Goal: Task Accomplishment & Management: Manage account settings

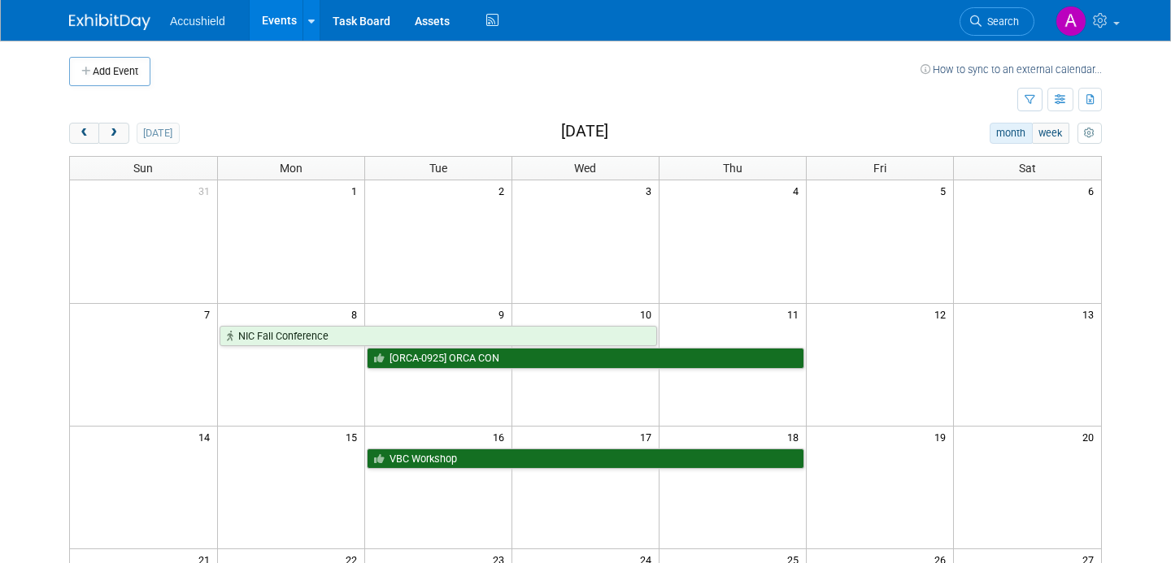
click at [122, 144] on div "today month week September 2025" at bounding box center [585, 134] width 1033 height 22
click at [111, 136] on span "next" at bounding box center [113, 133] width 12 height 11
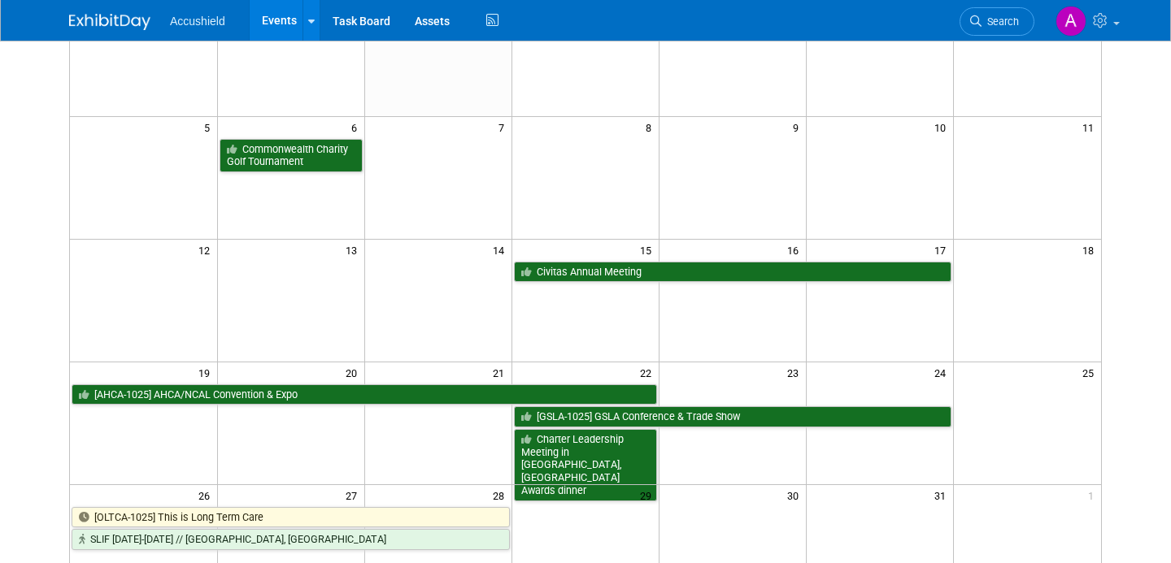
scroll to position [170, 0]
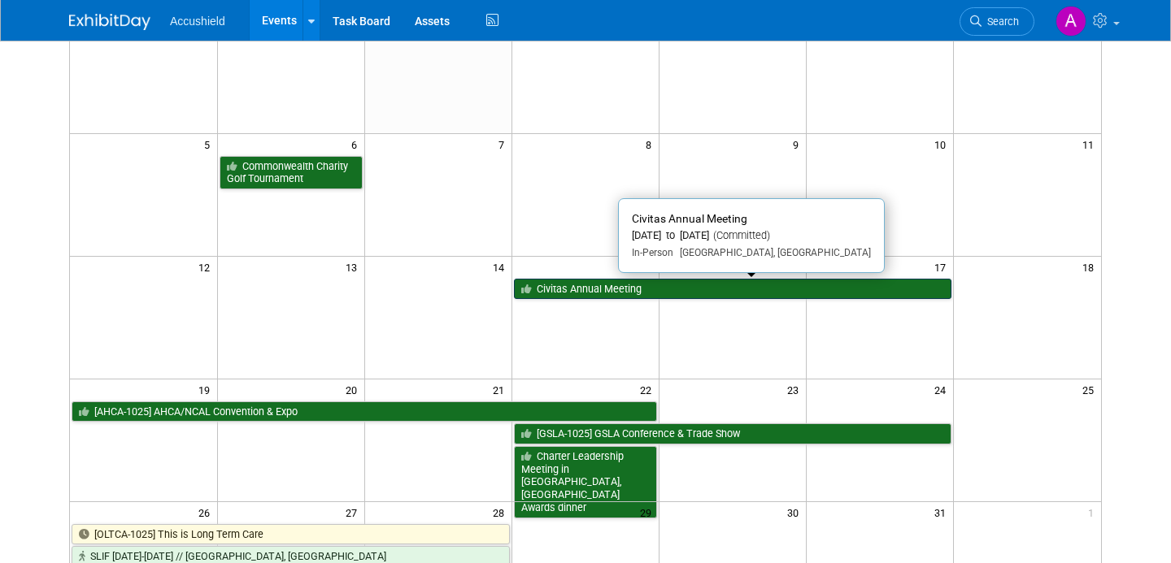
click at [605, 287] on link "Civitas Annual Meeting" at bounding box center [732, 289] width 437 height 21
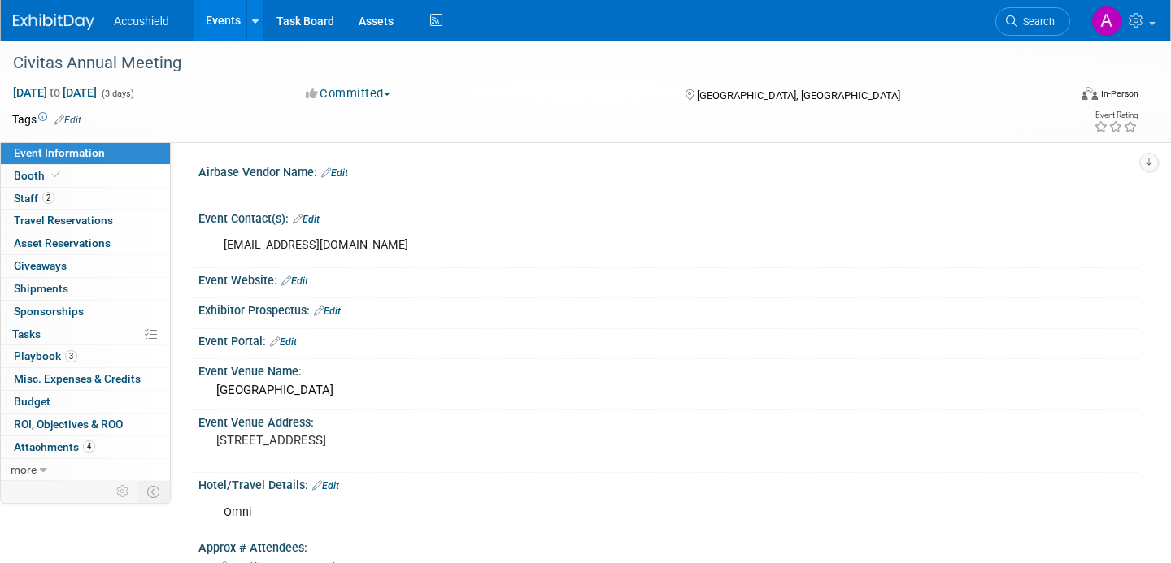
select select "Yes"
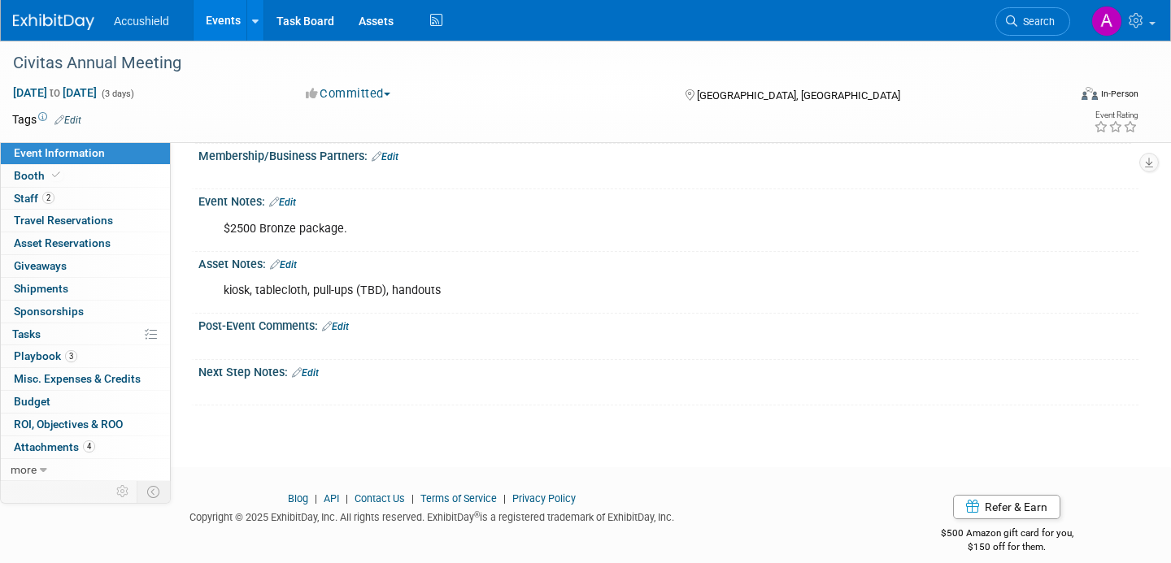
scroll to position [791, 0]
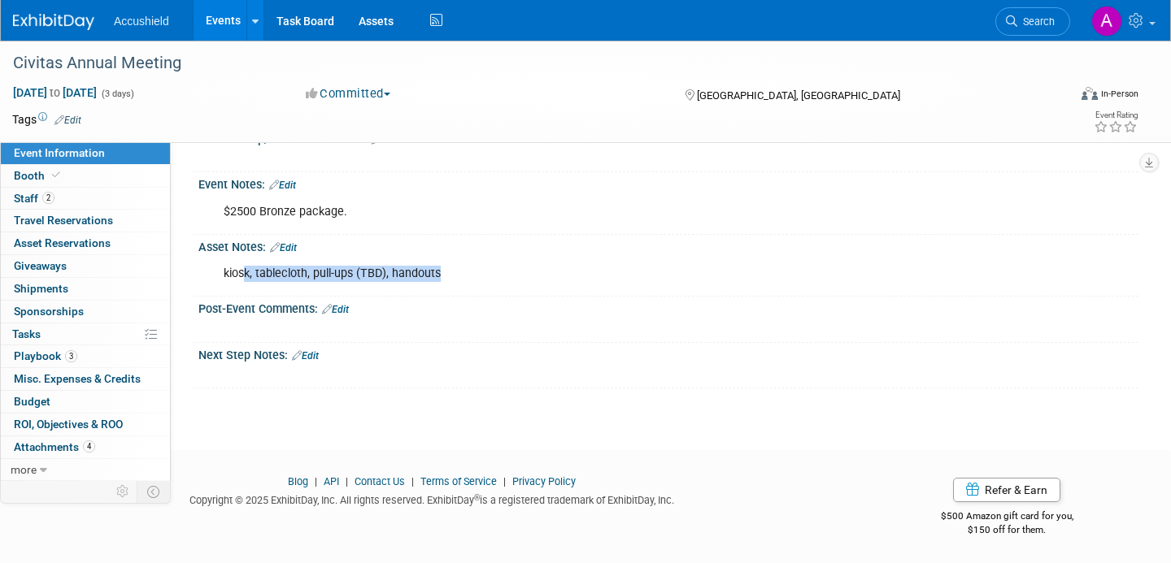
drag, startPoint x: 242, startPoint y: 276, endPoint x: 343, endPoint y: 284, distance: 101.1
click at [343, 284] on div "kiosk, tablecloth, pull-ups (TBD), handouts" at bounding box center [584, 274] width 745 height 33
drag, startPoint x: 315, startPoint y: 272, endPoint x: 410, endPoint y: 281, distance: 94.7
click at [410, 281] on div "kiosk, tablecloth, pull-ups (TBD), handouts" at bounding box center [584, 274] width 745 height 33
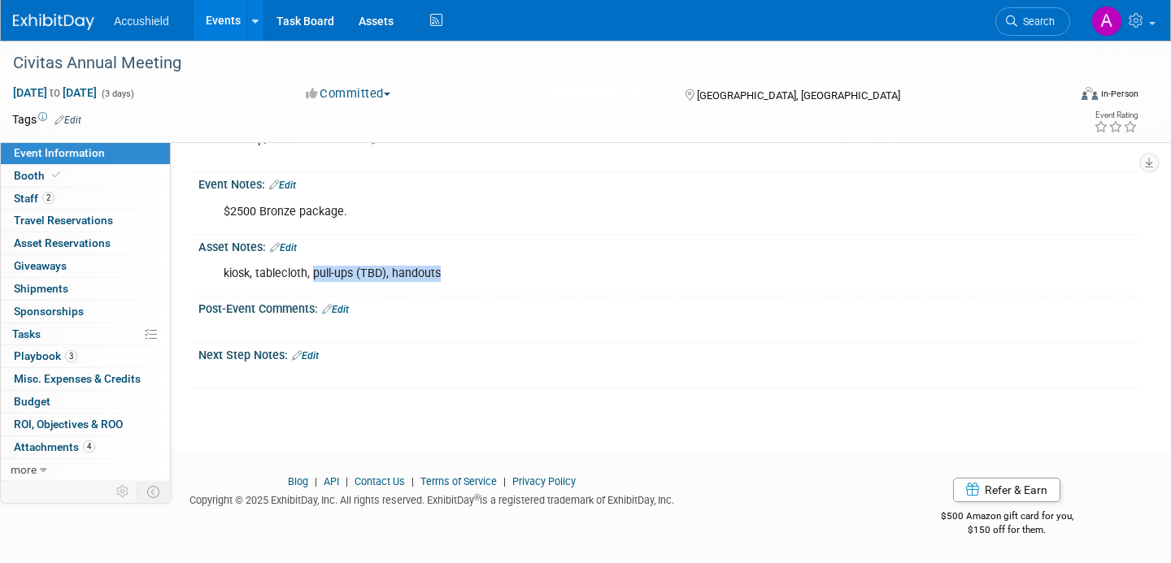
click at [410, 281] on div "kiosk, tablecloth, pull-ups (TBD), handouts" at bounding box center [584, 274] width 745 height 33
drag, startPoint x: 359, startPoint y: 276, endPoint x: 434, endPoint y: 283, distance: 76.0
click at [432, 283] on div "kiosk, tablecloth, pull-ups (TBD), handouts" at bounding box center [584, 274] width 745 height 33
click at [434, 283] on div "kiosk, tablecloth, pull-ups (TBD), handouts" at bounding box center [584, 274] width 745 height 33
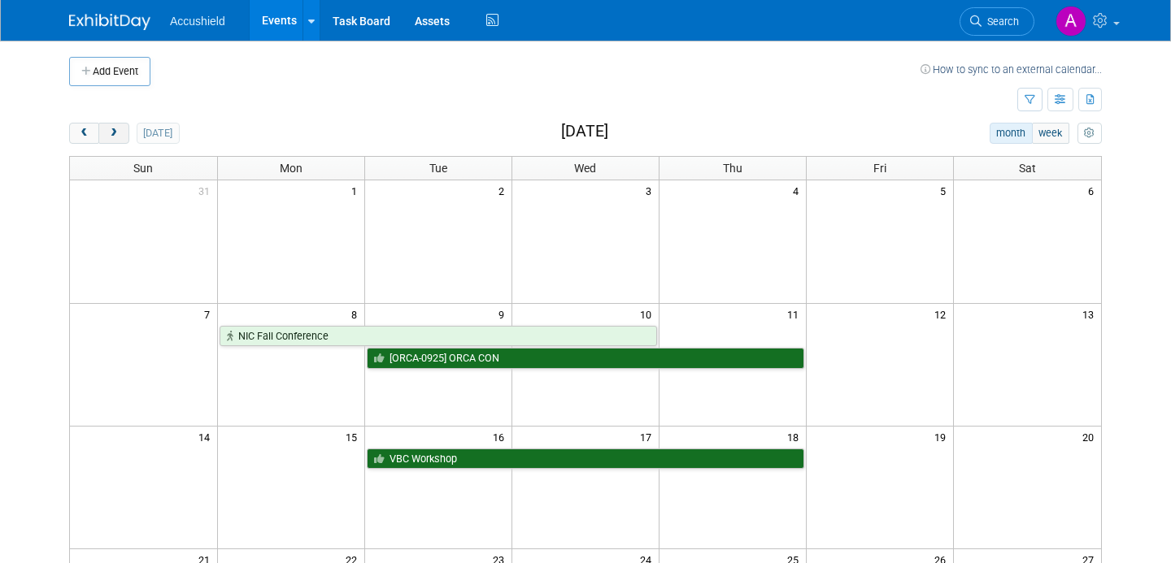
click at [115, 135] on span "next" at bounding box center [113, 133] width 12 height 11
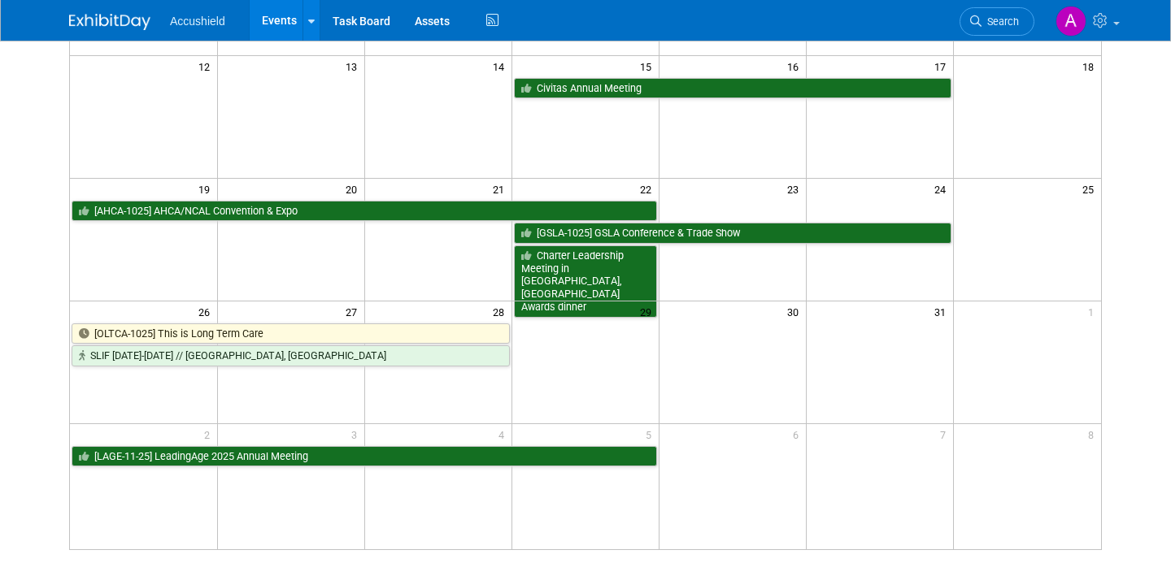
scroll to position [372, 0]
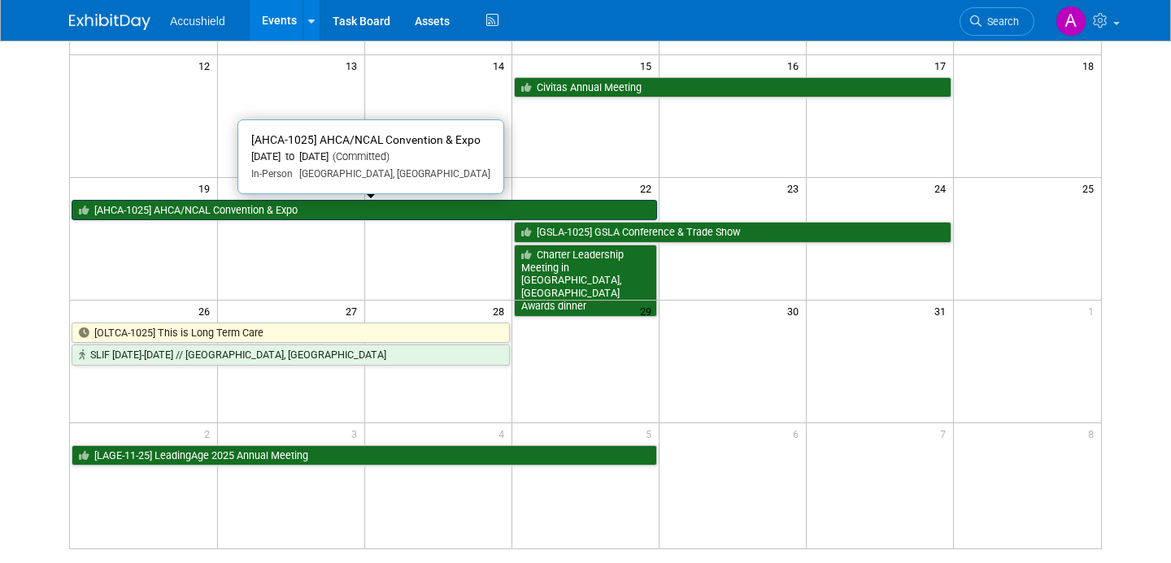
click at [240, 210] on link "[AHCA-1025] AHCA/NCAL Convention & Expo" at bounding box center [364, 210] width 585 height 21
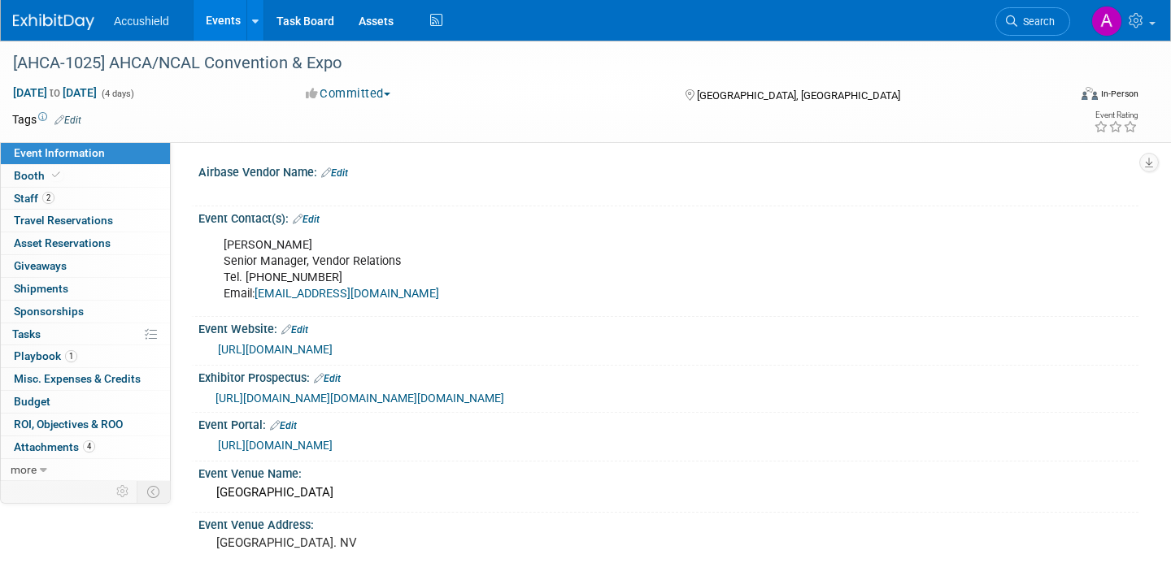
select select "Yes"
select select "WIP"
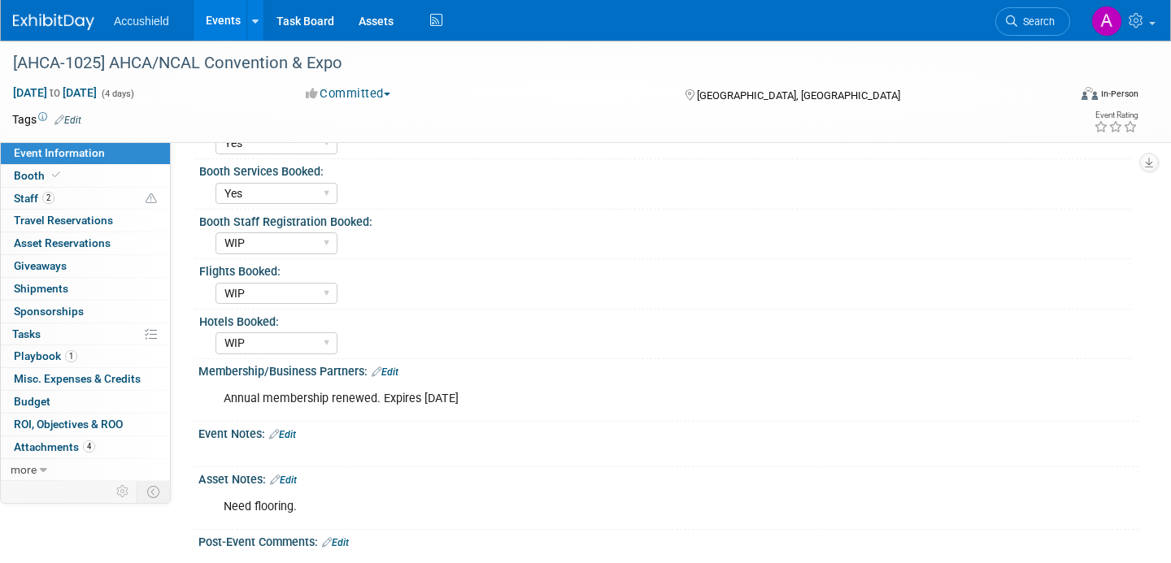
scroll to position [940, 0]
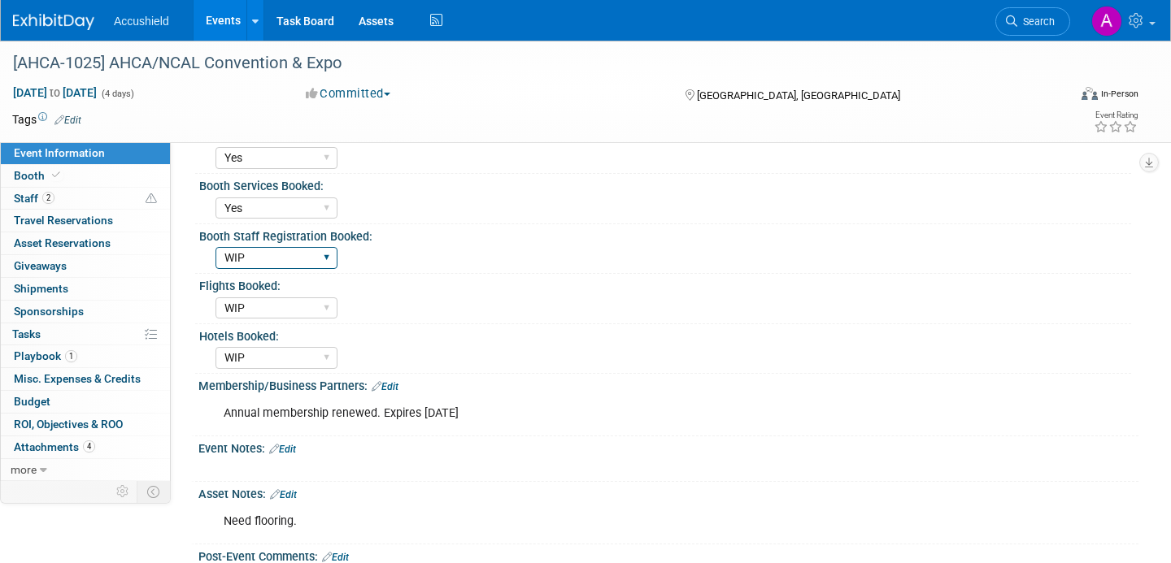
click at [249, 269] on select "Yes WIP No" at bounding box center [276, 258] width 122 height 22
select select "Yes"
click at [215, 269] on select "Yes WIP No" at bounding box center [276, 258] width 122 height 22
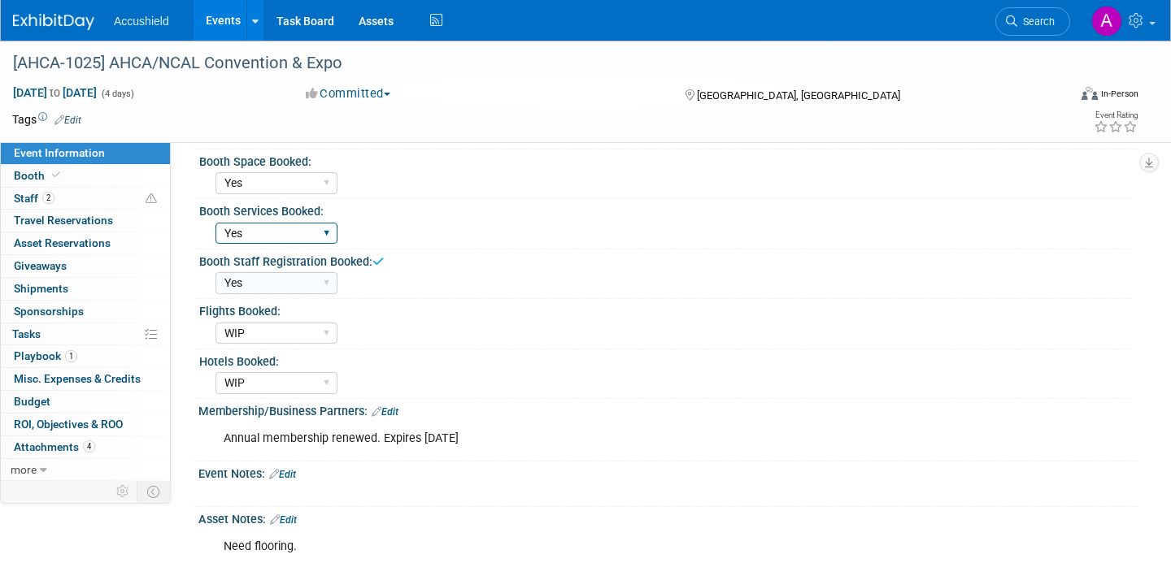
scroll to position [908, 0]
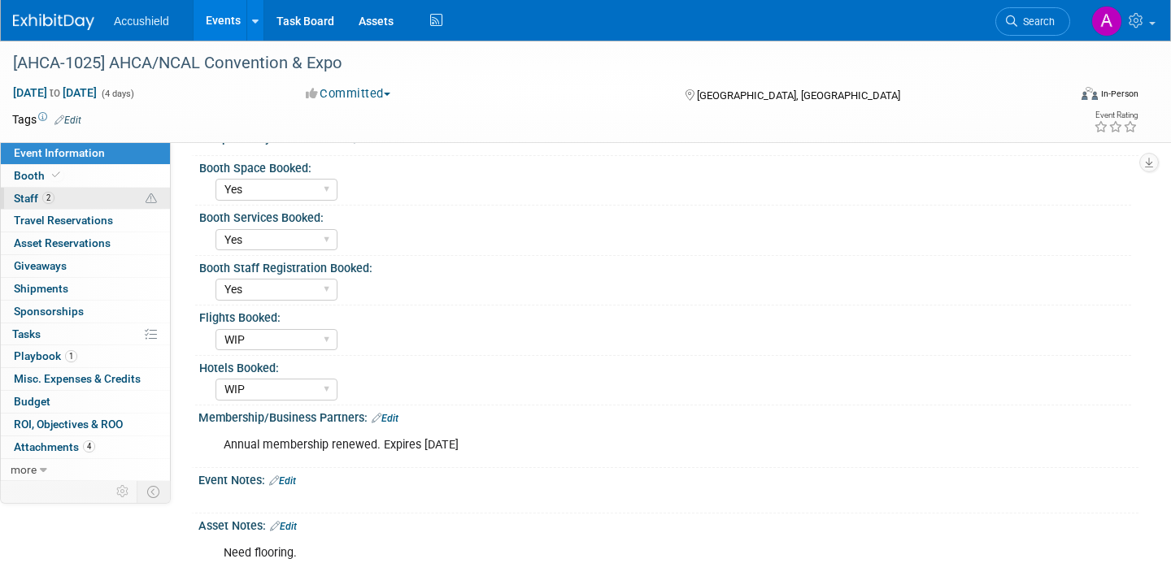
click at [102, 200] on link "2 Staff 2" at bounding box center [85, 199] width 169 height 22
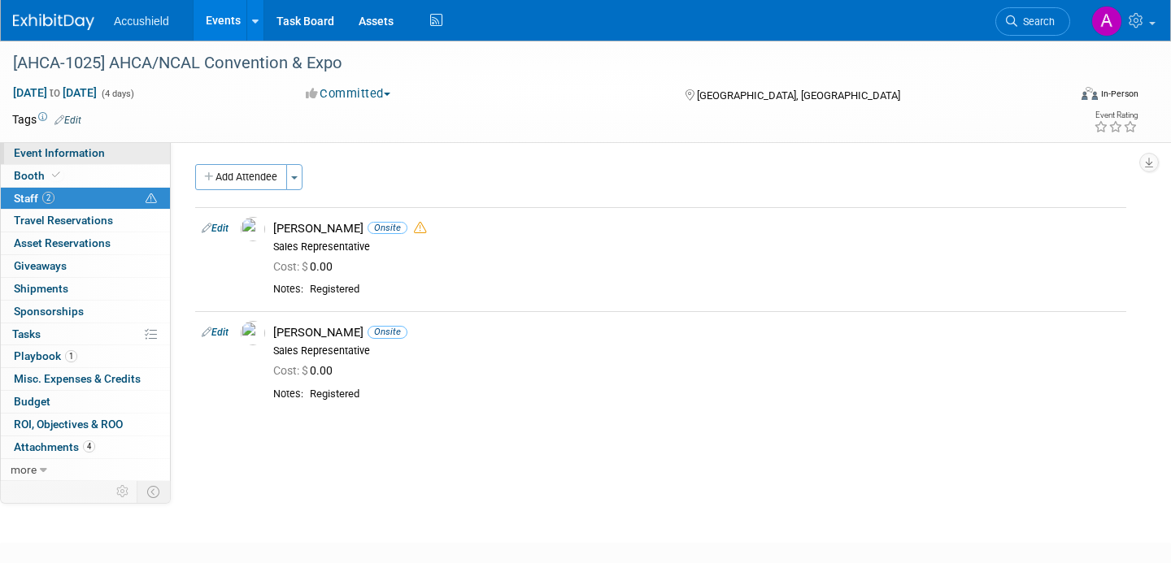
click at [37, 146] on span "Event Information" at bounding box center [59, 152] width 91 height 13
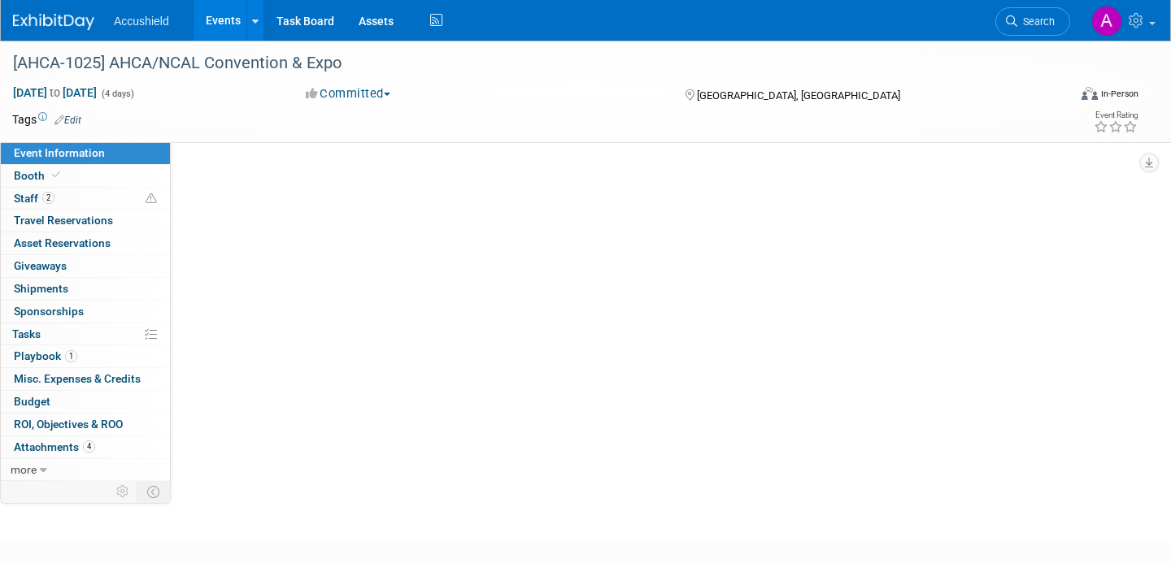
select select "Yes"
select select "WIP"
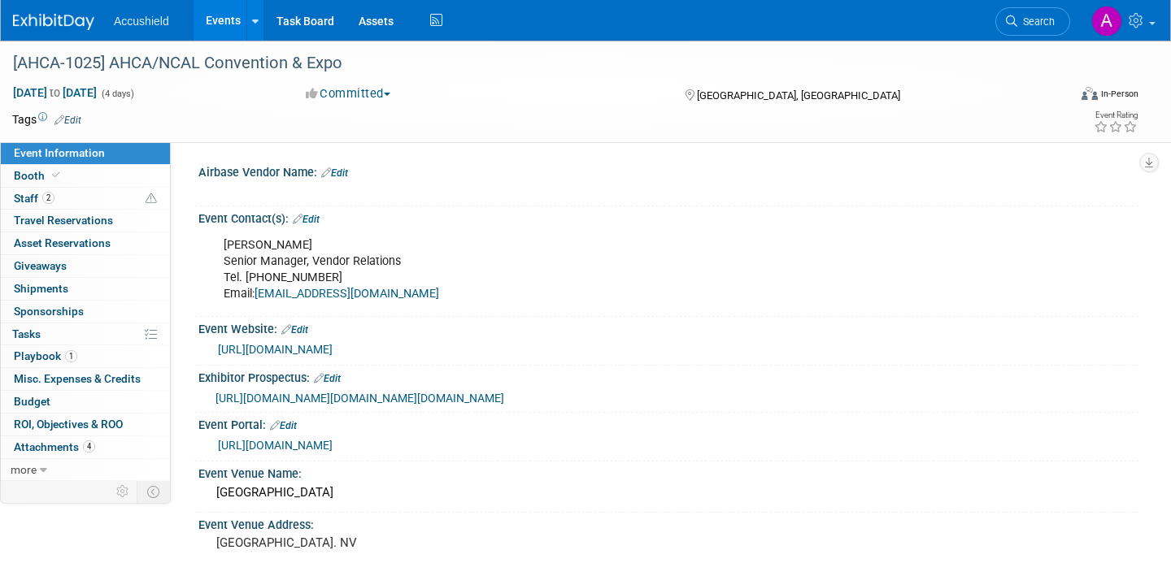
click at [228, 20] on link "Events" at bounding box center [223, 20] width 59 height 41
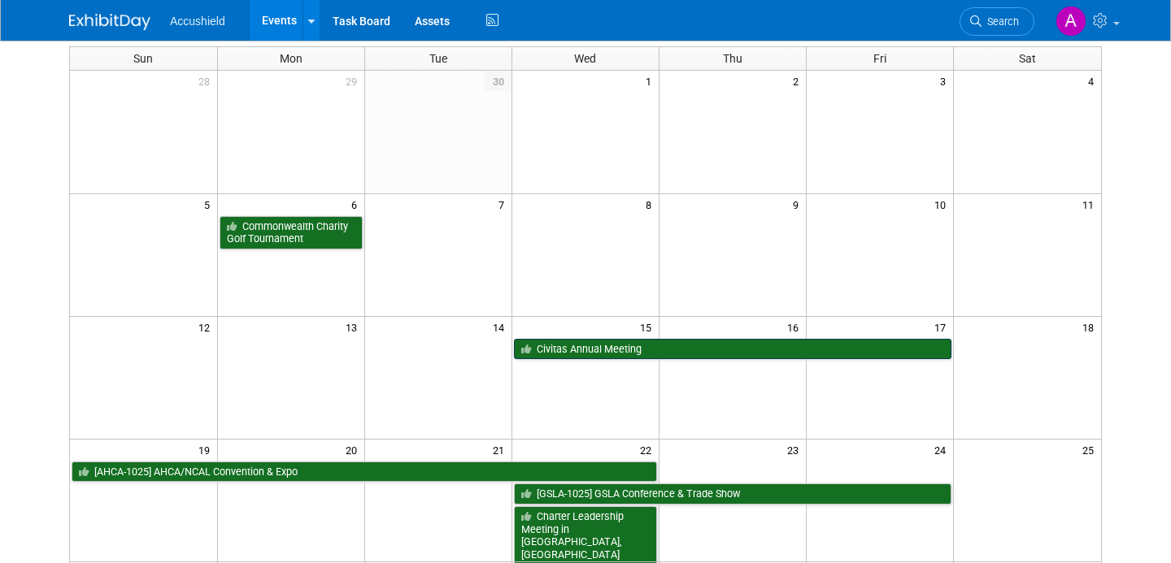
scroll to position [142, 0]
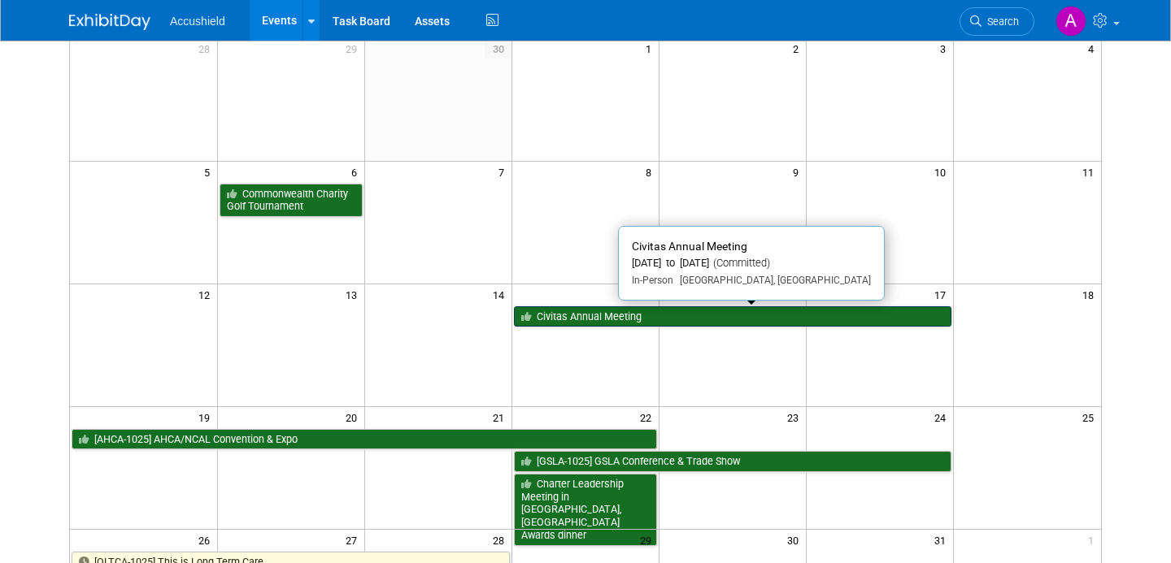
click at [563, 317] on link "Civitas Annual Meeting" at bounding box center [732, 317] width 437 height 21
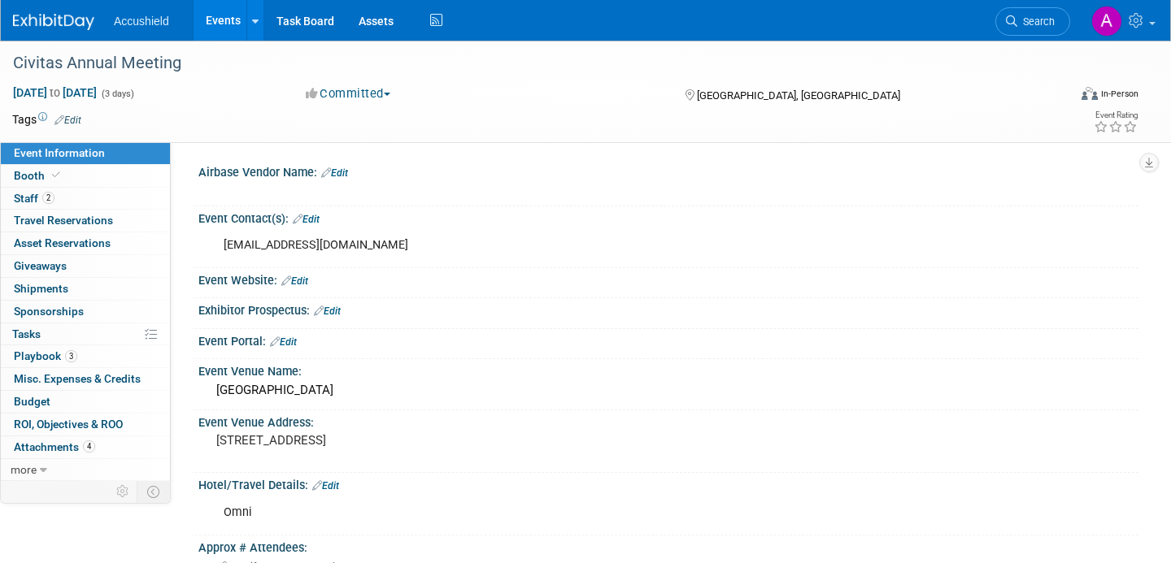
select select "Yes"
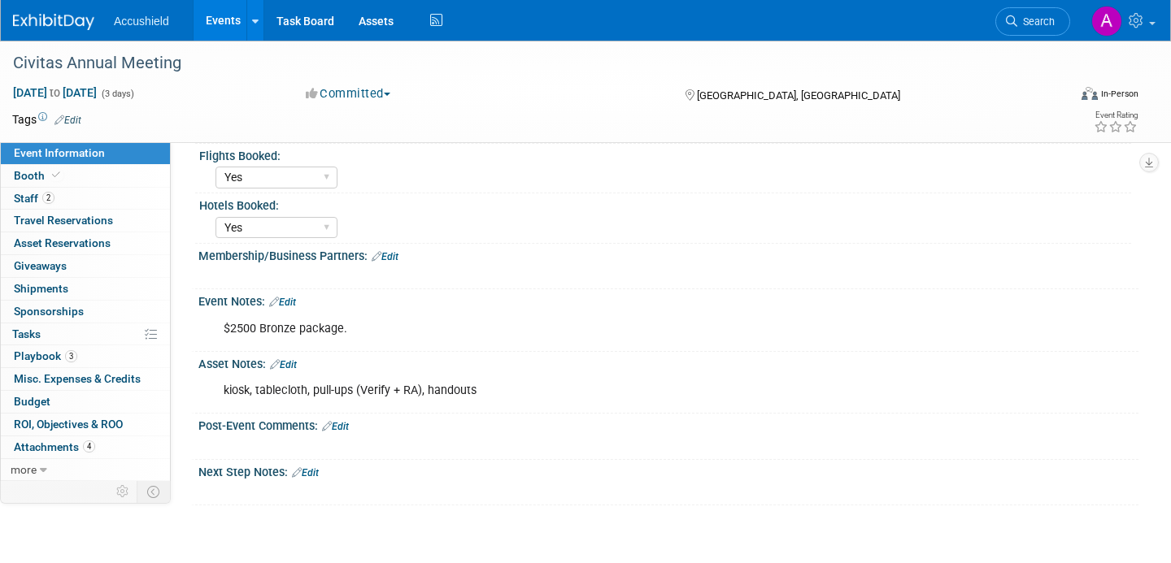
scroll to position [791, 0]
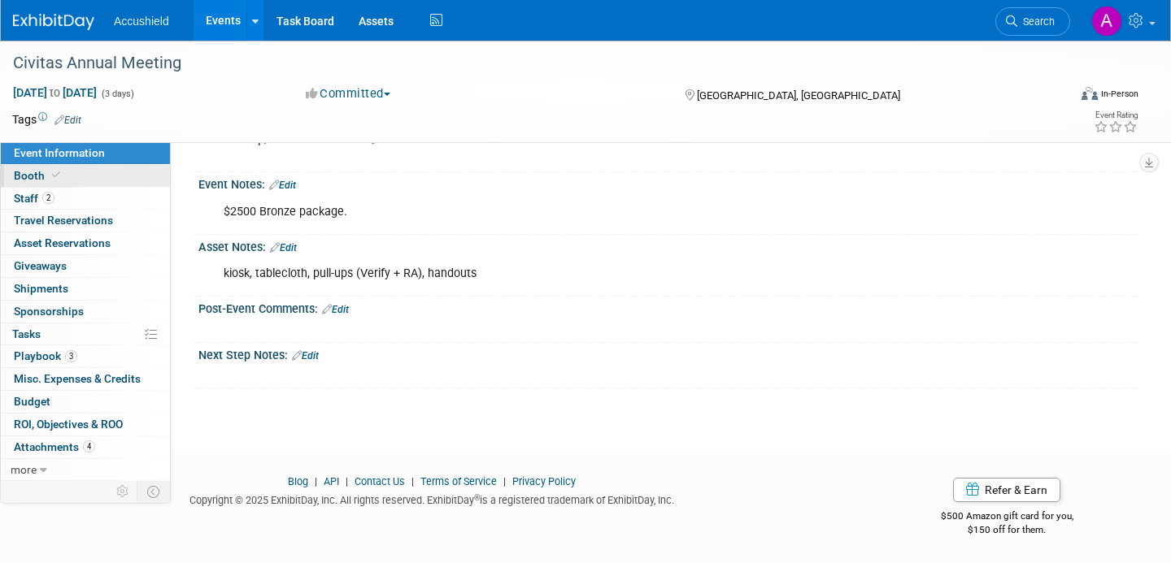
click at [70, 173] on link "Booth" at bounding box center [85, 176] width 169 height 22
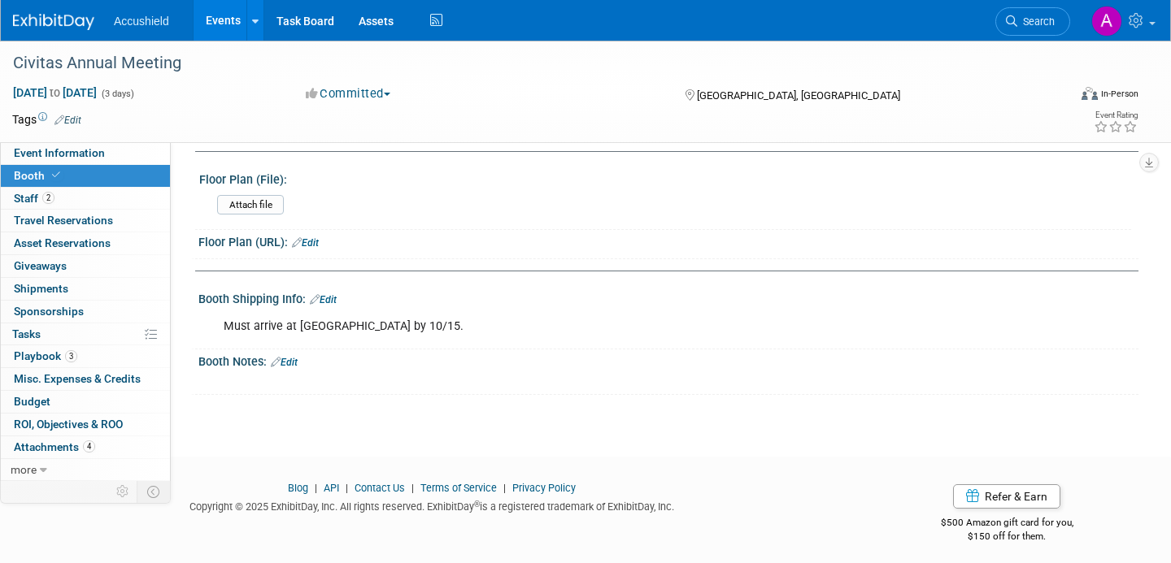
scroll to position [583, 0]
drag, startPoint x: 263, startPoint y: 329, endPoint x: 368, endPoint y: 341, distance: 106.3
click at [368, 341] on div "Must arrive at Omni by 10/15." at bounding box center [584, 327] width 745 height 33
drag, startPoint x: 259, startPoint y: 322, endPoint x: 358, endPoint y: 333, distance: 99.8
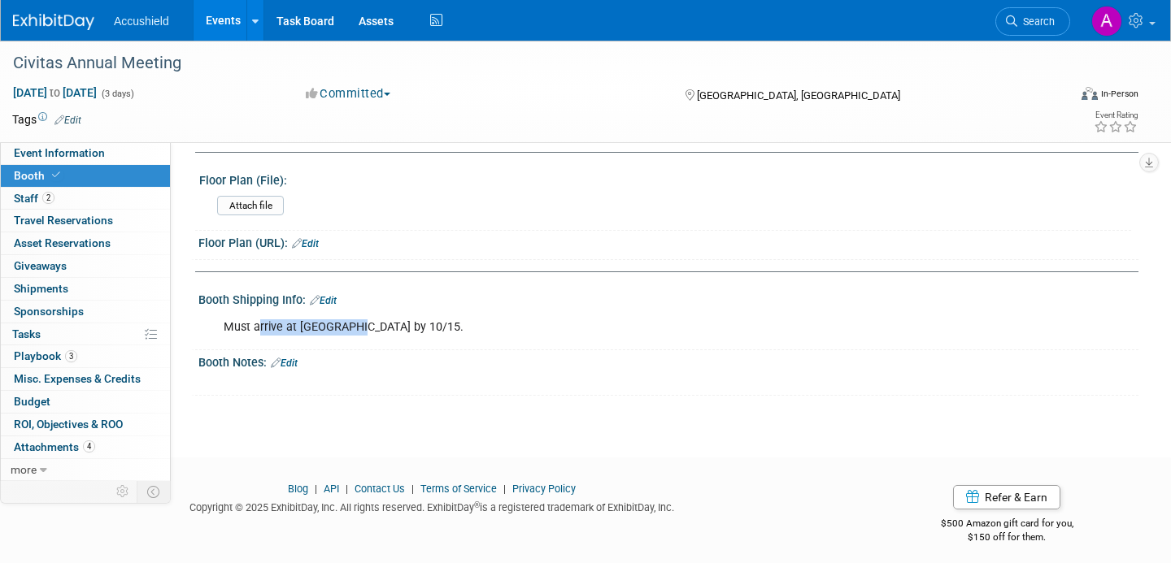
click at [358, 333] on div "Must arrive at Omni by 10/15." at bounding box center [584, 327] width 745 height 33
drag, startPoint x: 272, startPoint y: 330, endPoint x: 364, endPoint y: 330, distance: 91.9
click at [364, 330] on div "Must arrive at Omni by 10/15." at bounding box center [584, 327] width 745 height 33
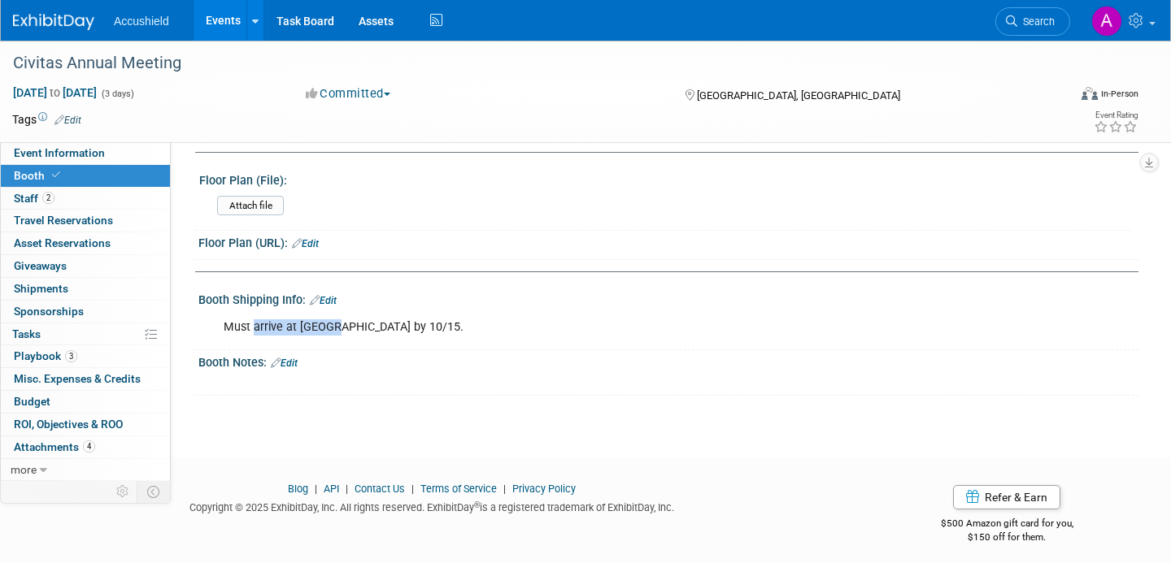
drag, startPoint x: 255, startPoint y: 326, endPoint x: 363, endPoint y: 334, distance: 108.4
click at [363, 334] on div "Must arrive at Omni by 10/15." at bounding box center [584, 327] width 745 height 33
click at [64, 144] on link "Event Information" at bounding box center [85, 153] width 169 height 22
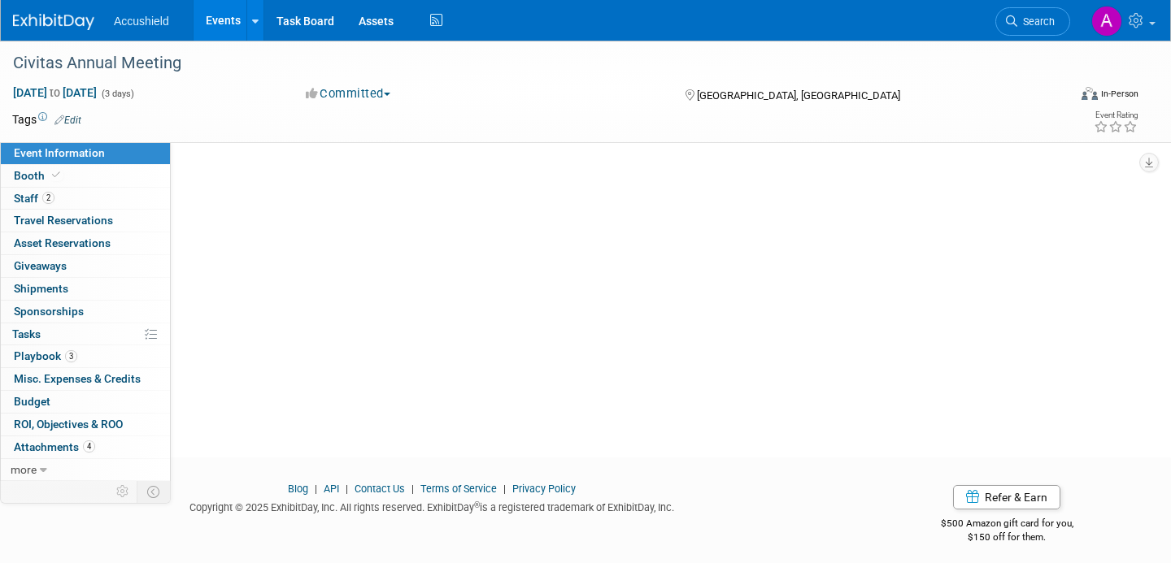
scroll to position [0, 0]
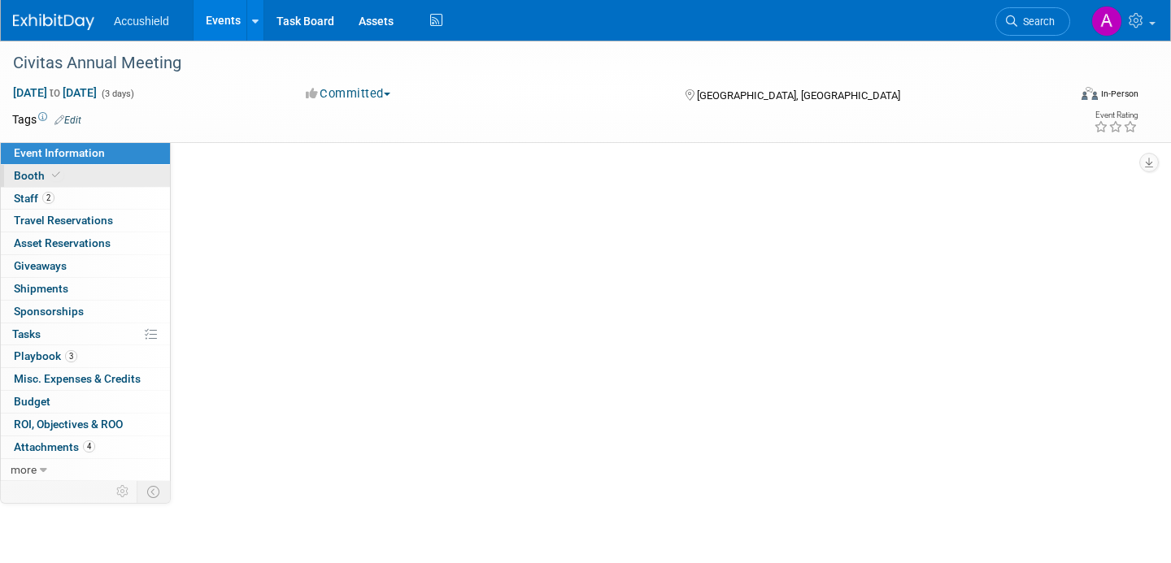
select select "Yes"
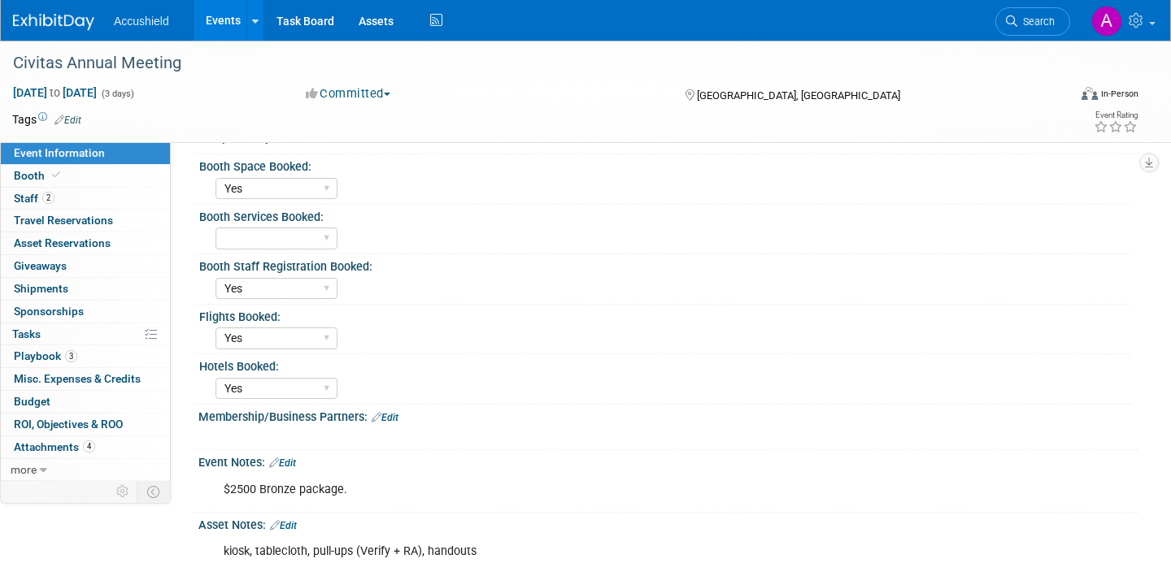
scroll to position [520, 0]
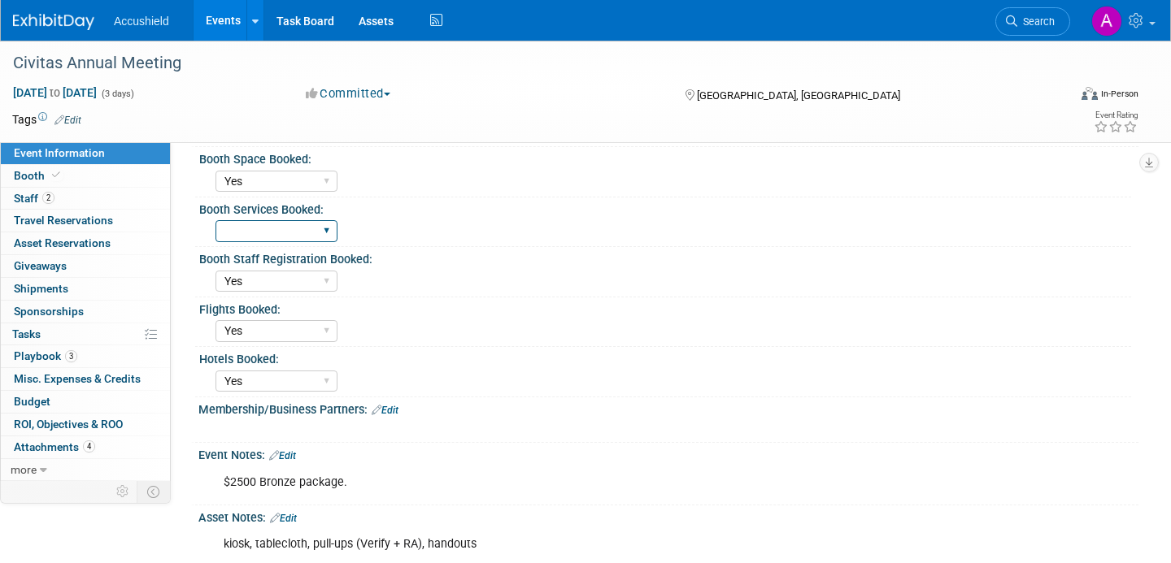
click at [308, 240] on select "Yes WIP No" at bounding box center [276, 231] width 122 height 22
click at [215, 220] on select "Yes WIP No" at bounding box center [276, 231] width 122 height 22
click at [279, 224] on select "Yes WIP No" at bounding box center [276, 231] width 122 height 22
select select "Yes"
click at [215, 220] on select "Yes WIP No" at bounding box center [276, 231] width 122 height 22
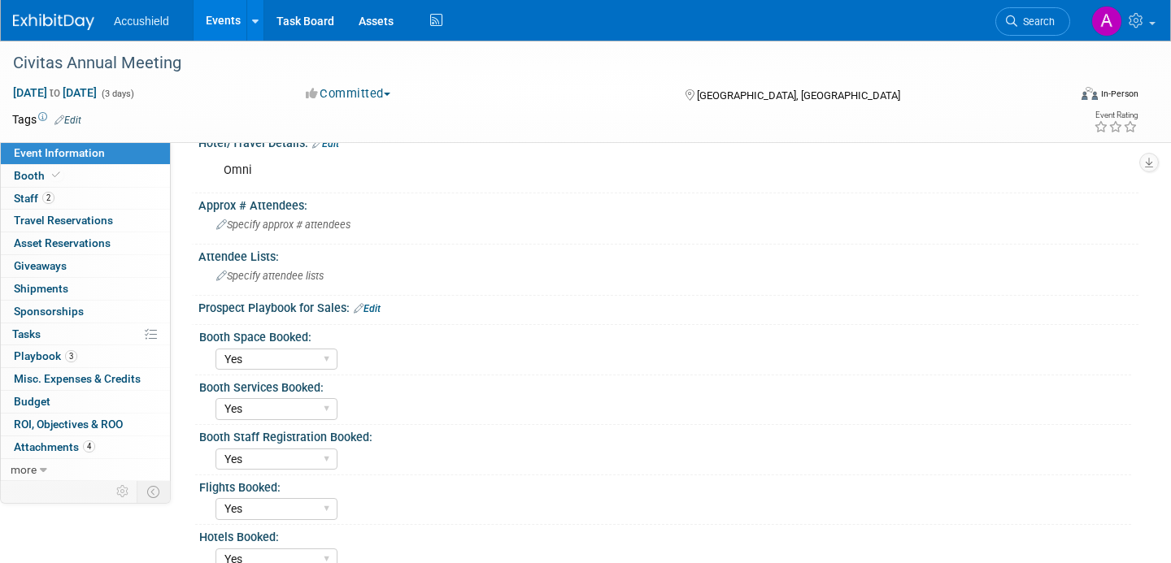
scroll to position [215, 0]
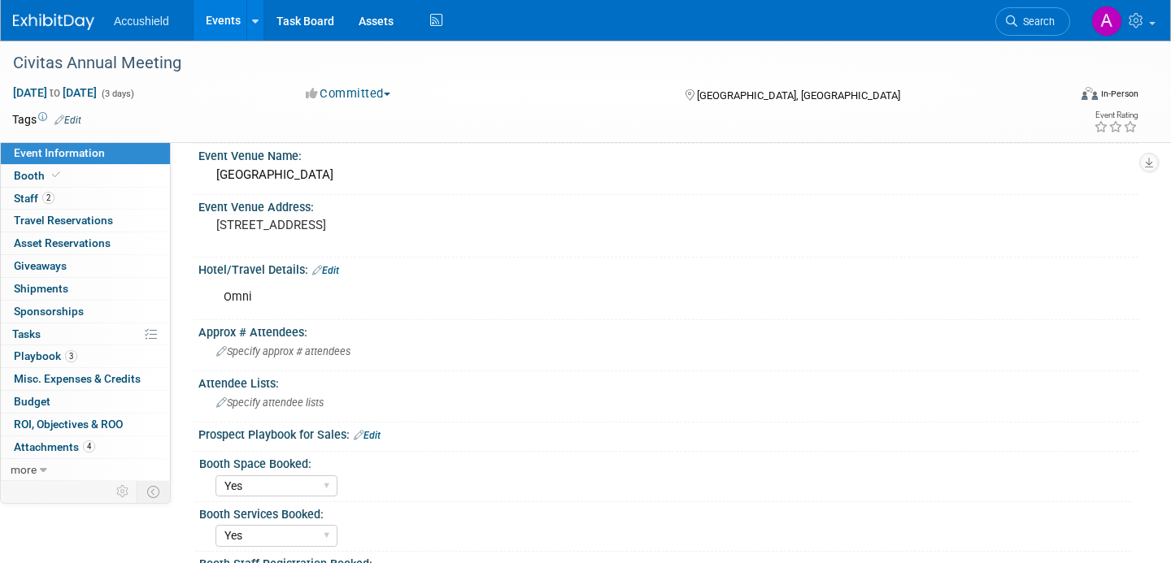
click at [228, 18] on link "Events" at bounding box center [223, 20] width 59 height 41
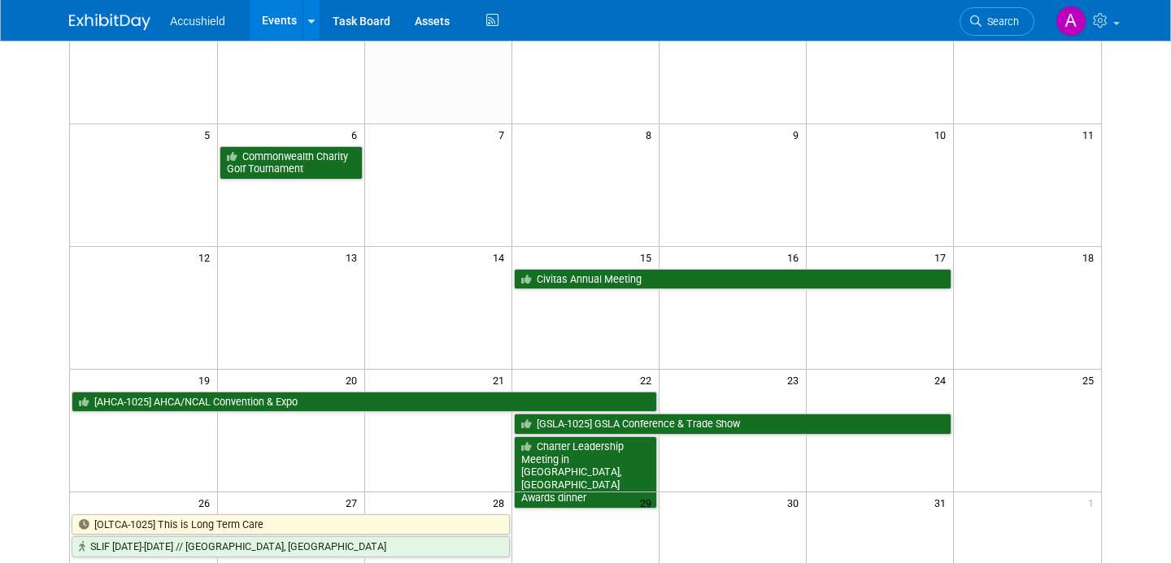
scroll to position [186, 0]
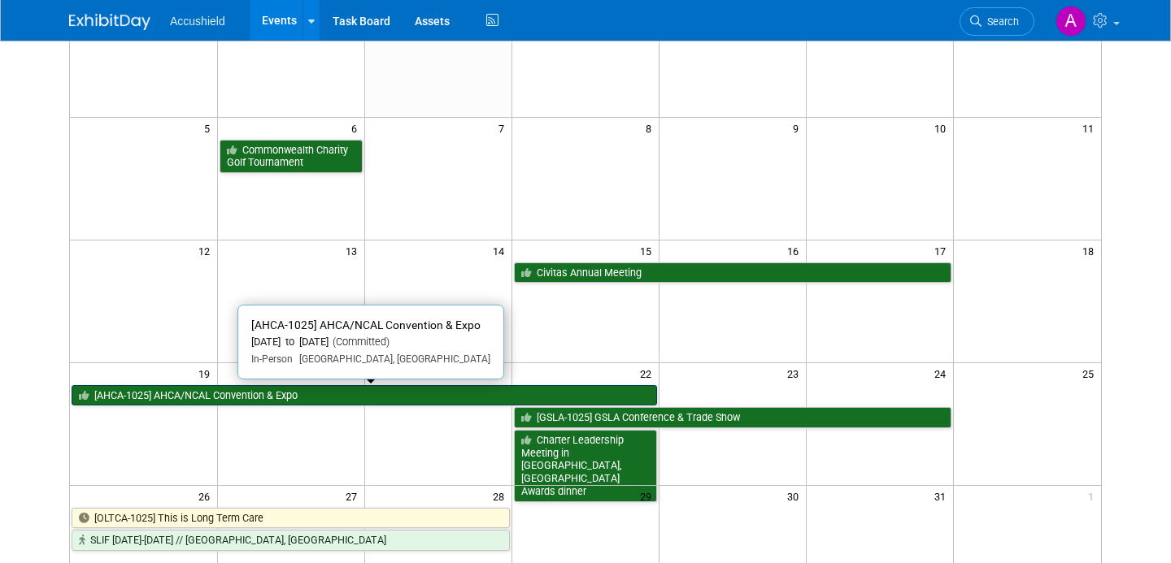
click at [233, 393] on link "[AHCA-1025] AHCA/NCAL Convention & Expo" at bounding box center [364, 395] width 585 height 21
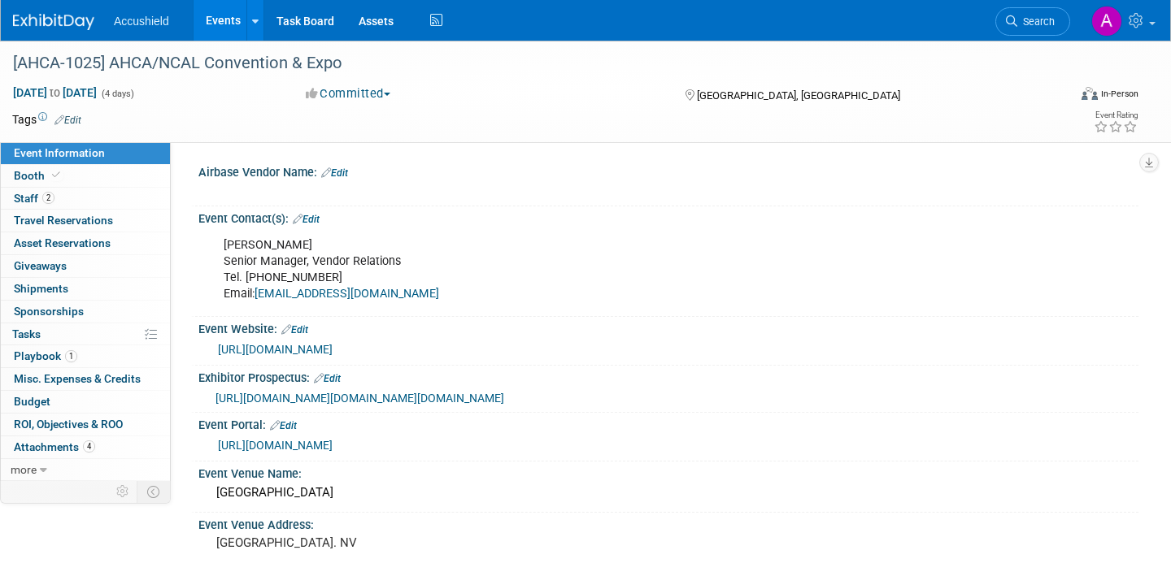
select select "Yes"
select select "WIP"
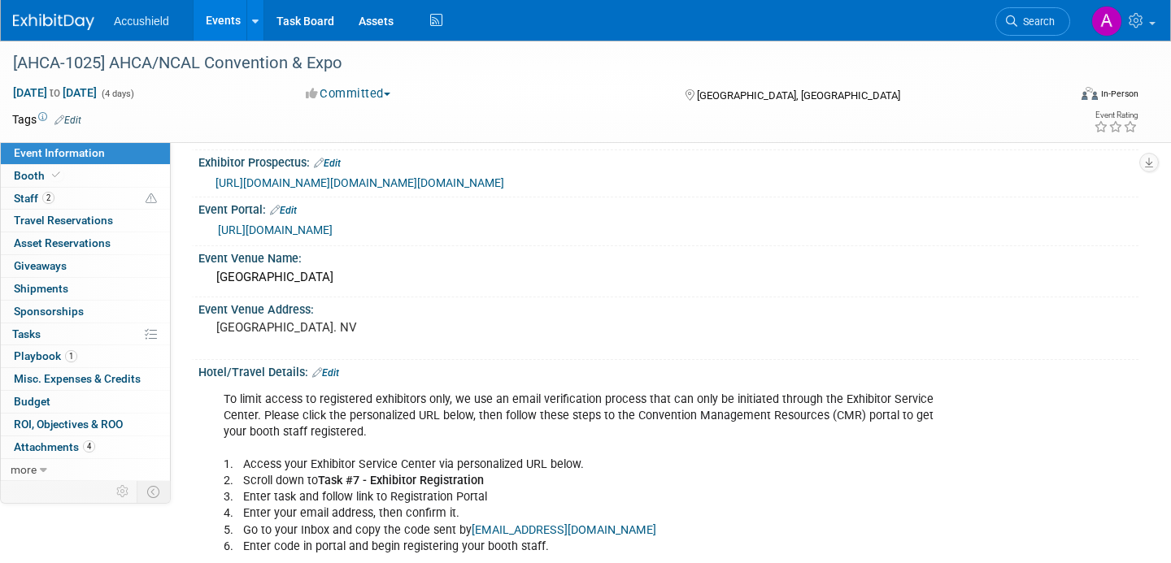
scroll to position [236, 0]
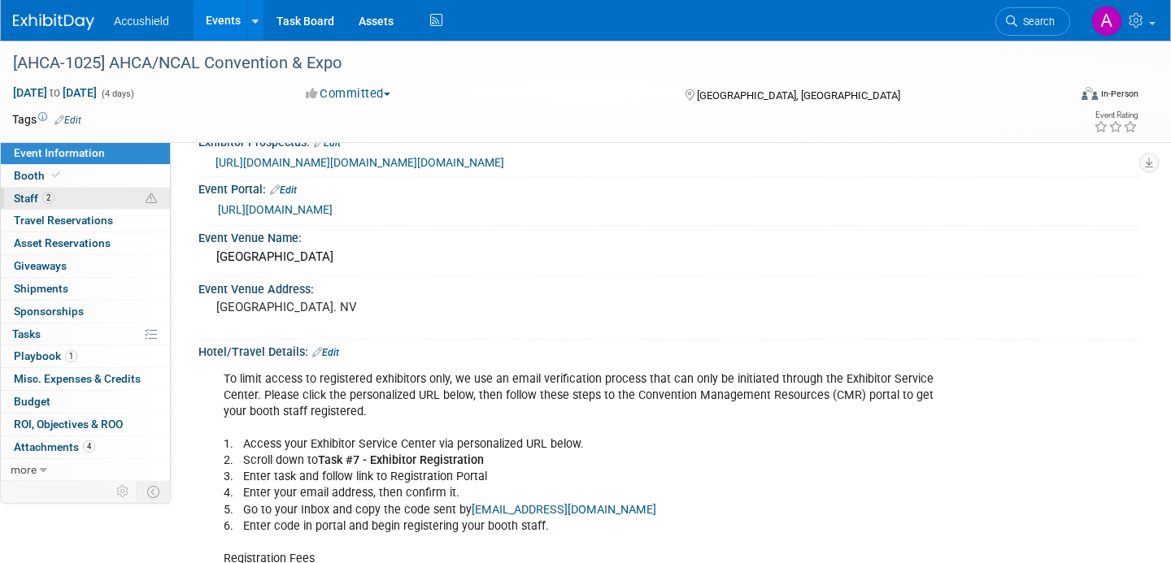
click at [49, 202] on span "2" at bounding box center [48, 198] width 12 height 12
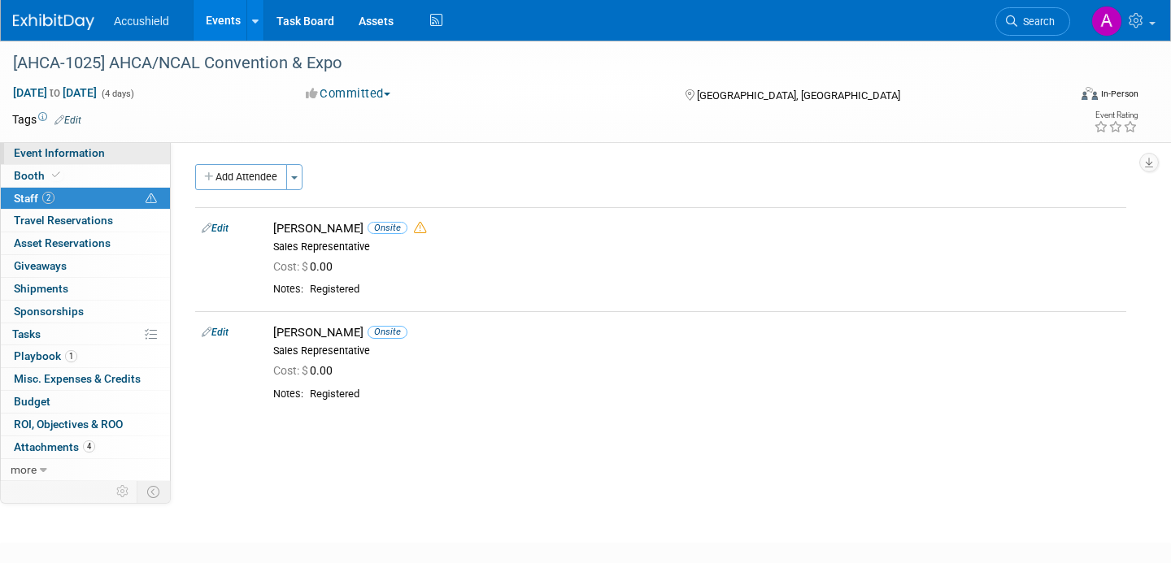
click at [52, 153] on span "Event Information" at bounding box center [59, 152] width 91 height 13
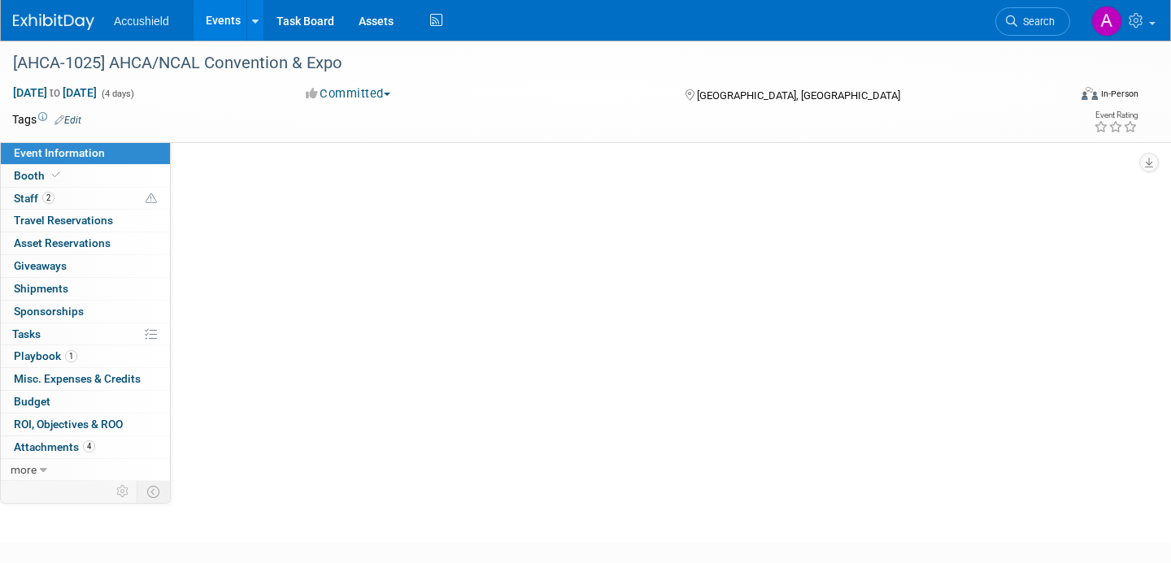
select select "Yes"
select select "WIP"
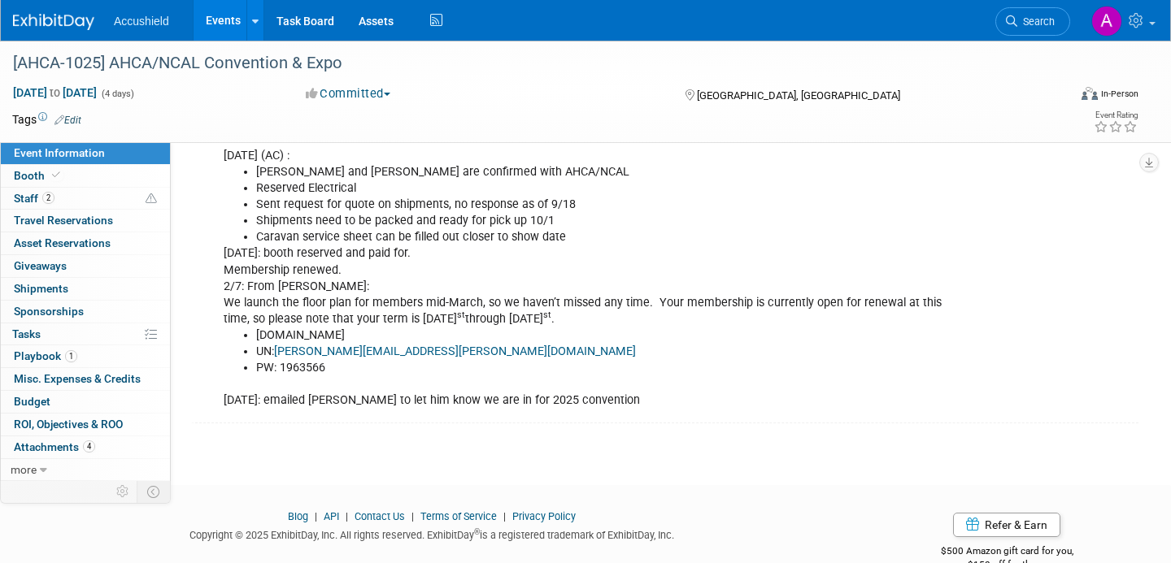
scroll to position [1420, 0]
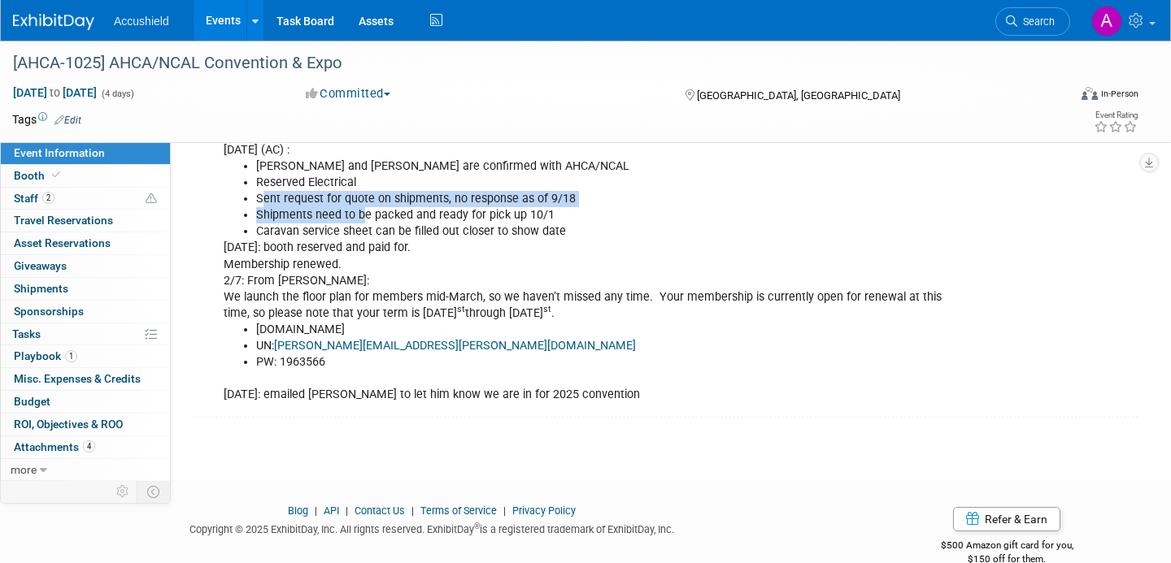
drag, startPoint x: 261, startPoint y: 233, endPoint x: 361, endPoint y: 255, distance: 102.4
click at [361, 240] on ul "Kyle and Chris are confirmed with AHCA/NCAL Reserved Electrical Sent request fo…" at bounding box center [586, 199] width 724 height 81
click at [361, 224] on li "Shipments need to be packed and ready for pick up 10/1" at bounding box center [601, 215] width 691 height 16
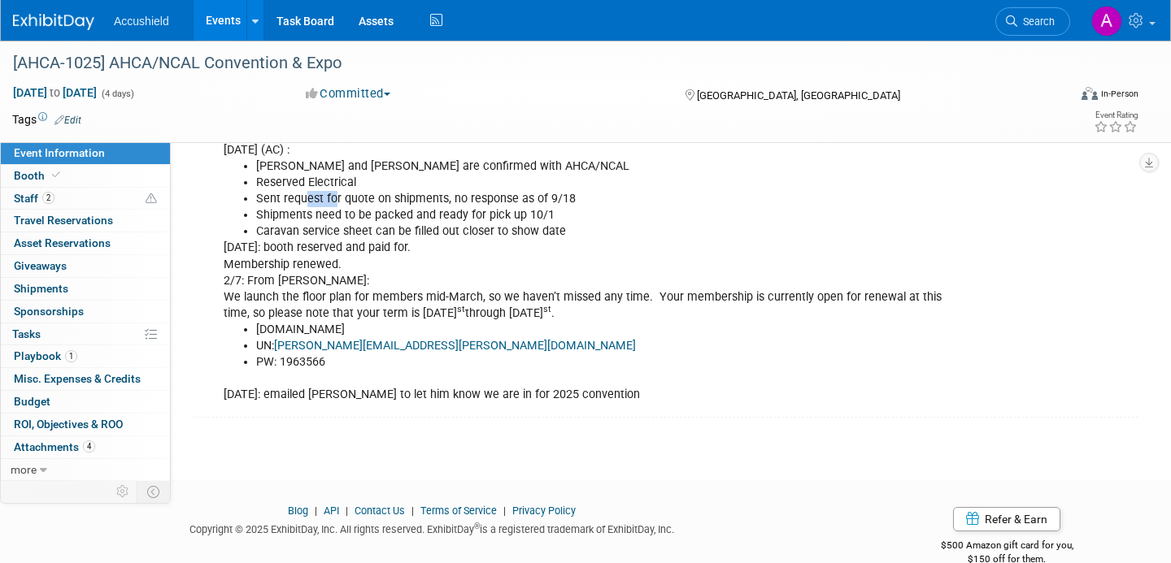
drag, startPoint x: 307, startPoint y: 234, endPoint x: 340, endPoint y: 238, distance: 33.6
click at [338, 207] on li "Sent request for quote on shipments, no response as of 9/18" at bounding box center [601, 199] width 691 height 16
click at [340, 207] on li "Sent request for quote on shipments, no response as of 9/18" at bounding box center [601, 199] width 691 height 16
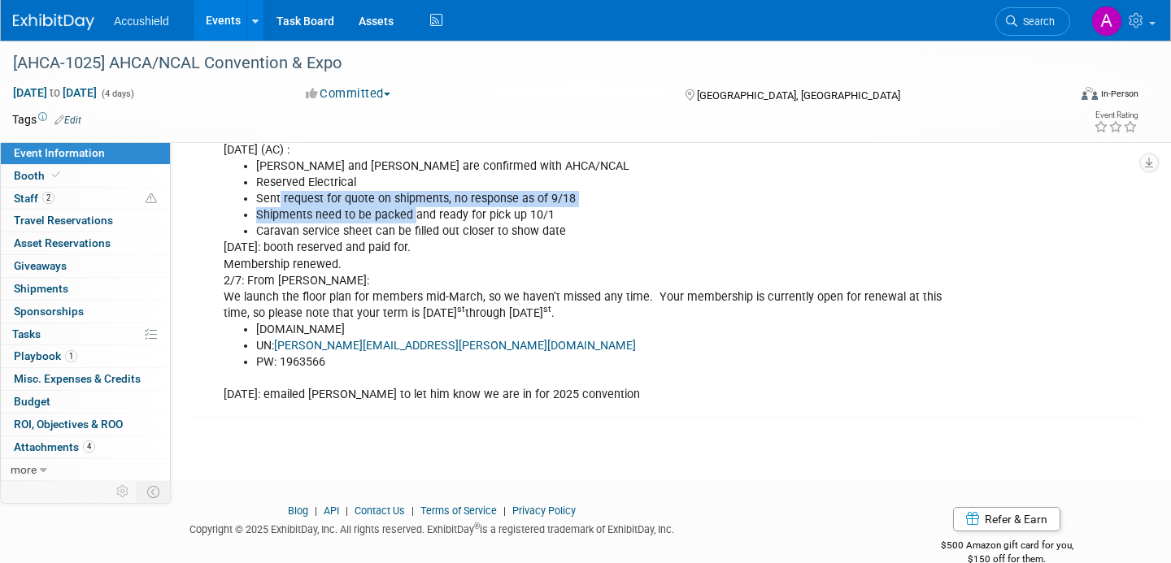
drag, startPoint x: 278, startPoint y: 235, endPoint x: 415, endPoint y: 249, distance: 137.3
click at [415, 240] on ul "Kyle and Chris are confirmed with AHCA/NCAL Reserved Electrical Sent request fo…" at bounding box center [586, 199] width 724 height 81
click at [415, 224] on li "Shipments need to be packed and ready for pick up 10/1" at bounding box center [601, 215] width 691 height 16
drag, startPoint x: 407, startPoint y: 231, endPoint x: 502, endPoint y: 246, distance: 96.3
click at [502, 240] on ul "Kyle and Chris are confirmed with AHCA/NCAL Reserved Electrical Sent request fo…" at bounding box center [586, 199] width 724 height 81
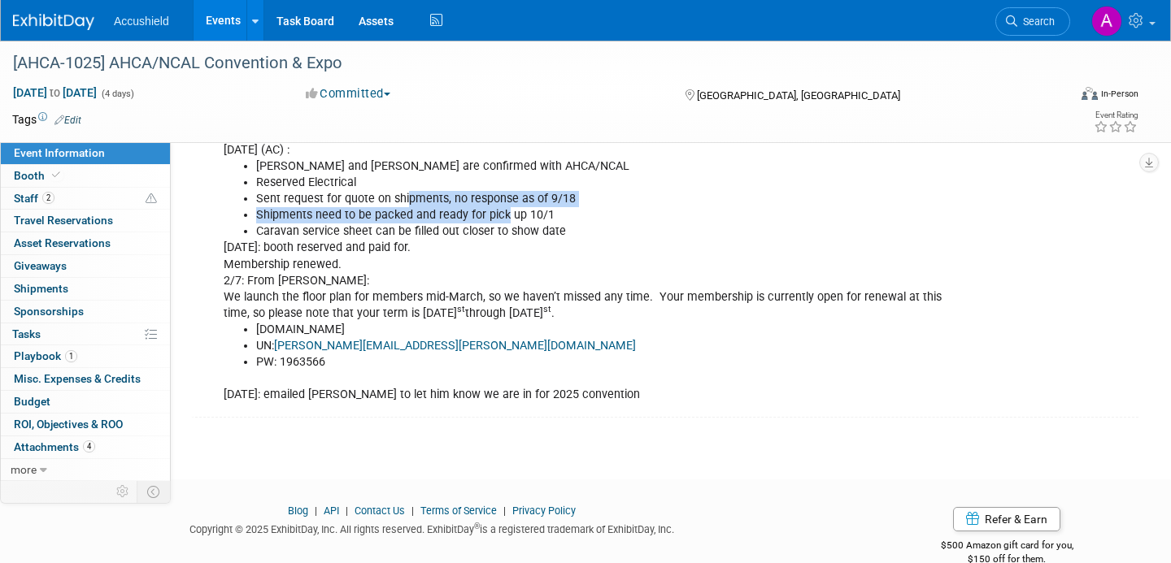
click at [497, 224] on li "Shipments need to be packed and ready for pick up 10/1" at bounding box center [601, 215] width 691 height 16
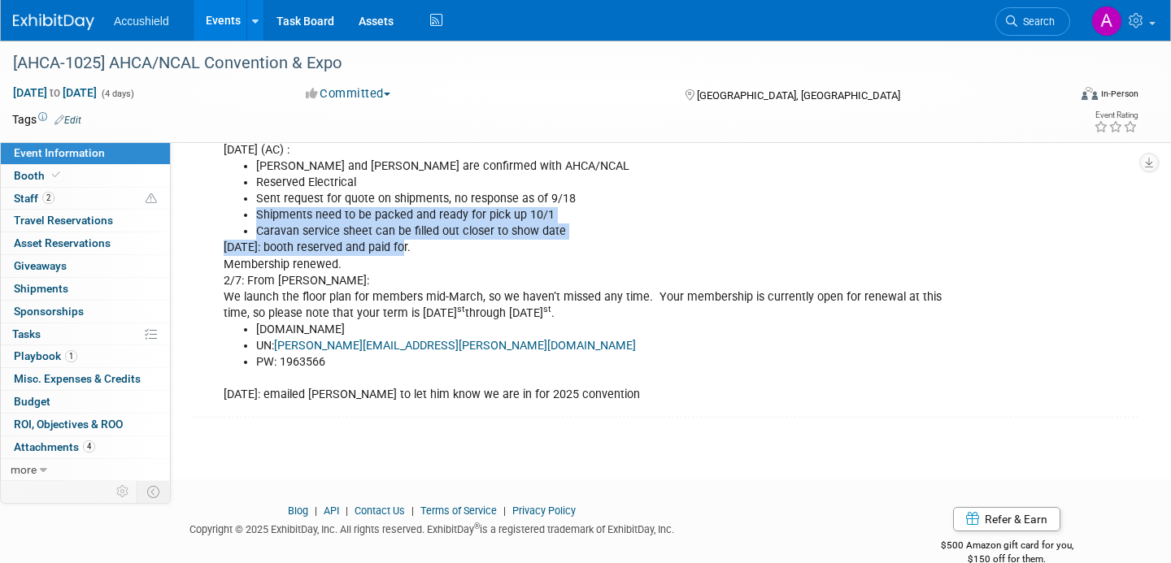
drag, startPoint x: 257, startPoint y: 248, endPoint x: 406, endPoint y: 275, distance: 151.2
click at [406, 275] on div "9/15/25 (AC) : Kyle and Chris are confirmed with AHCA/NCAL Reserved Electrical …" at bounding box center [584, 272] width 745 height 277
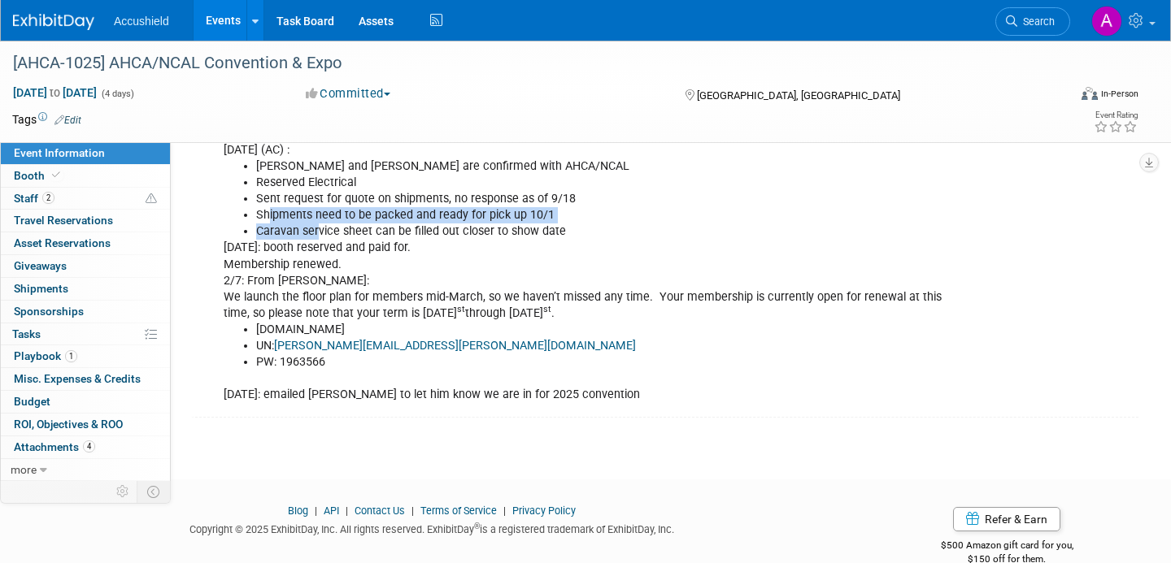
drag, startPoint x: 269, startPoint y: 244, endPoint x: 340, endPoint y: 275, distance: 77.2
click at [339, 274] on div "9/15/25 (AC) : Kyle and Chris are confirmed with AHCA/NCAL Reserved Electrical …" at bounding box center [584, 272] width 745 height 277
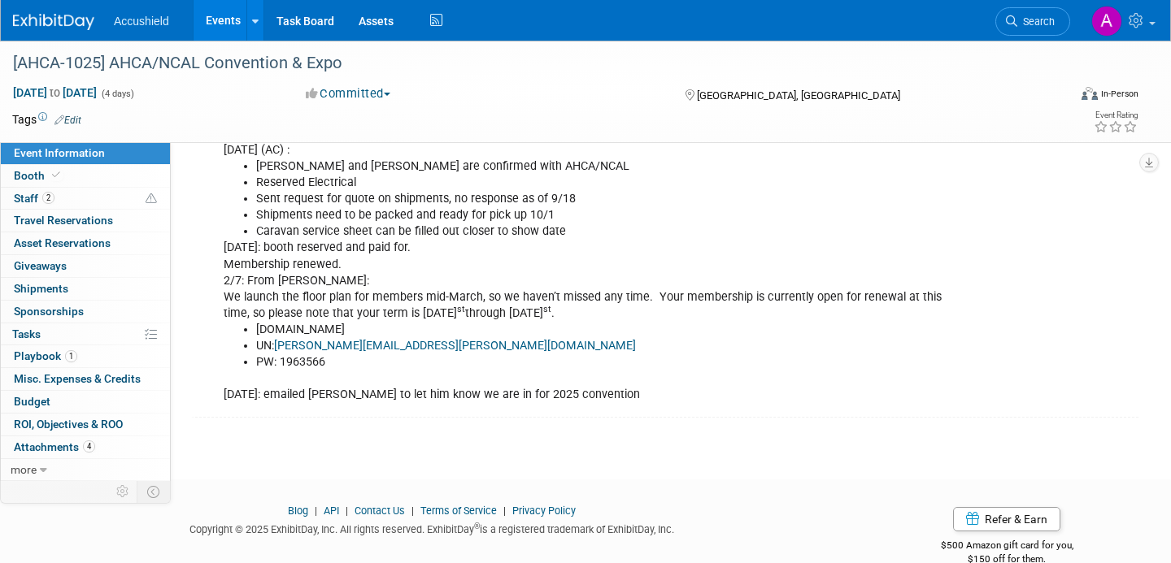
click at [340, 275] on div "9/15/25 (AC) : Kyle and Chris are confirmed with AHCA/NCAL Reserved Electrical …" at bounding box center [584, 272] width 745 height 277
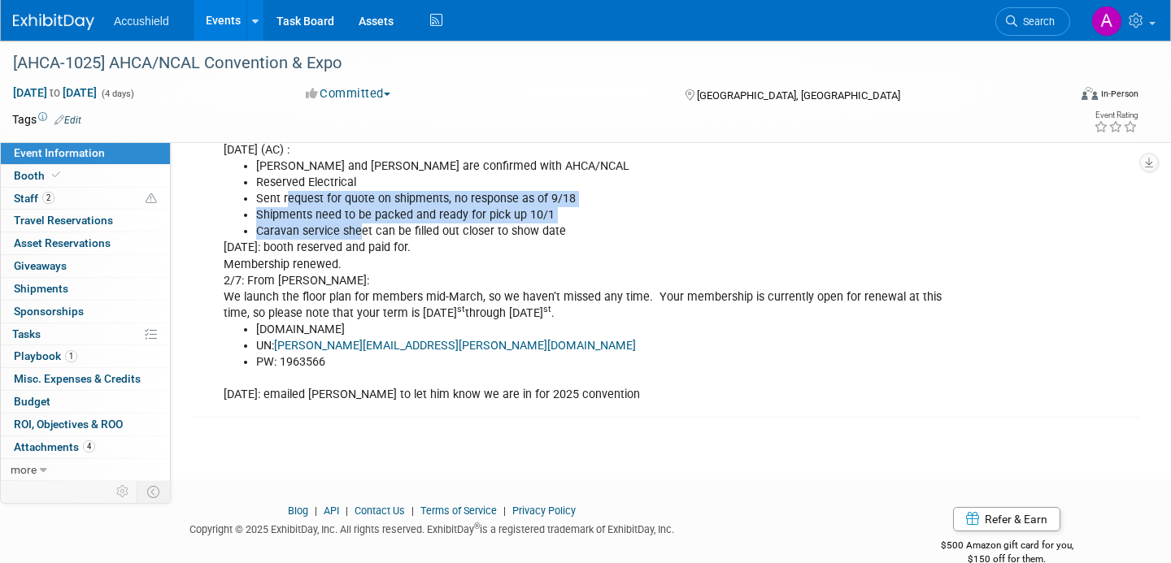
drag, startPoint x: 285, startPoint y: 237, endPoint x: 368, endPoint y: 281, distance: 94.2
click at [368, 281] on div "9/15/25 (AC) : Kyle and Chris are confirmed with AHCA/NCAL Reserved Electrical …" at bounding box center [584, 272] width 745 height 277
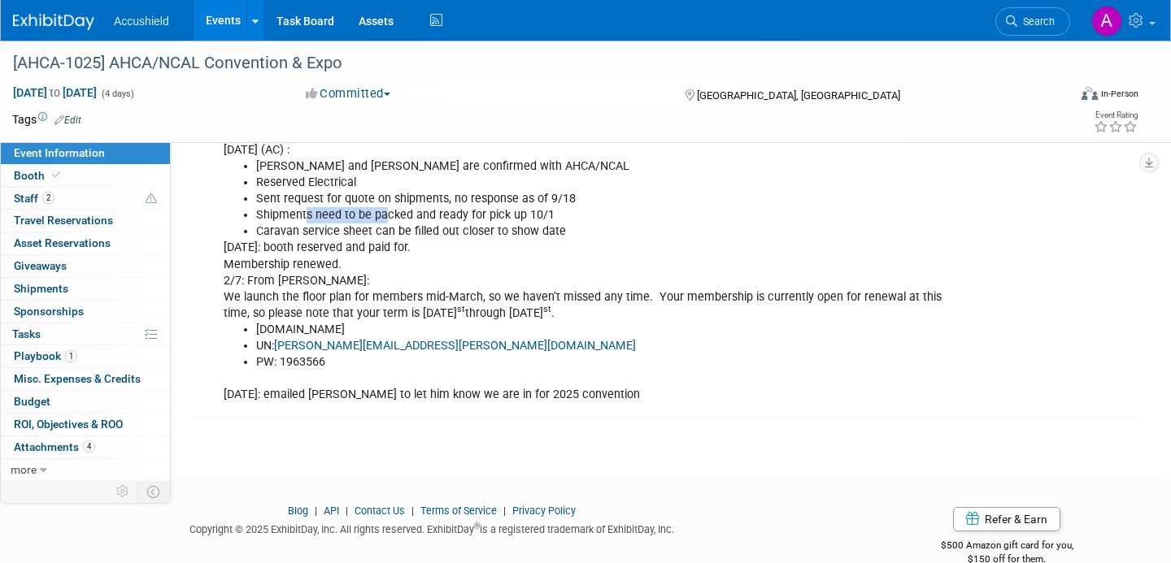
drag, startPoint x: 307, startPoint y: 244, endPoint x: 415, endPoint y: 259, distance: 108.3
click at [414, 240] on ul "Kyle and Chris are confirmed with AHCA/NCAL Reserved Electrical Sent request fo…" at bounding box center [586, 199] width 724 height 81
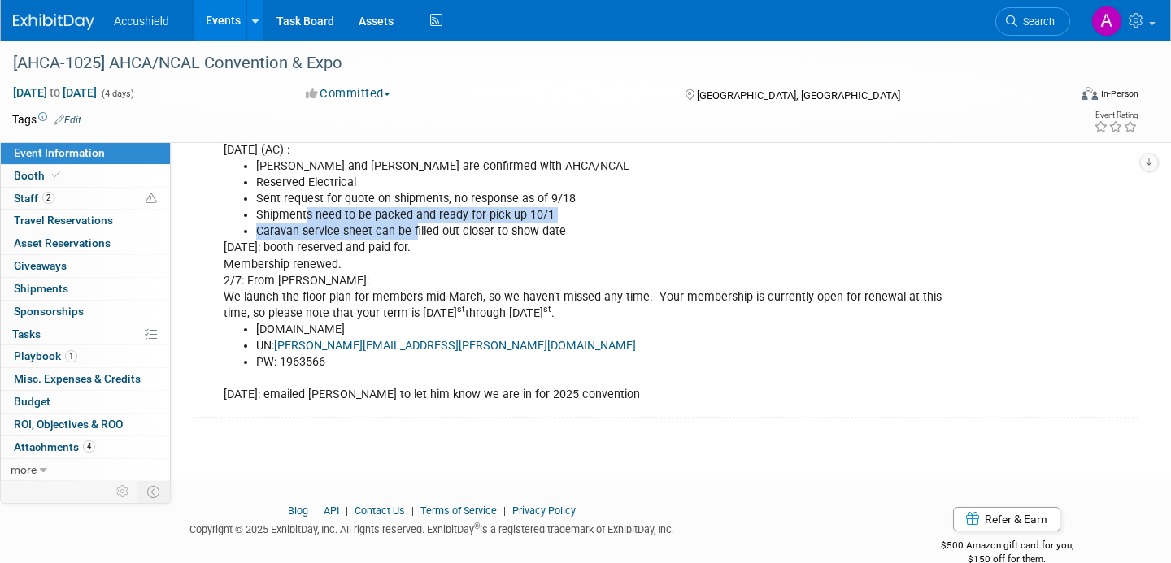
click at [415, 240] on li "Caravan service sheet can be filled out closer to show date" at bounding box center [601, 232] width 691 height 16
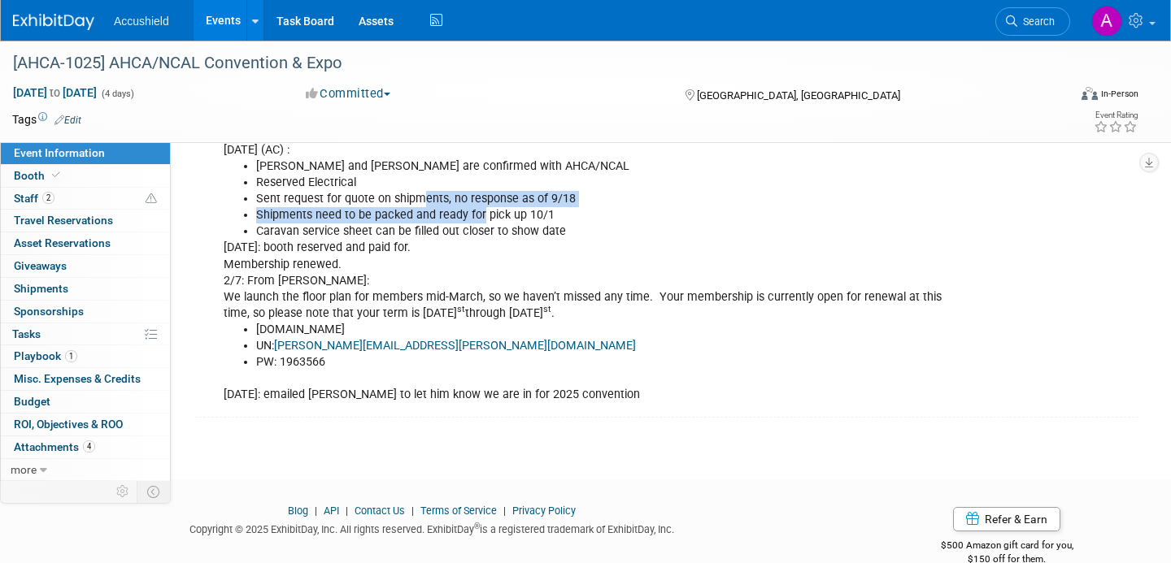
drag, startPoint x: 420, startPoint y: 235, endPoint x: 509, endPoint y: 258, distance: 92.3
click at [508, 240] on ul "Kyle and Chris are confirmed with AHCA/NCAL Reserved Electrical Sent request fo…" at bounding box center [586, 199] width 724 height 81
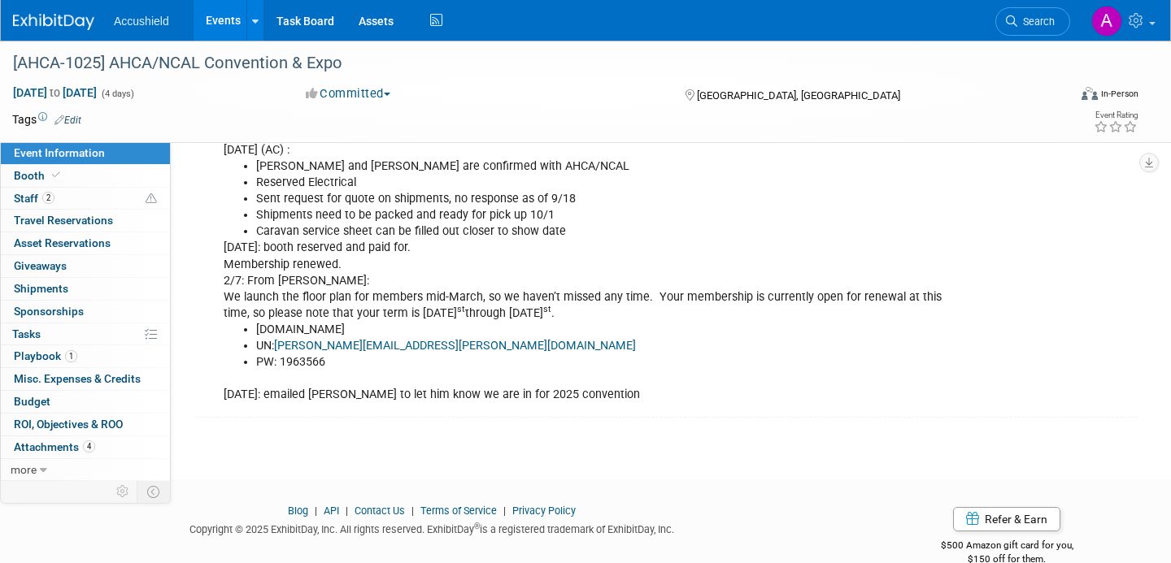
click at [509, 240] on li "Caravan service sheet can be filled out closer to show date" at bounding box center [601, 232] width 691 height 16
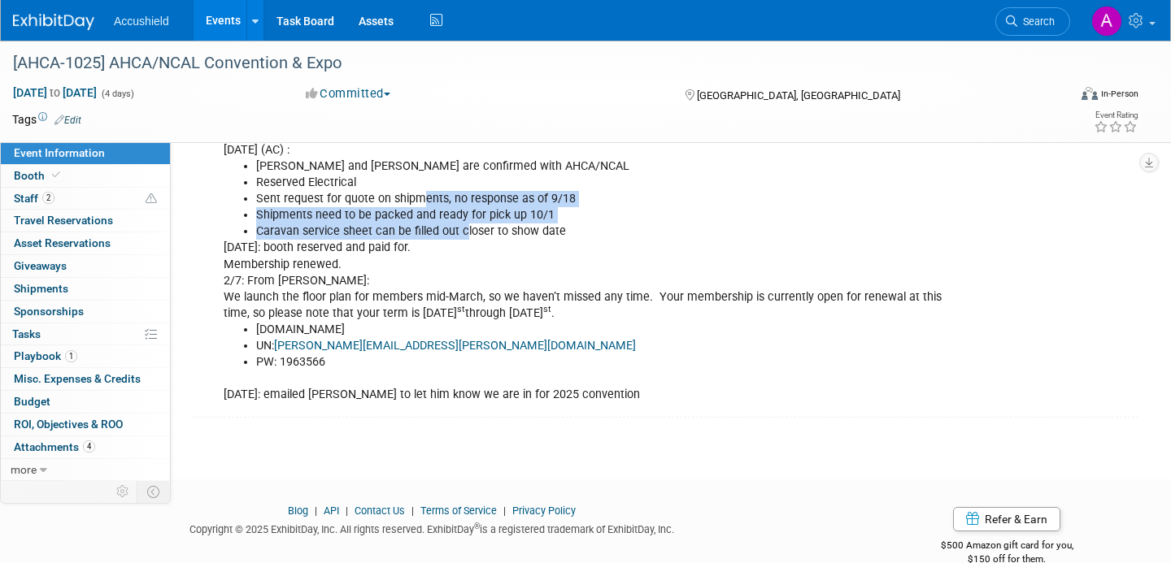
drag, startPoint x: 418, startPoint y: 233, endPoint x: 472, endPoint y: 263, distance: 61.5
click at [472, 240] on ul "Kyle and Chris are confirmed with AHCA/NCAL Reserved Electrical Sent request fo…" at bounding box center [586, 199] width 724 height 81
click at [472, 240] on li "Caravan service sheet can be filled out closer to show date" at bounding box center [601, 232] width 691 height 16
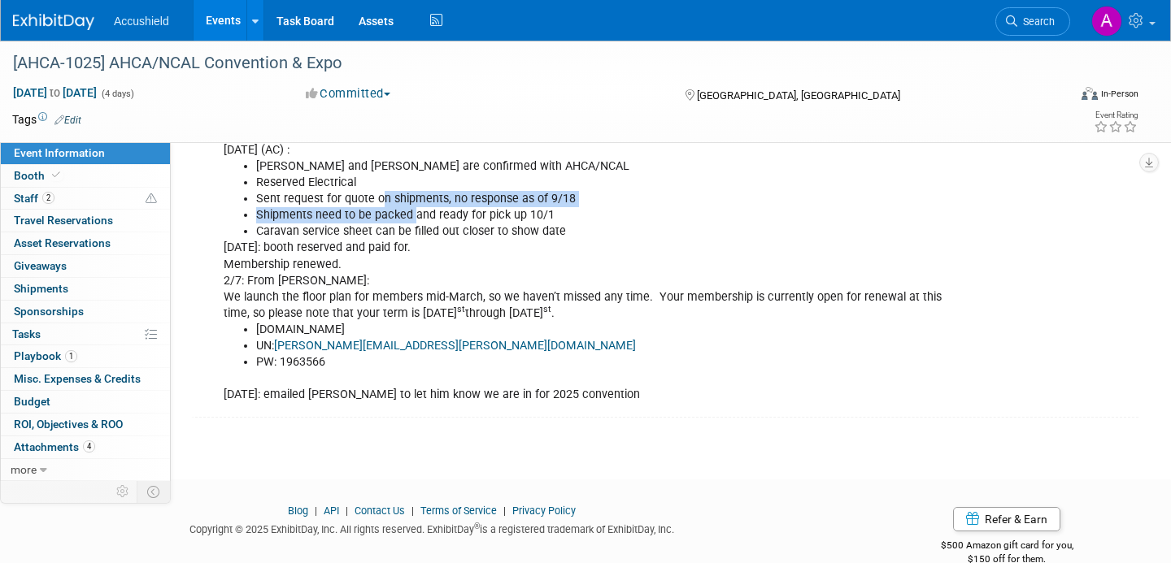
drag, startPoint x: 378, startPoint y: 234, endPoint x: 429, endPoint y: 258, distance: 55.7
click at [426, 240] on ul "Kyle and Chris are confirmed with AHCA/NCAL Reserved Electrical Sent request fo…" at bounding box center [586, 199] width 724 height 81
click at [429, 240] on li "Caravan service sheet can be filled out closer to show date" at bounding box center [601, 232] width 691 height 16
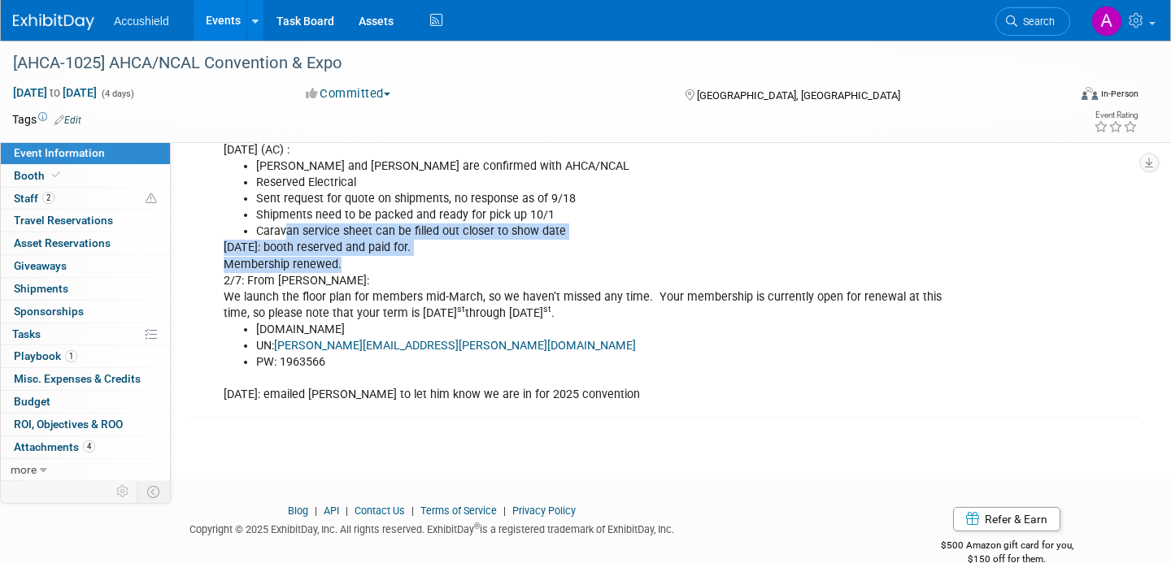
drag, startPoint x: 288, startPoint y: 259, endPoint x: 405, endPoint y: 295, distance: 122.4
click at [405, 295] on div "9/15/25 (AC) : Kyle and Chris are confirmed with AHCA/NCAL Reserved Electrical …" at bounding box center [584, 272] width 745 height 277
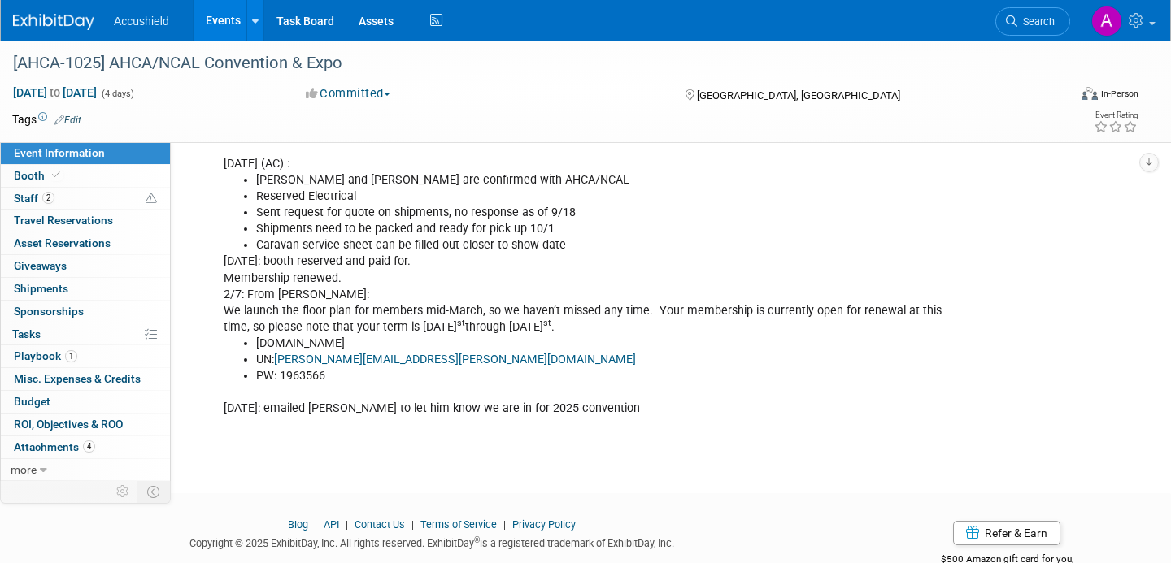
scroll to position [1401, 0]
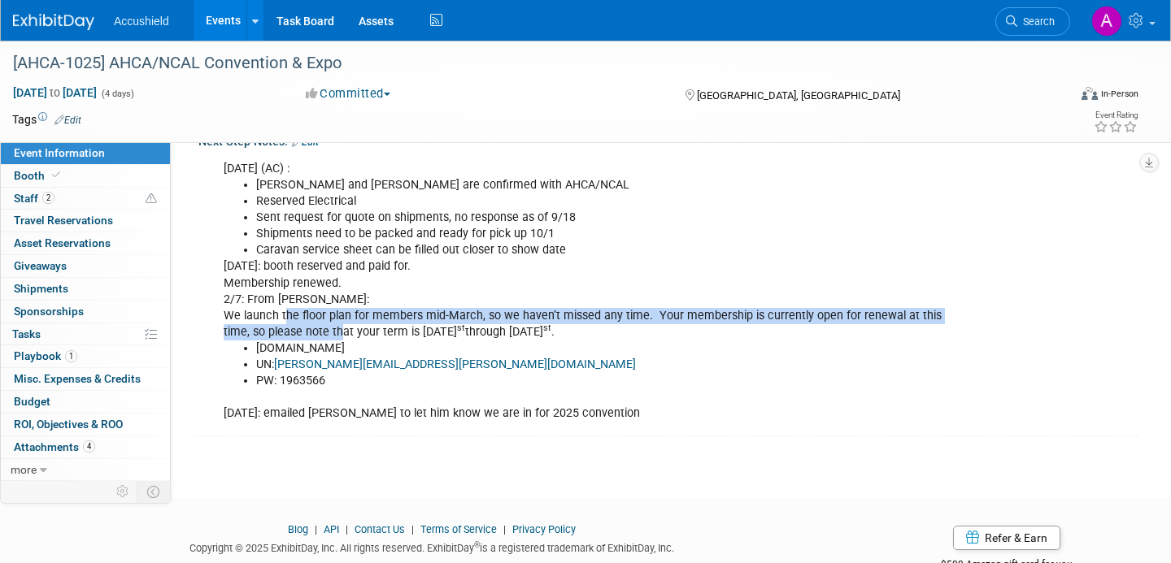
drag, startPoint x: 285, startPoint y: 355, endPoint x: 339, endPoint y: 365, distance: 54.5
click at [339, 365] on div "9/15/25 (AC) : Kyle and Chris are confirmed with AHCA/NCAL Reserved Electrical …" at bounding box center [584, 291] width 745 height 277
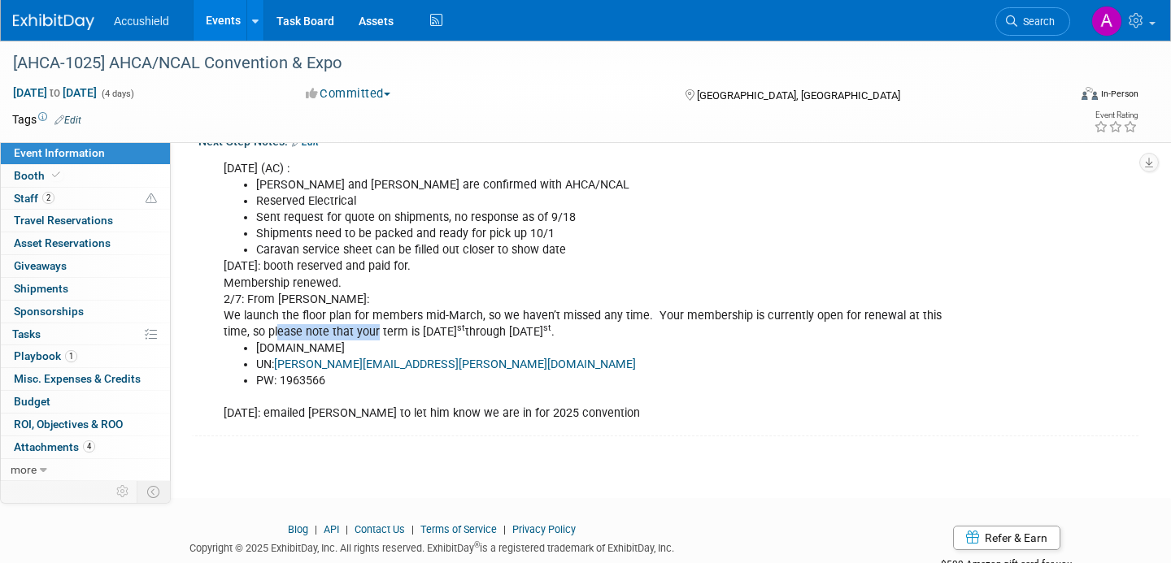
drag, startPoint x: 276, startPoint y: 361, endPoint x: 381, endPoint y: 369, distance: 104.4
click at [381, 369] on div "9/15/25 (AC) : Kyle and Chris are confirmed with AHCA/NCAL Reserved Electrical …" at bounding box center [584, 291] width 745 height 277
click at [72, 180] on link "Booth" at bounding box center [85, 176] width 169 height 22
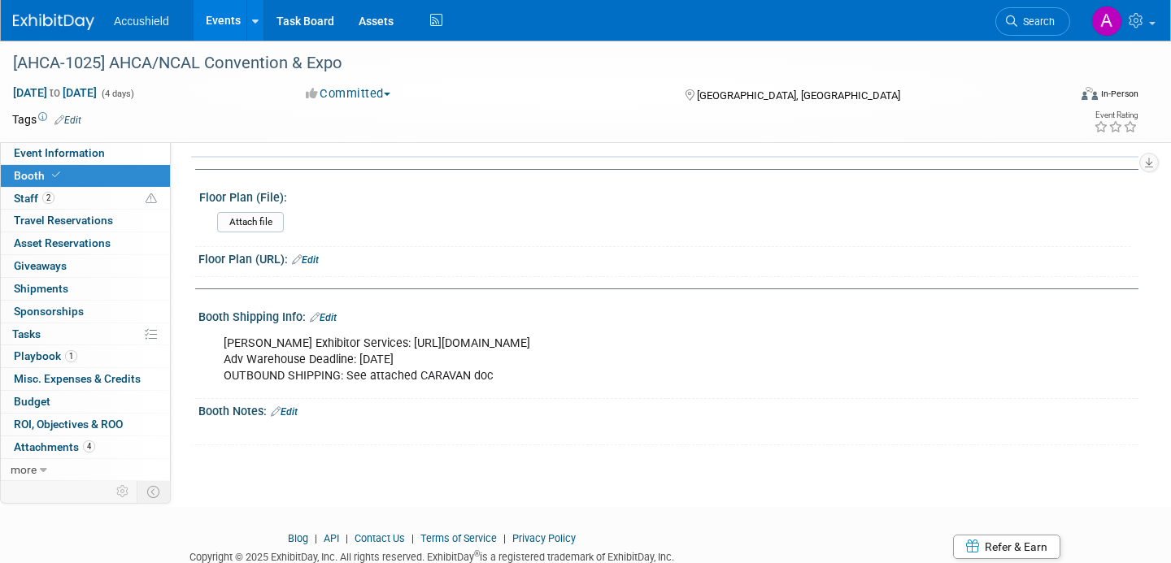
scroll to position [641, 0]
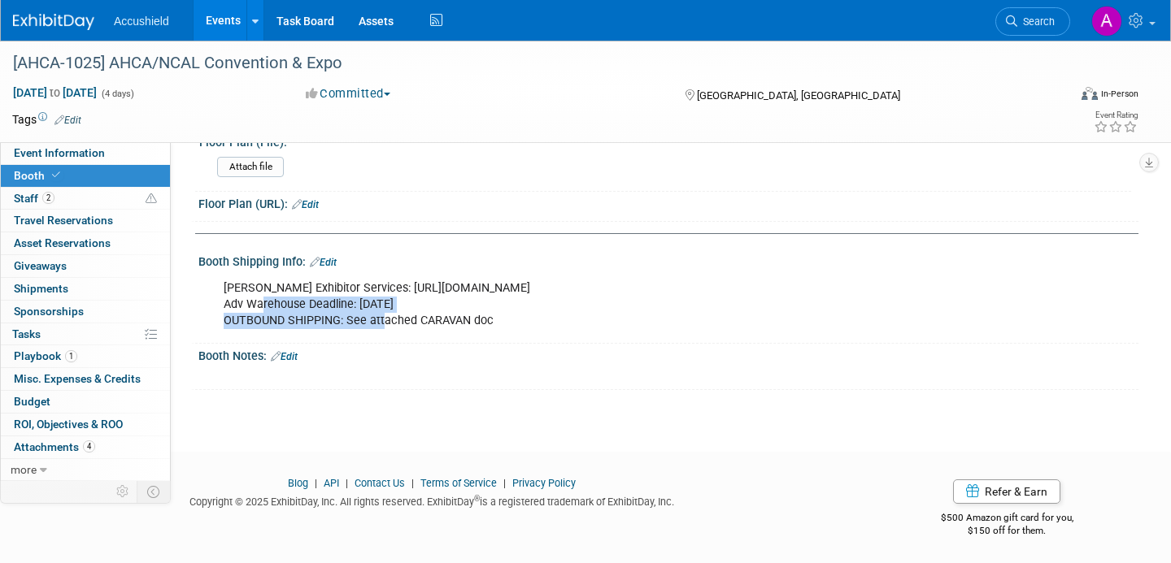
drag, startPoint x: 263, startPoint y: 302, endPoint x: 381, endPoint y: 315, distance: 119.3
click at [381, 315] on div "Freeman Exhibitor Services: https://www.freemanco.com/store/show/landing?showID…" at bounding box center [584, 304] width 745 height 65
drag, startPoint x: 266, startPoint y: 304, endPoint x: 372, endPoint y: 324, distance: 107.5
click at [371, 323] on div "Freeman Exhibitor Services: https://www.freemanco.com/store/show/landing?showID…" at bounding box center [584, 304] width 745 height 65
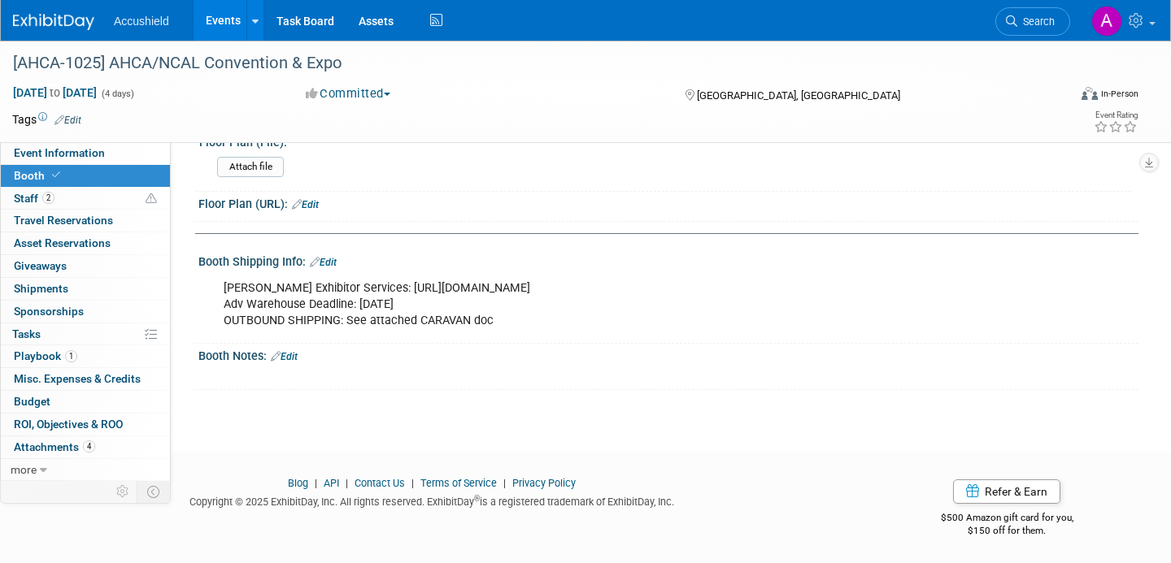
click at [372, 324] on div "Freeman Exhibitor Services: https://www.freemanco.com/store/show/landing?showID…" at bounding box center [584, 304] width 745 height 65
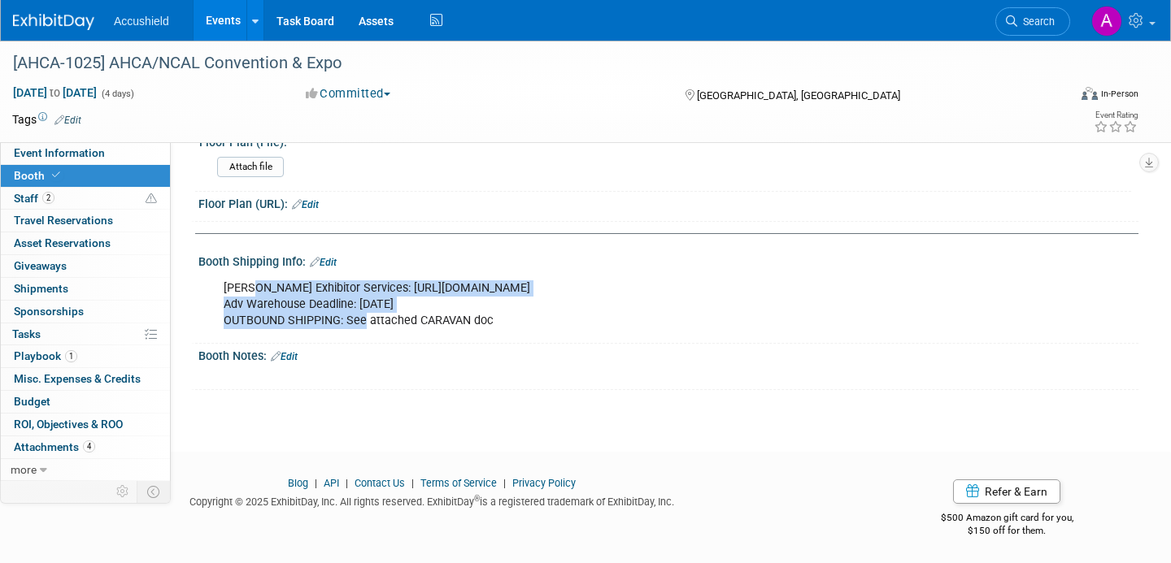
drag, startPoint x: 252, startPoint y: 289, endPoint x: 367, endPoint y: 317, distance: 117.9
click at [367, 317] on div "Freeman Exhibitor Services: https://www.freemanco.com/store/show/landing?showID…" at bounding box center [584, 304] width 745 height 65
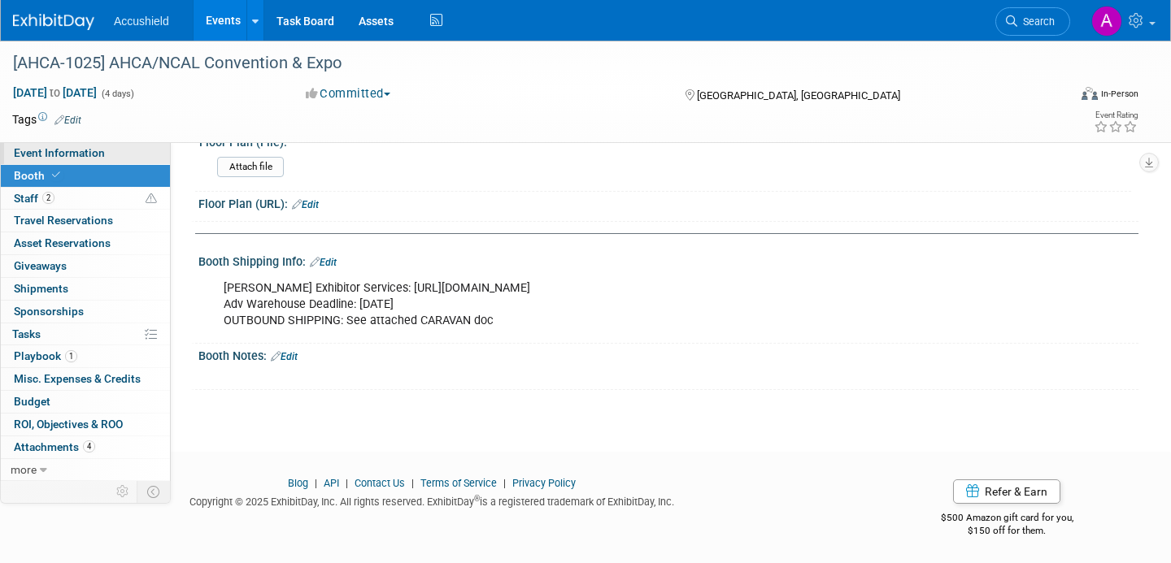
click at [25, 154] on span "Event Information" at bounding box center [59, 152] width 91 height 13
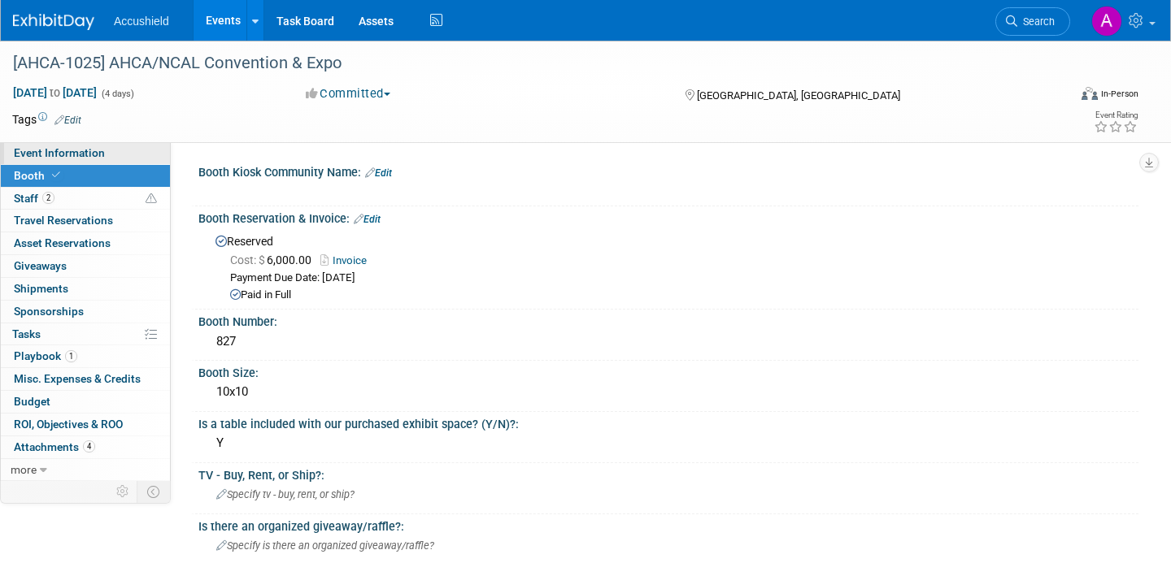
select select "Yes"
select select "WIP"
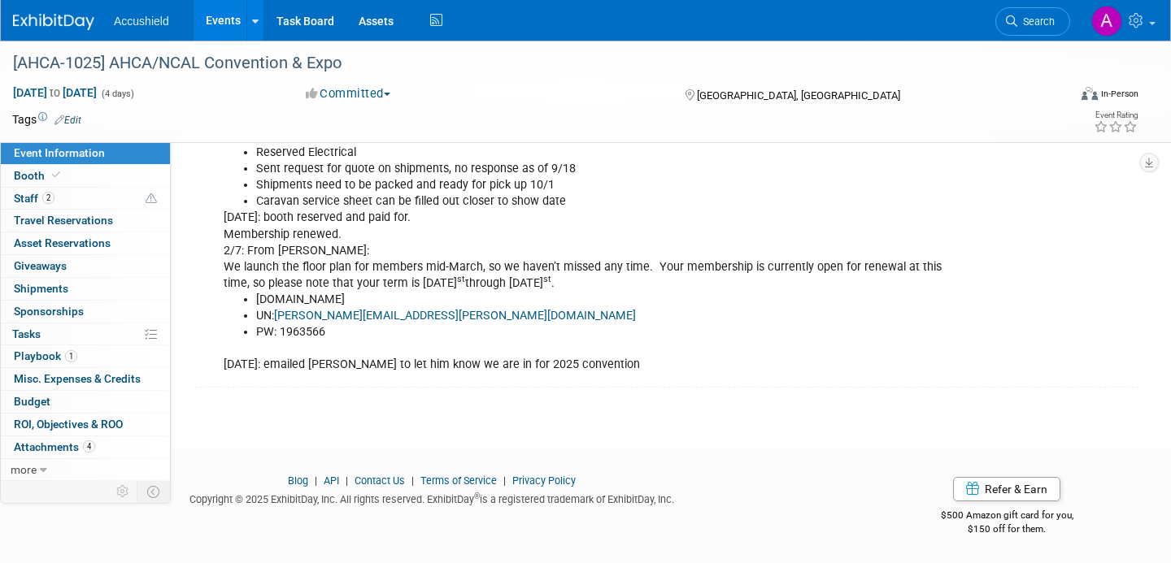
scroll to position [1481, 0]
drag, startPoint x: 263, startPoint y: 363, endPoint x: 414, endPoint y: 381, distance: 152.4
click at [414, 381] on div "9/15/25 (AC) : Kyle and Chris are confirmed with AHCA/NCAL Reserved Electrical …" at bounding box center [668, 241] width 940 height 283
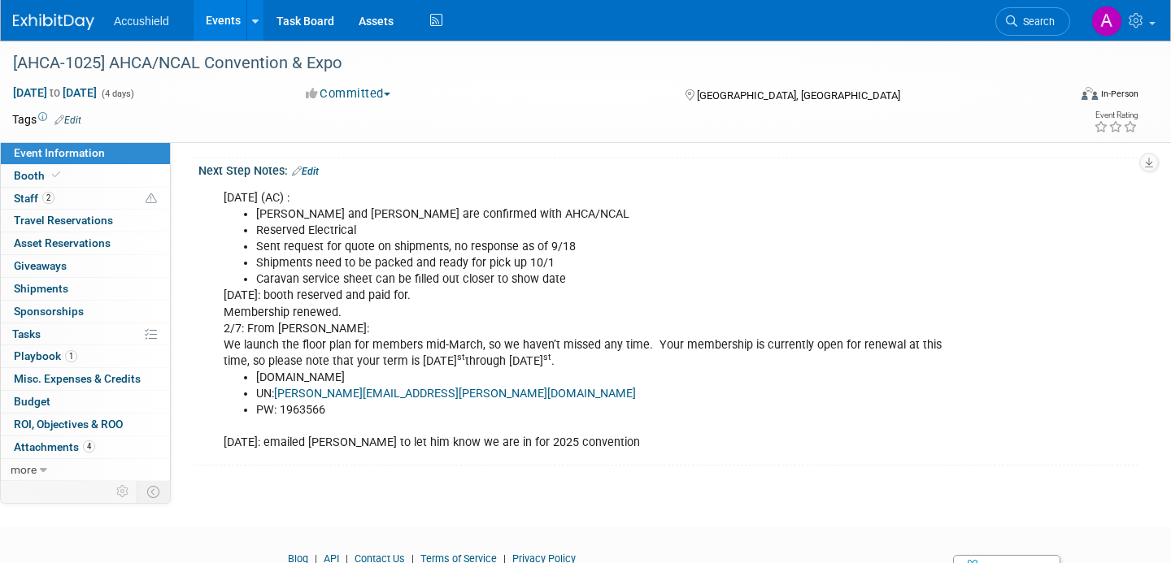
scroll to position [1369, 0]
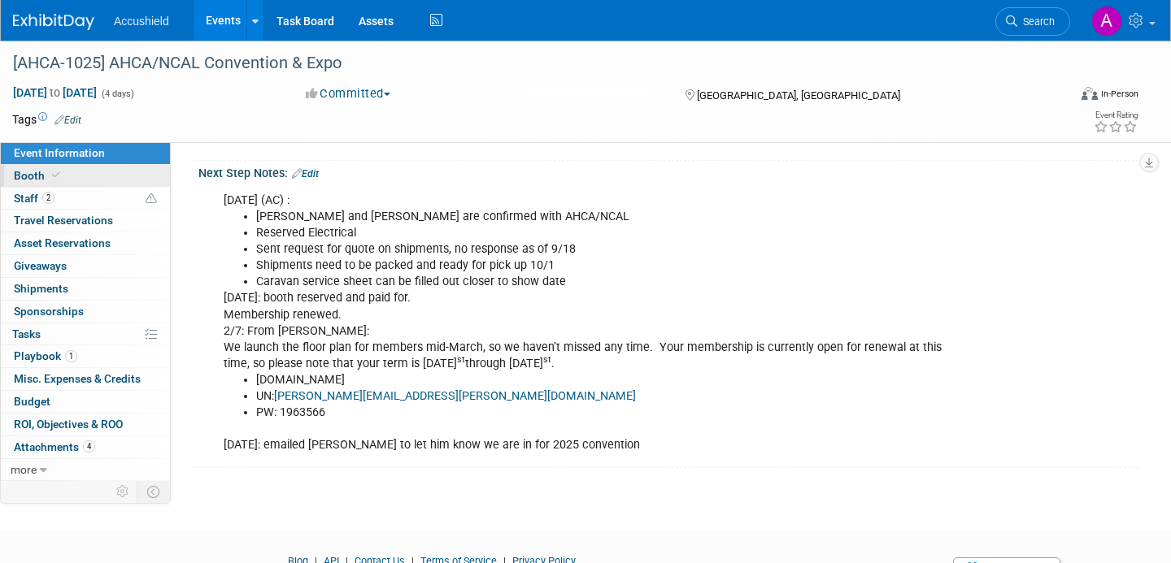
click at [63, 176] on link "Booth" at bounding box center [85, 176] width 169 height 22
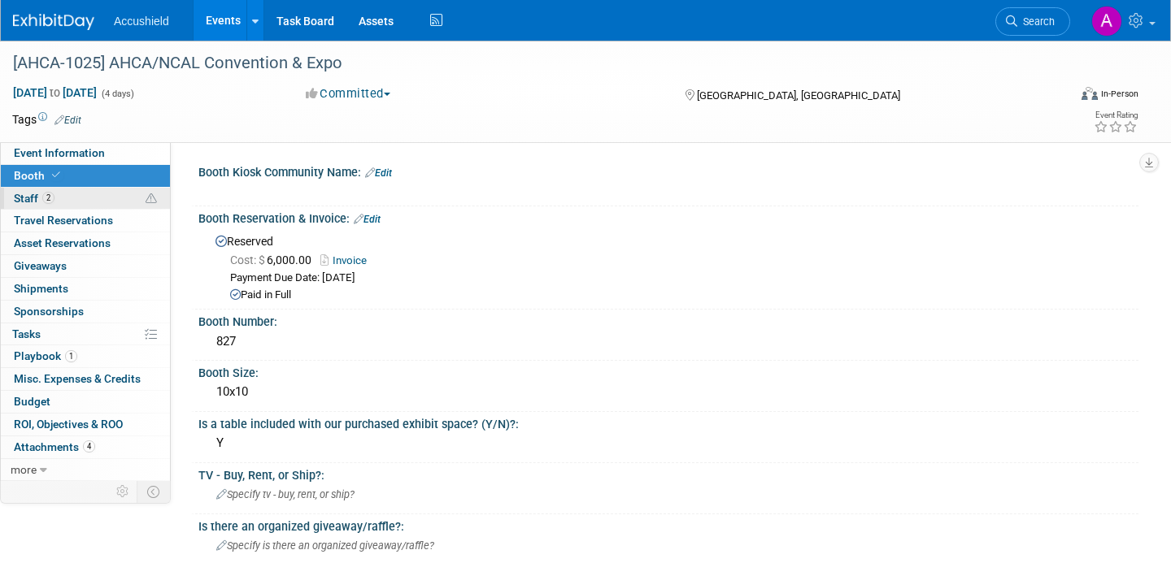
click at [63, 199] on link "2 Staff 2" at bounding box center [85, 199] width 169 height 22
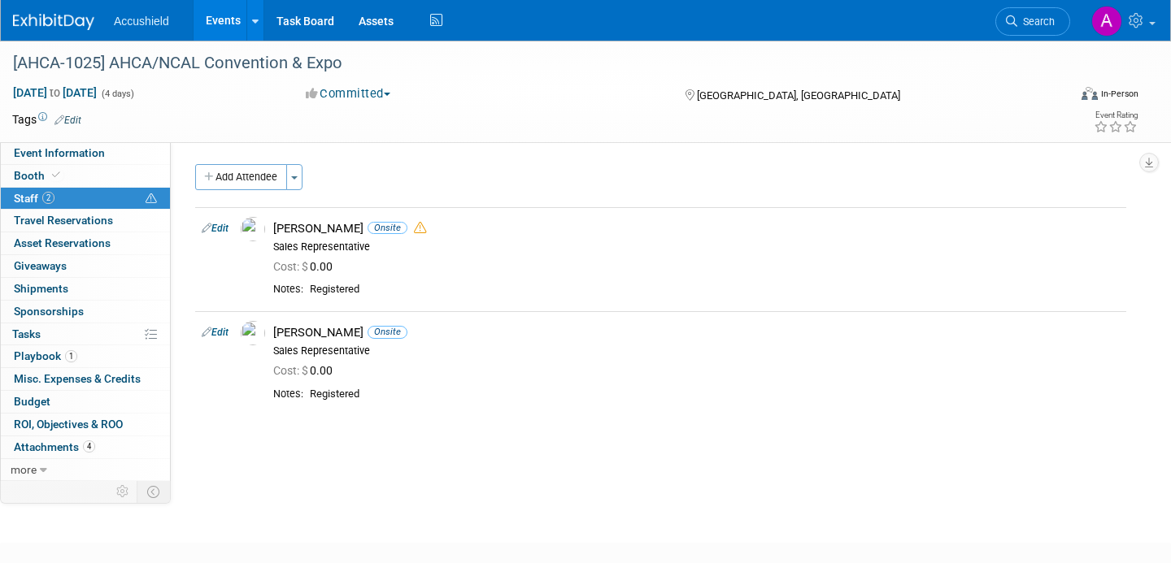
click at [220, 18] on link "Events" at bounding box center [223, 20] width 59 height 41
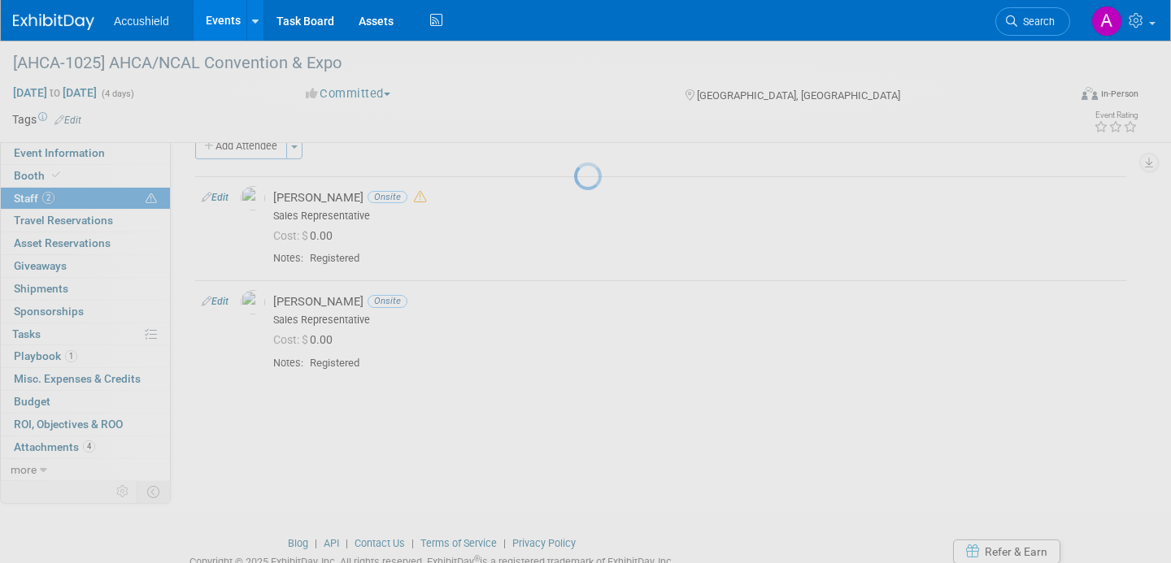
scroll to position [33, 0]
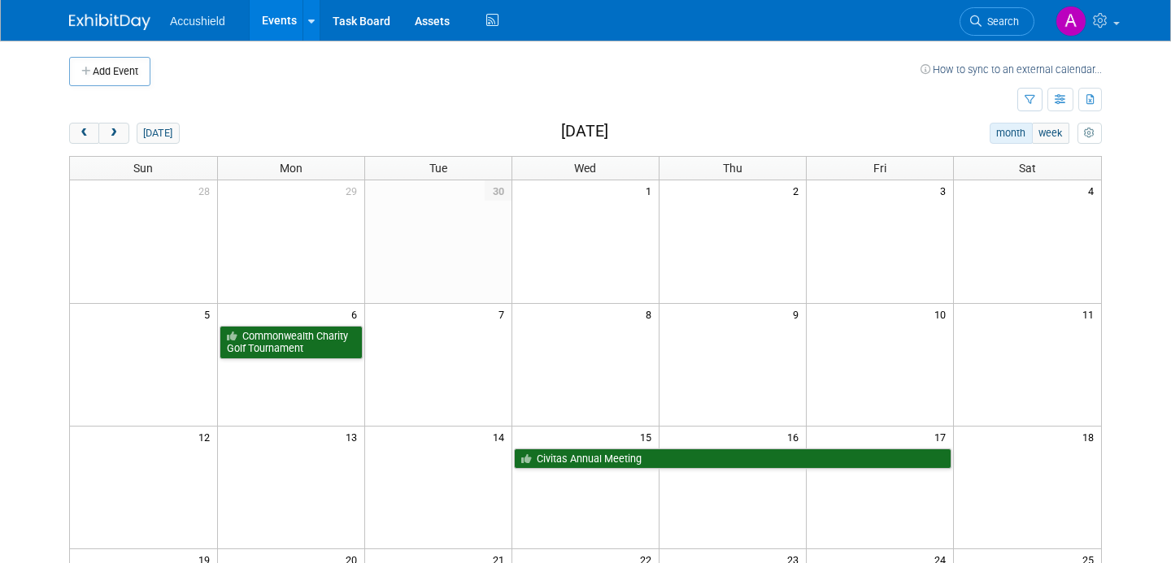
click at [228, 30] on ul "Accushield Events Add Event Bulk Upload Events Shareable Event Boards Recently …" at bounding box center [336, 20] width 333 height 41
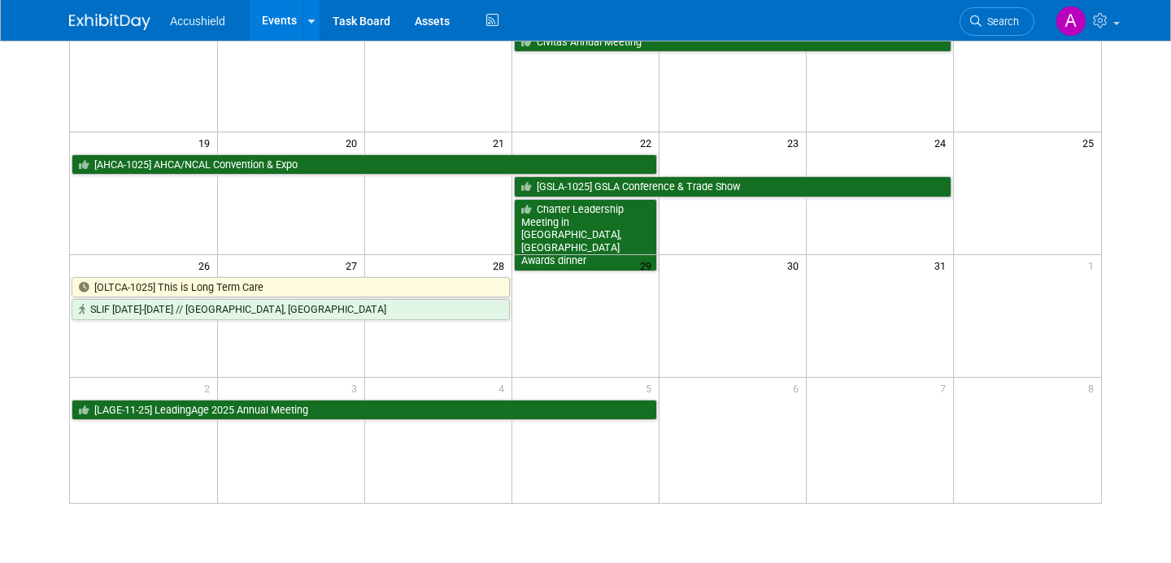
scroll to position [420, 0]
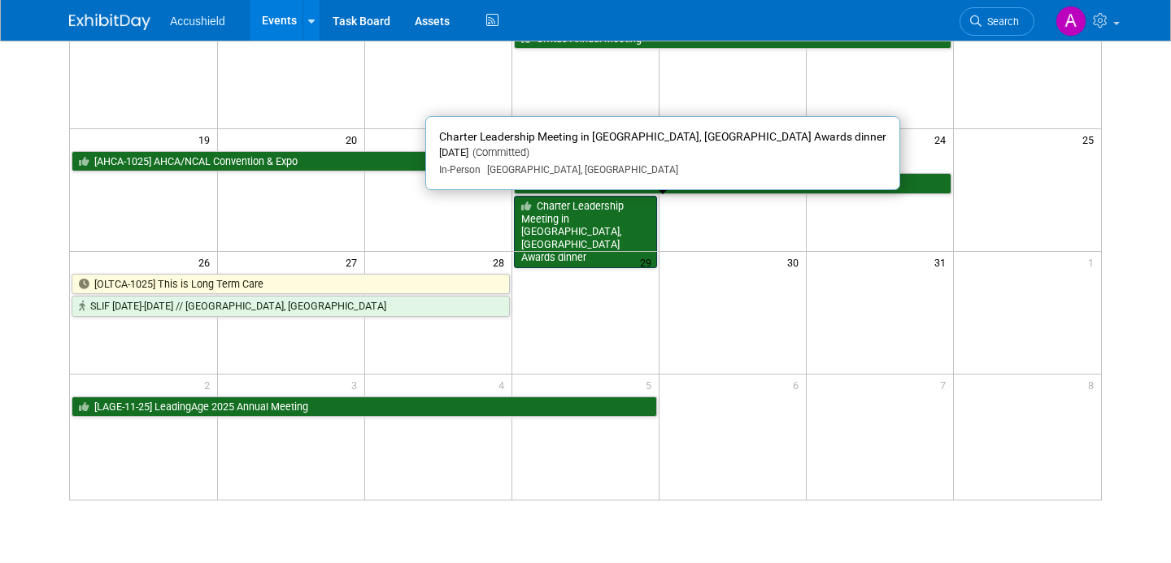
click at [582, 236] on link "Charter Leadership Meeting in [GEOGRAPHIC_DATA], [GEOGRAPHIC_DATA] Awards dinner" at bounding box center [585, 232] width 143 height 72
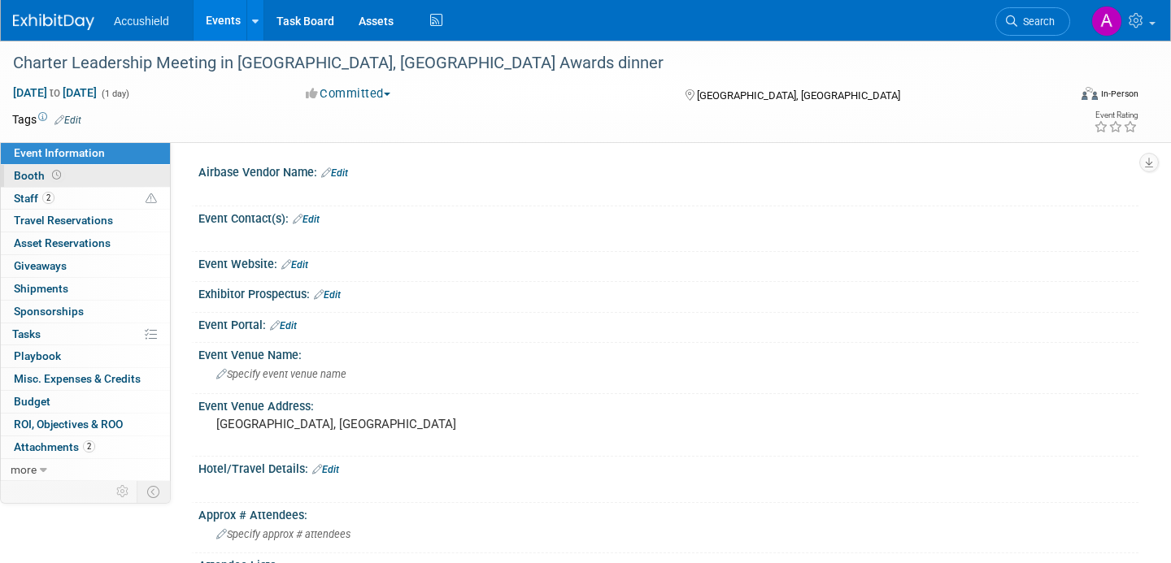
click at [105, 177] on link "Booth" at bounding box center [85, 176] width 169 height 22
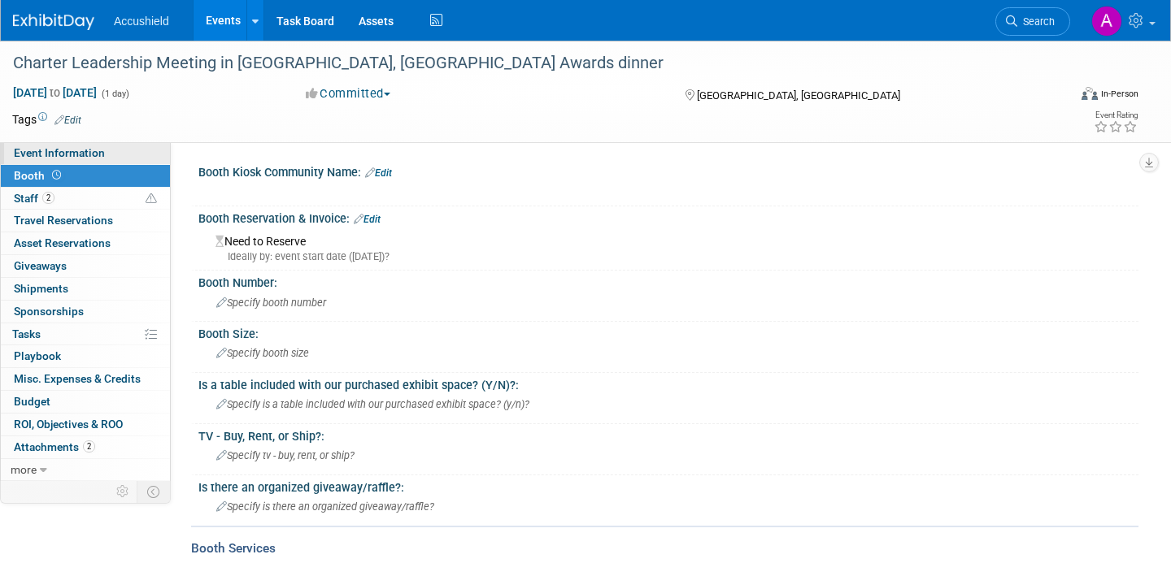
click at [76, 150] on span "Event Information" at bounding box center [59, 152] width 91 height 13
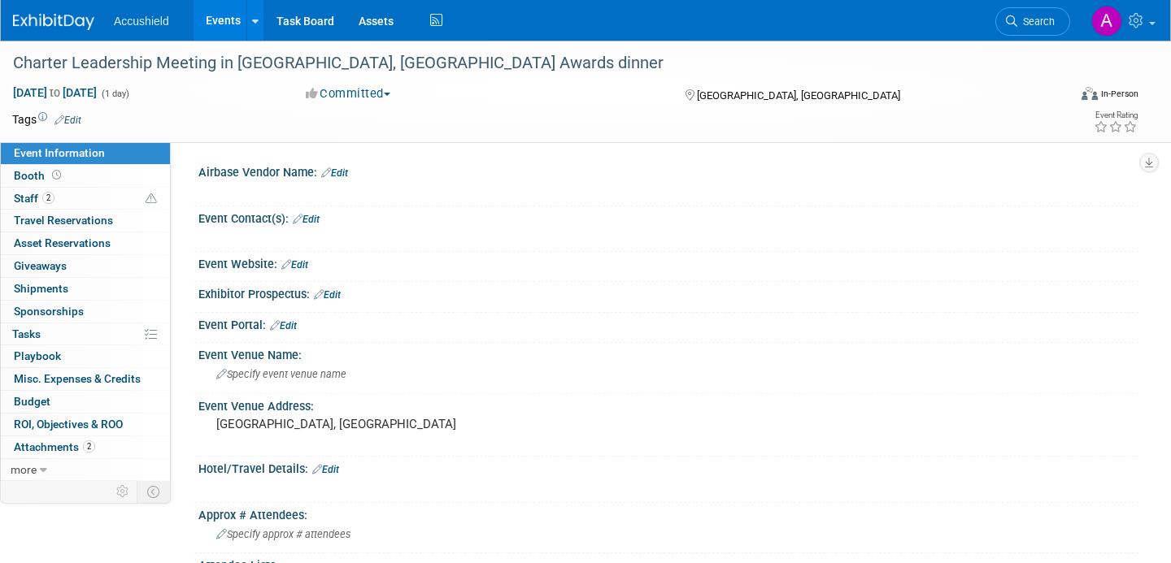
click at [220, 32] on link "Events" at bounding box center [223, 20] width 59 height 41
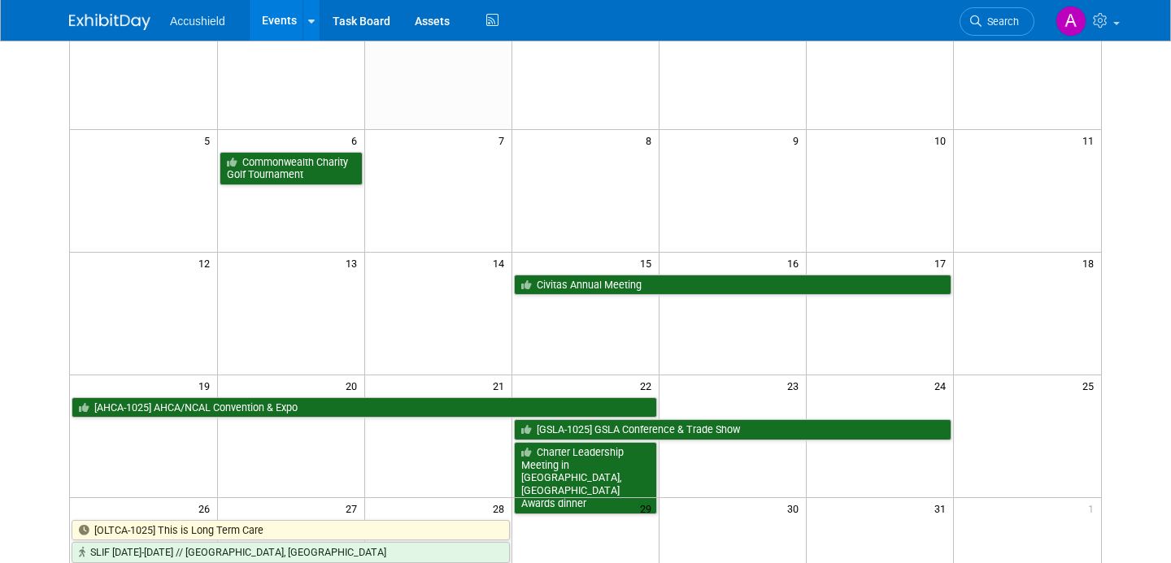
scroll to position [324, 0]
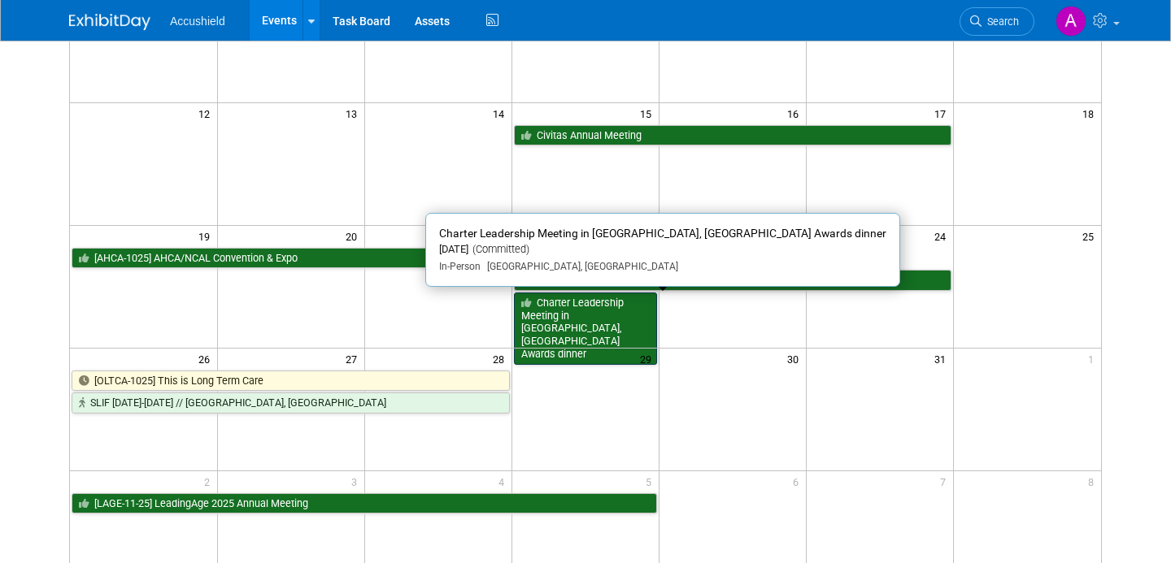
click at [579, 324] on link "Charter Leadership Meeting in [GEOGRAPHIC_DATA], [GEOGRAPHIC_DATA] Awards dinner" at bounding box center [585, 329] width 143 height 72
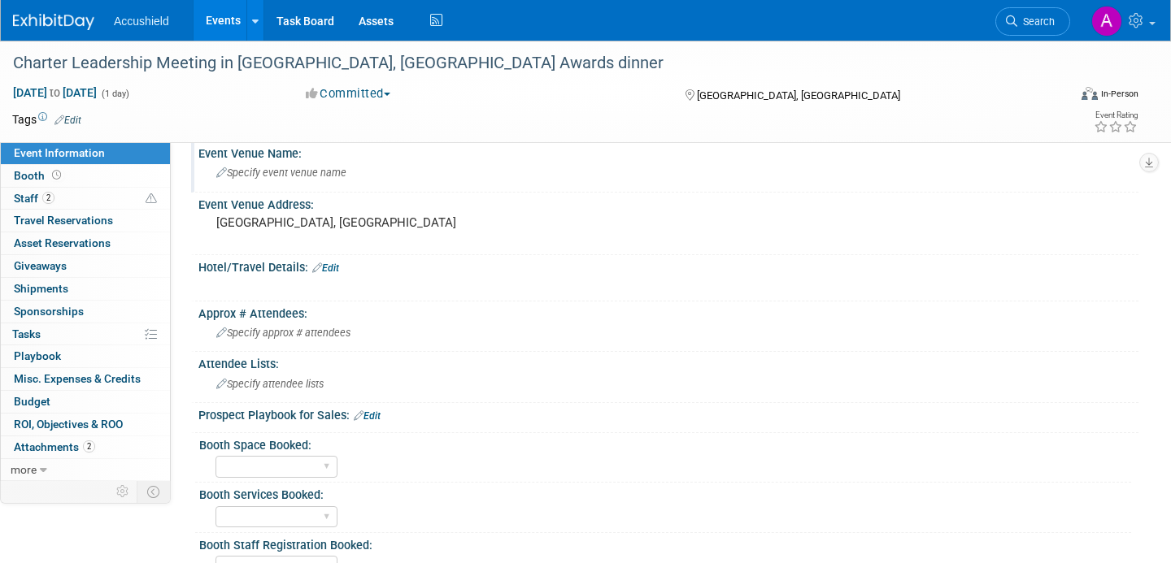
scroll to position [759, 0]
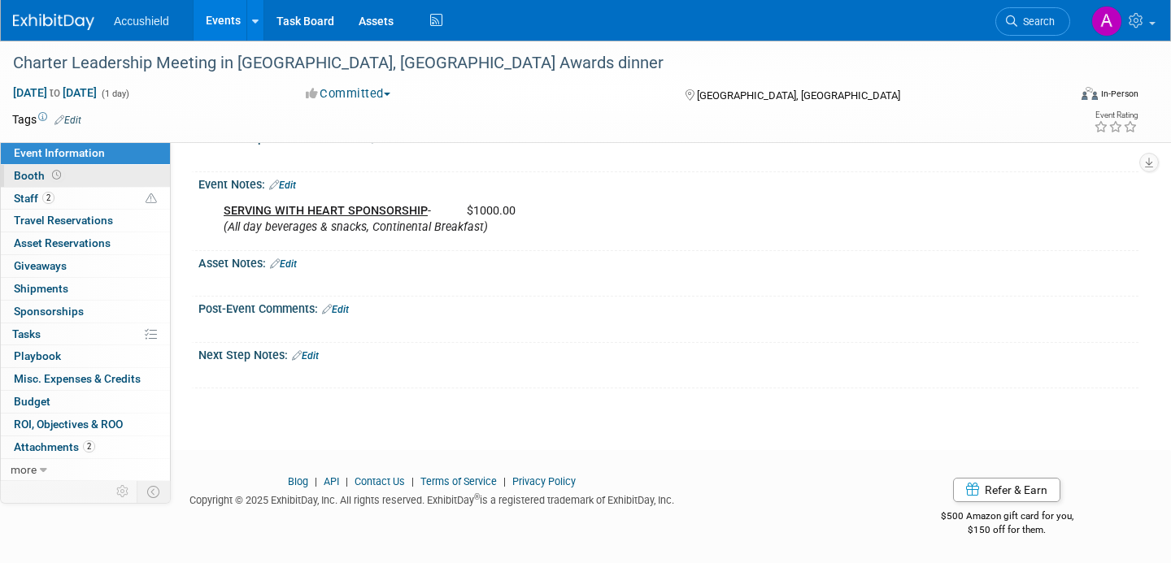
click at [76, 178] on link "Booth" at bounding box center [85, 176] width 169 height 22
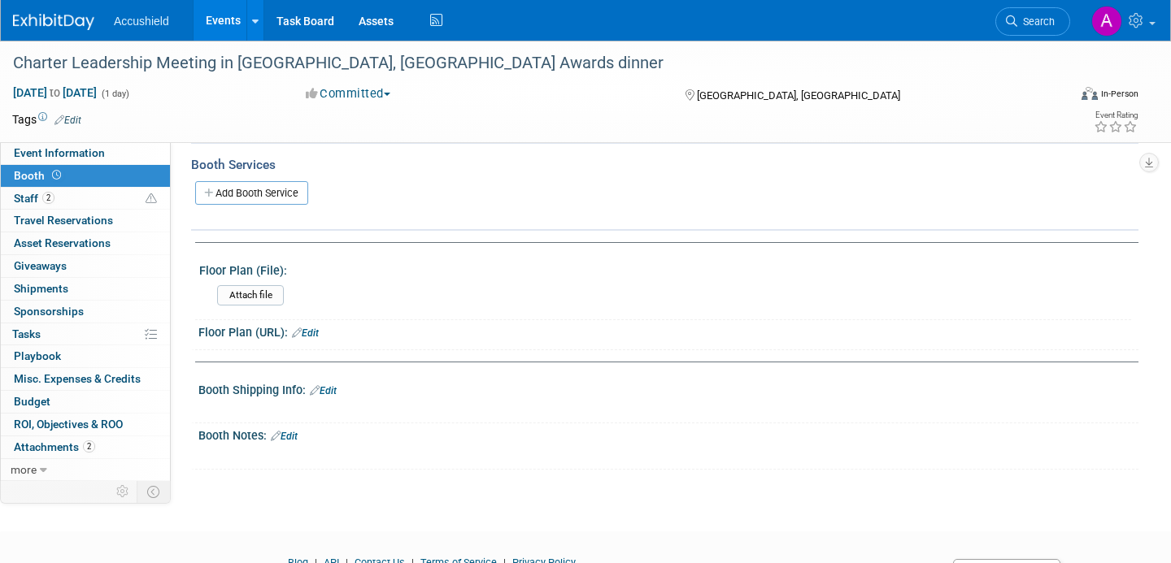
scroll to position [465, 0]
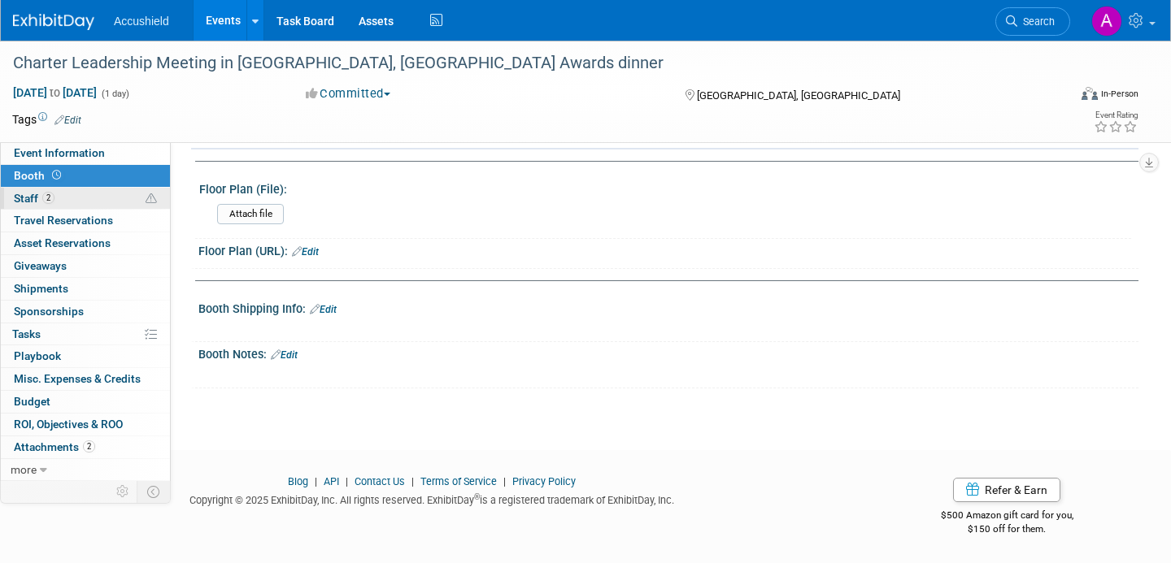
click at [80, 197] on link "2 Staff 2" at bounding box center [85, 199] width 169 height 22
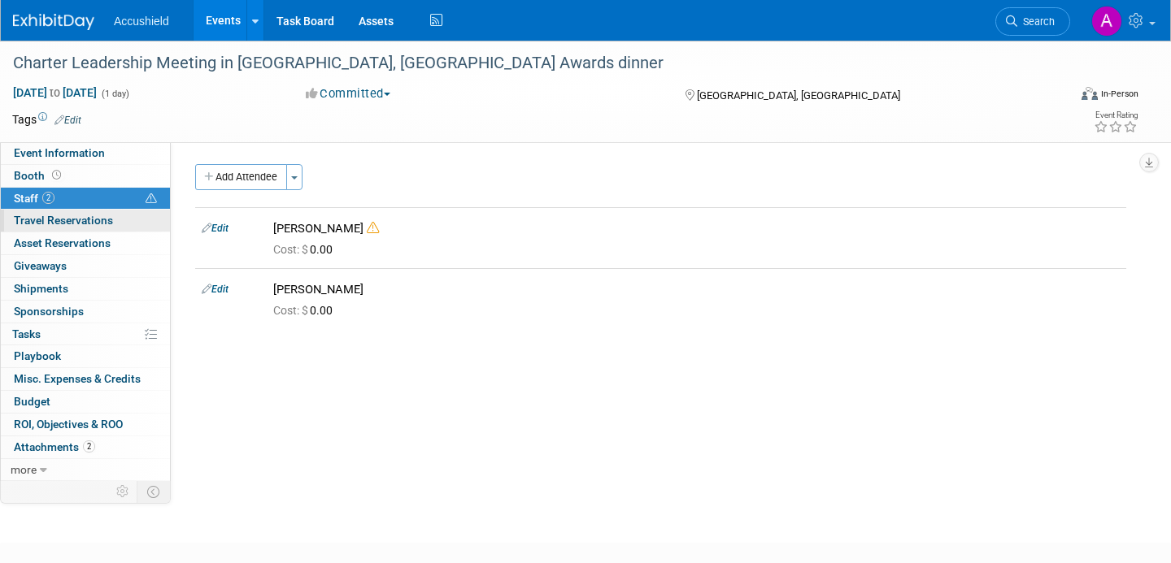
click at [61, 225] on span "Travel Reservations 0" at bounding box center [63, 220] width 99 height 13
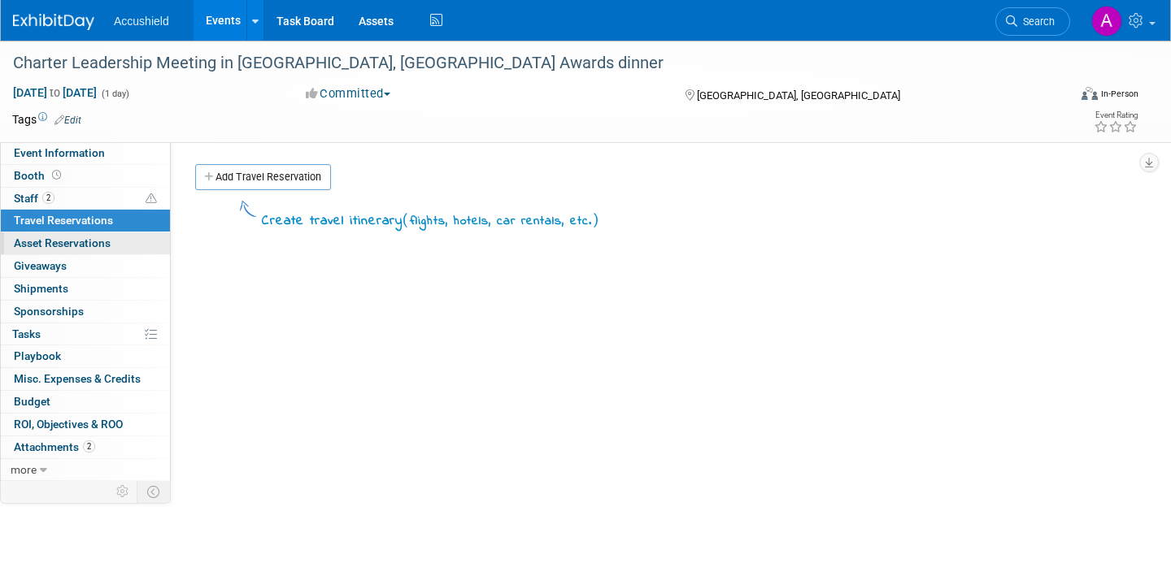
click at [56, 246] on span "Asset Reservations 0" at bounding box center [62, 243] width 97 height 13
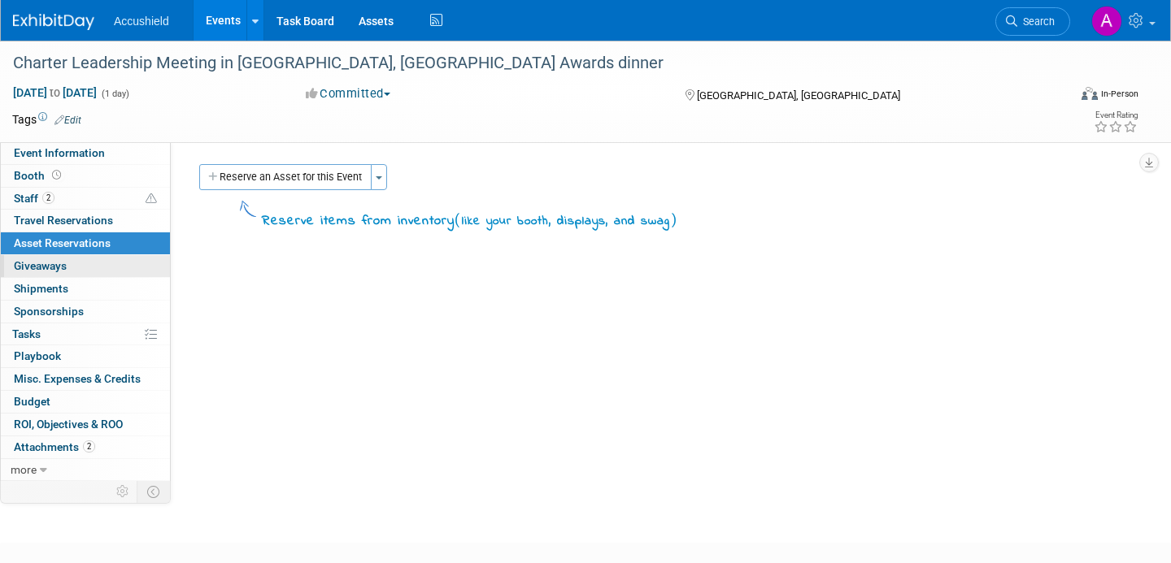
click at [52, 267] on span "Giveaways 0" at bounding box center [40, 265] width 53 height 13
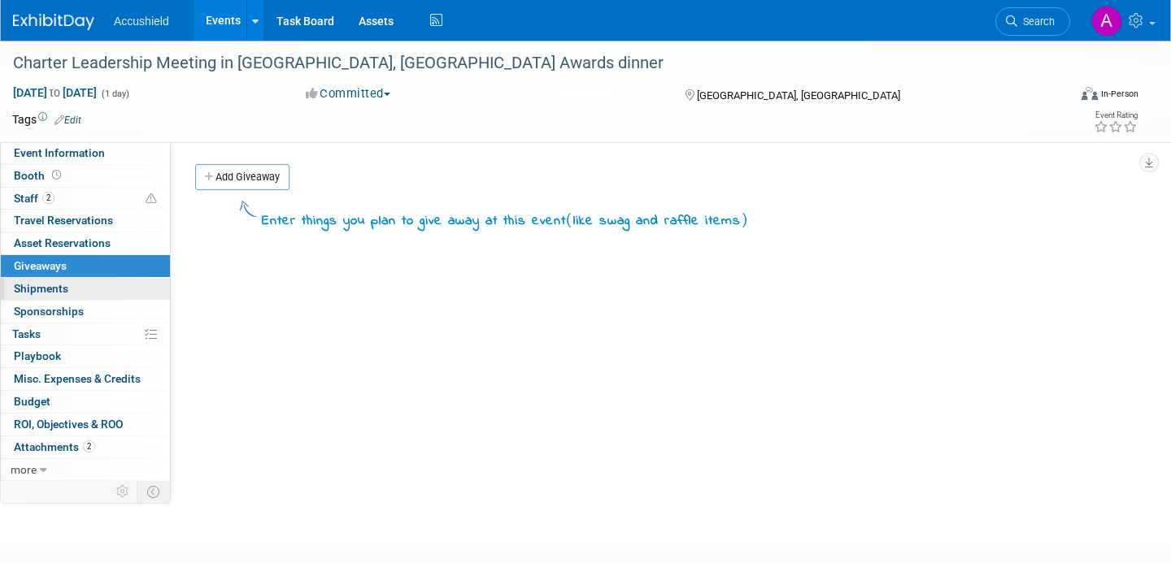
click at [50, 289] on span "Shipments 0" at bounding box center [41, 288] width 54 height 13
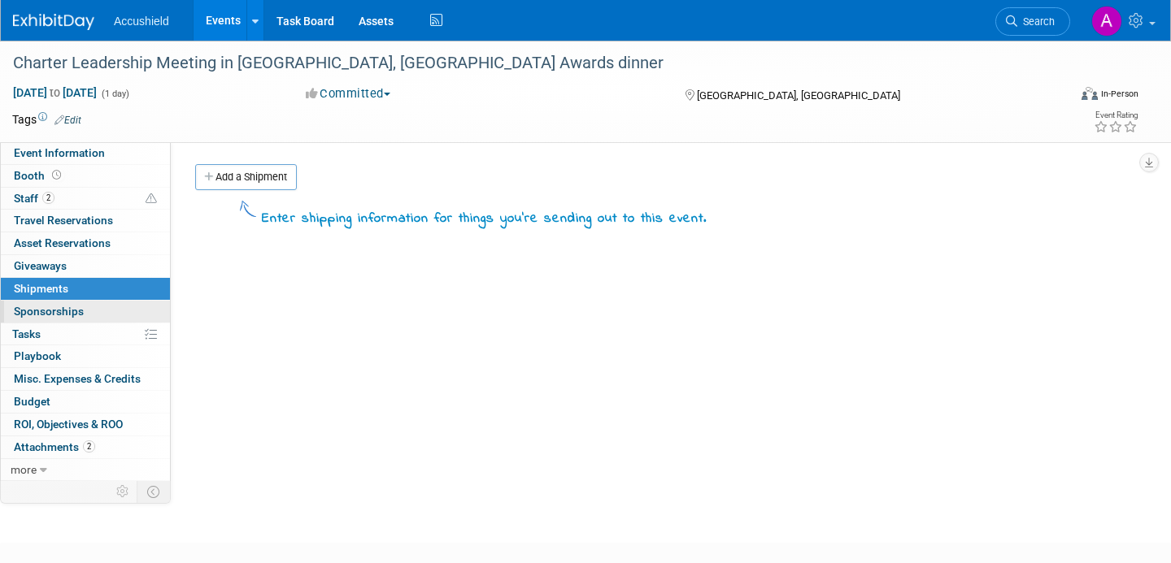
click at [49, 315] on span "Sponsorships 0" at bounding box center [49, 311] width 70 height 13
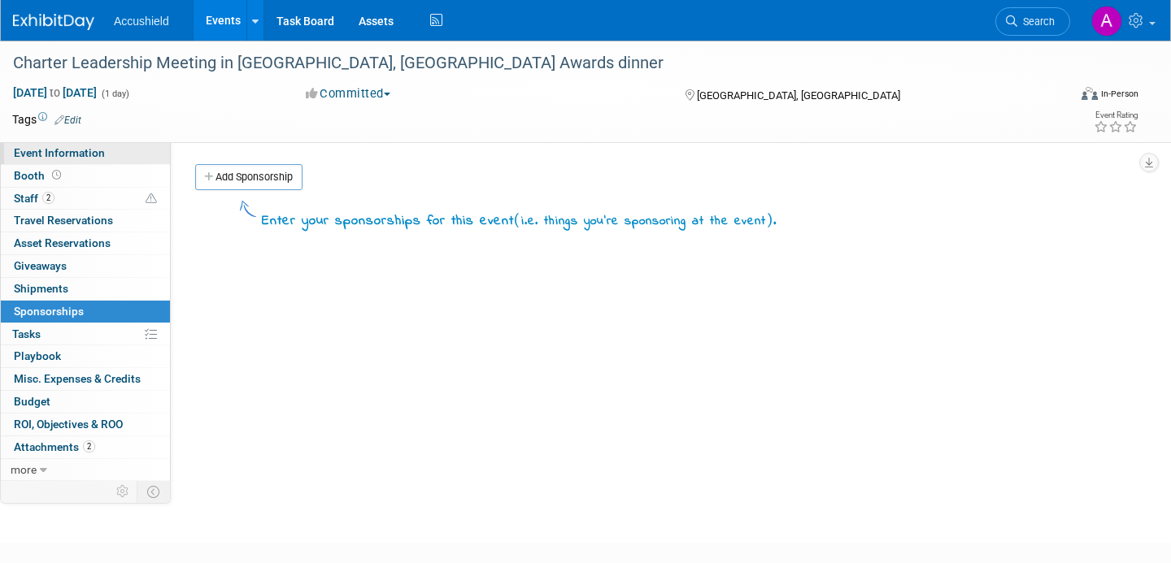
click at [100, 152] on span "Event Information" at bounding box center [59, 152] width 91 height 13
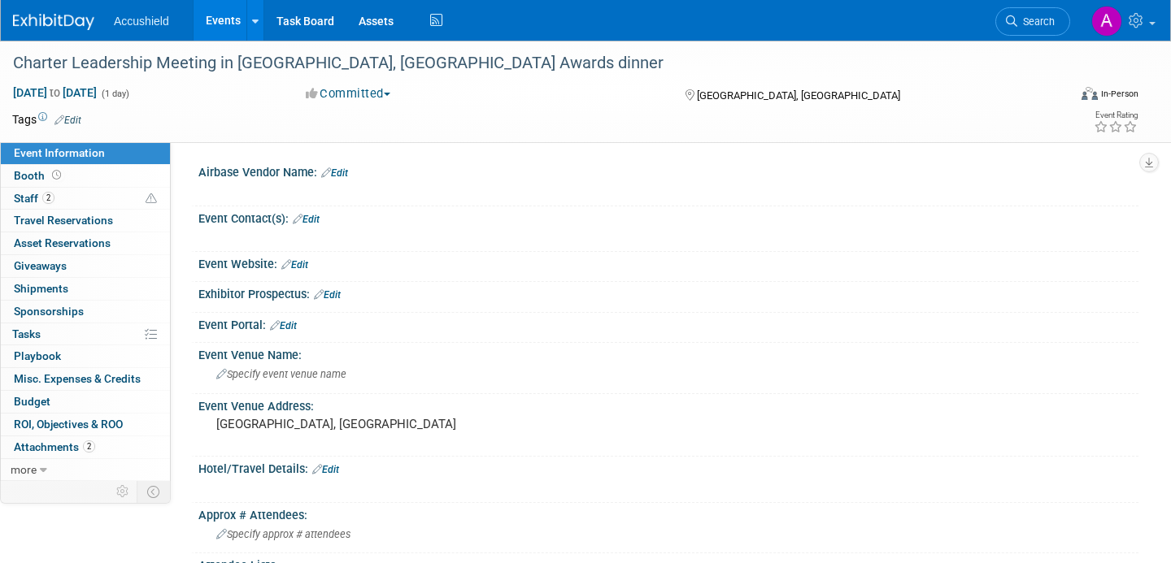
click at [221, 26] on link "Events" at bounding box center [223, 20] width 59 height 41
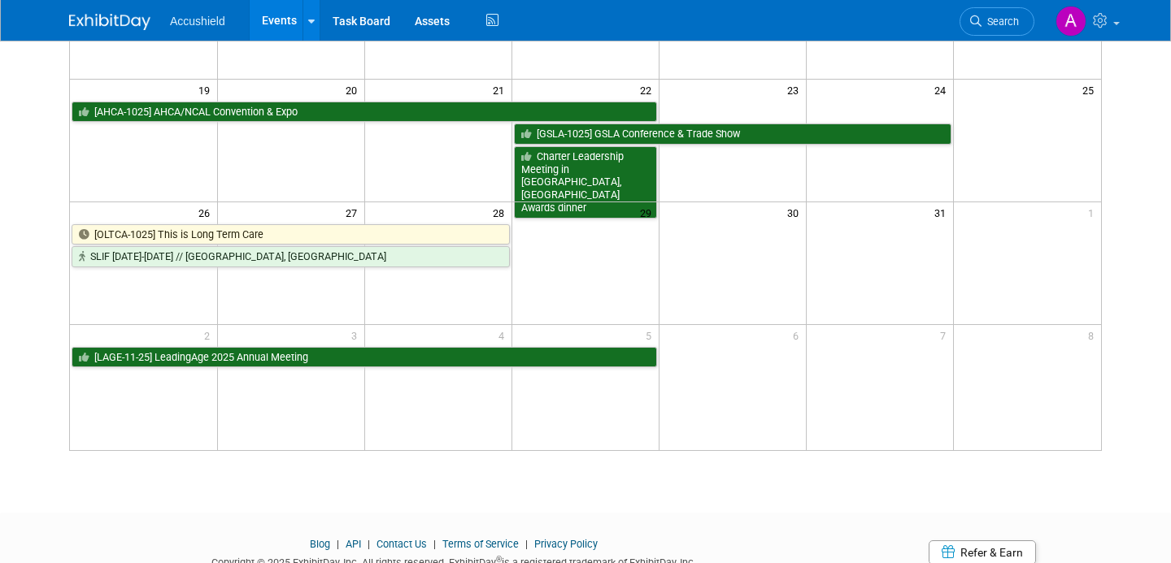
scroll to position [476, 0]
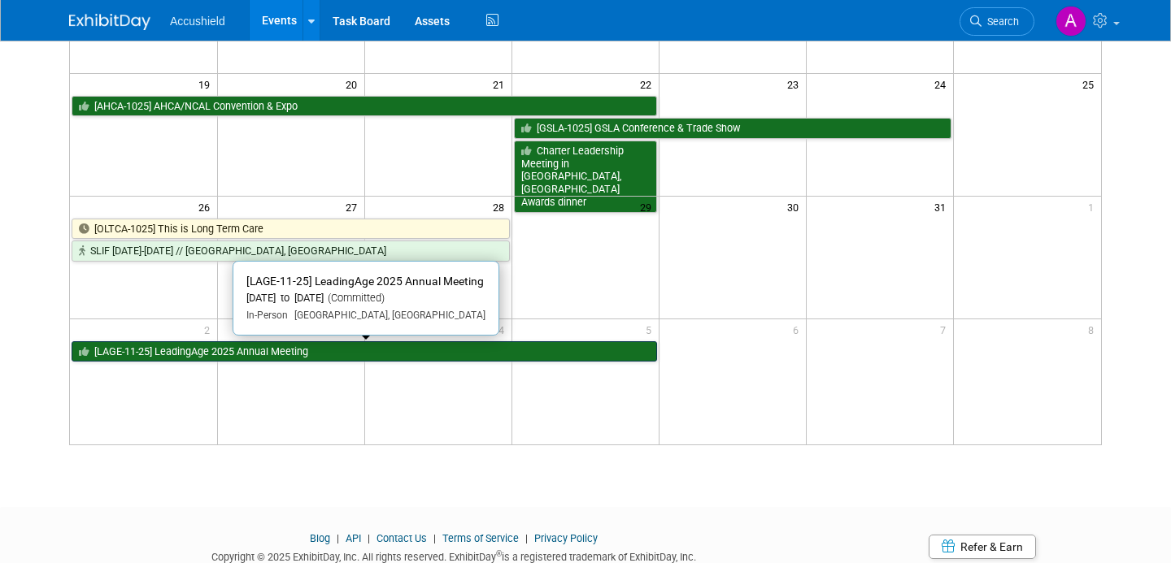
click at [224, 359] on link "[LAGE-11-25] LeadingAge 2025 Annual Meeting" at bounding box center [364, 352] width 585 height 21
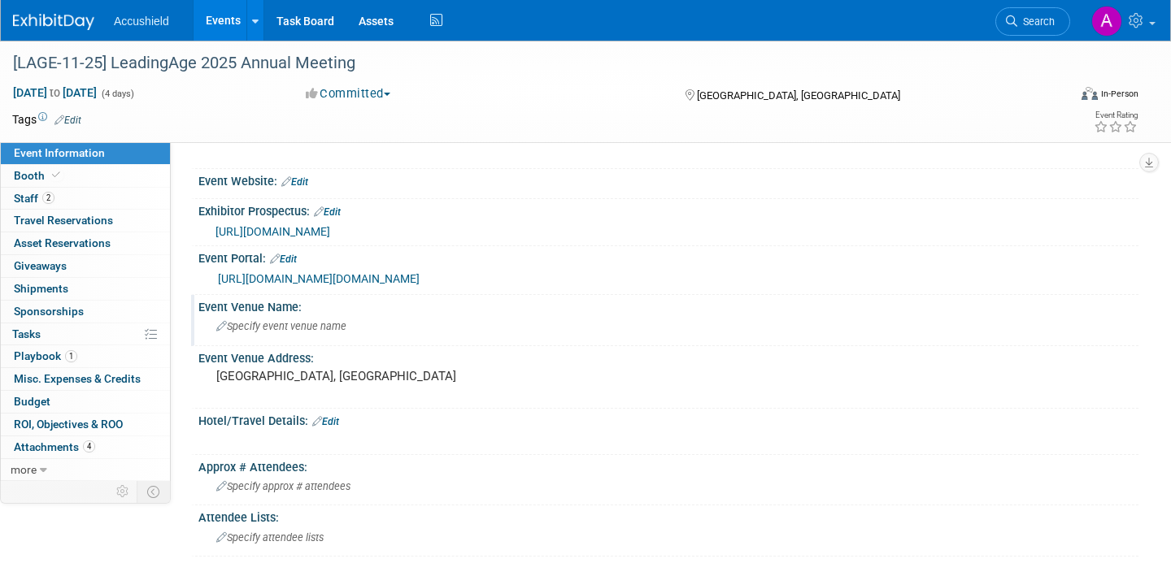
scroll to position [84, 0]
click at [44, 179] on span "Booth" at bounding box center [39, 175] width 50 height 13
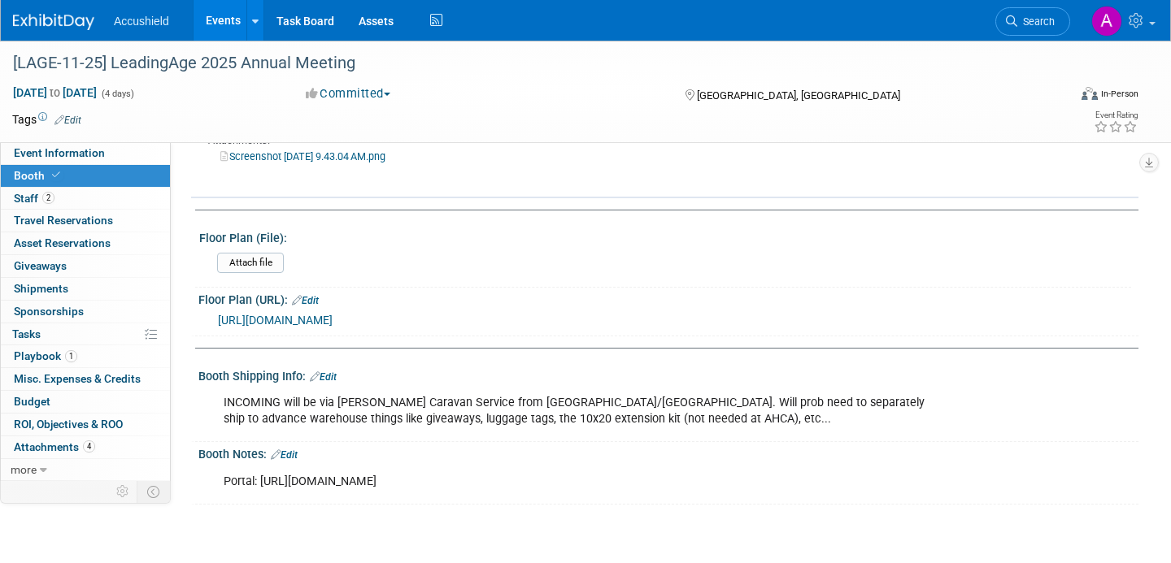
scroll to position [616, 0]
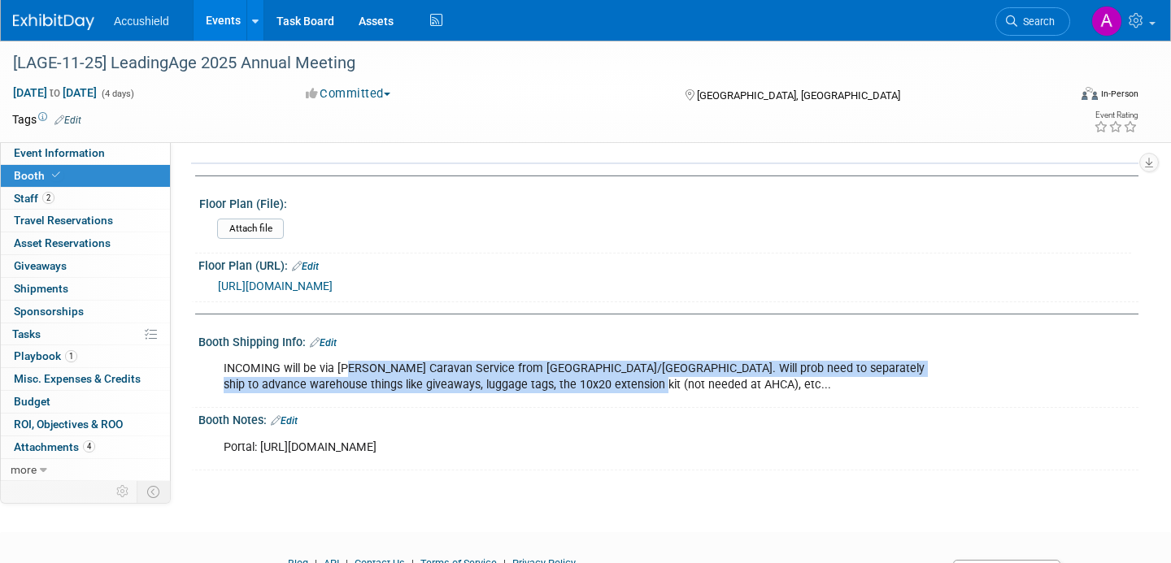
drag, startPoint x: 348, startPoint y: 388, endPoint x: 454, endPoint y: 415, distance: 109.1
click at [454, 402] on div "INCOMING will be via [PERSON_NAME] Caravan Service from [GEOGRAPHIC_DATA]/[GEOG…" at bounding box center [584, 377] width 745 height 49
drag, startPoint x: 596, startPoint y: 382, endPoint x: 667, endPoint y: 407, distance: 74.8
click at [666, 402] on div "INCOMING will be via [PERSON_NAME] Caravan Service from [GEOGRAPHIC_DATA]/[GEOG…" at bounding box center [584, 377] width 745 height 49
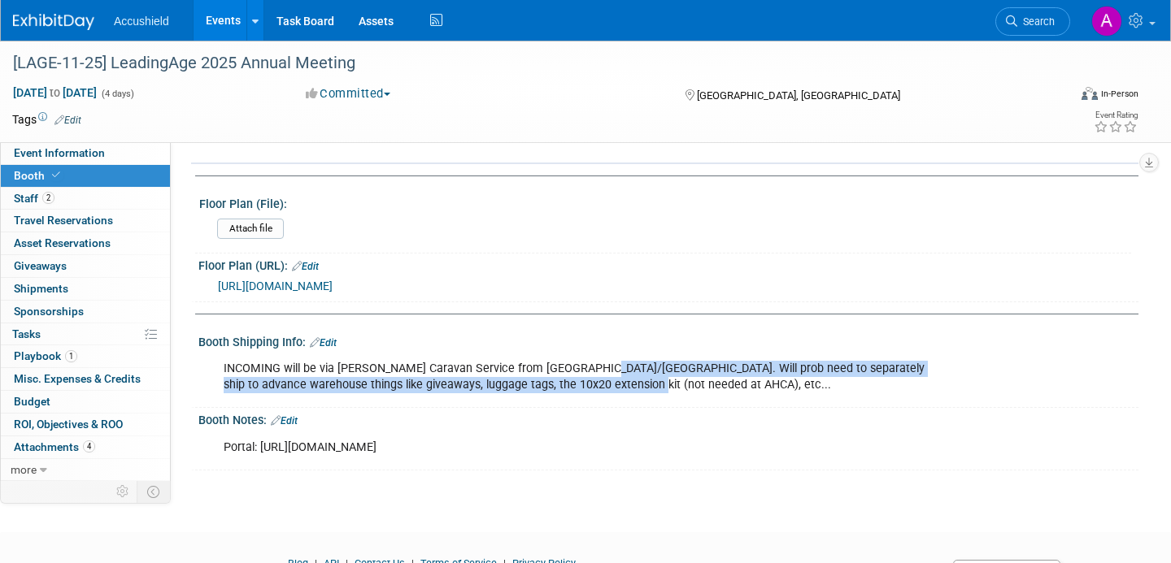
click at [667, 402] on div "INCOMING will be via [PERSON_NAME] Caravan Service from [GEOGRAPHIC_DATA]/[GEOG…" at bounding box center [584, 377] width 745 height 49
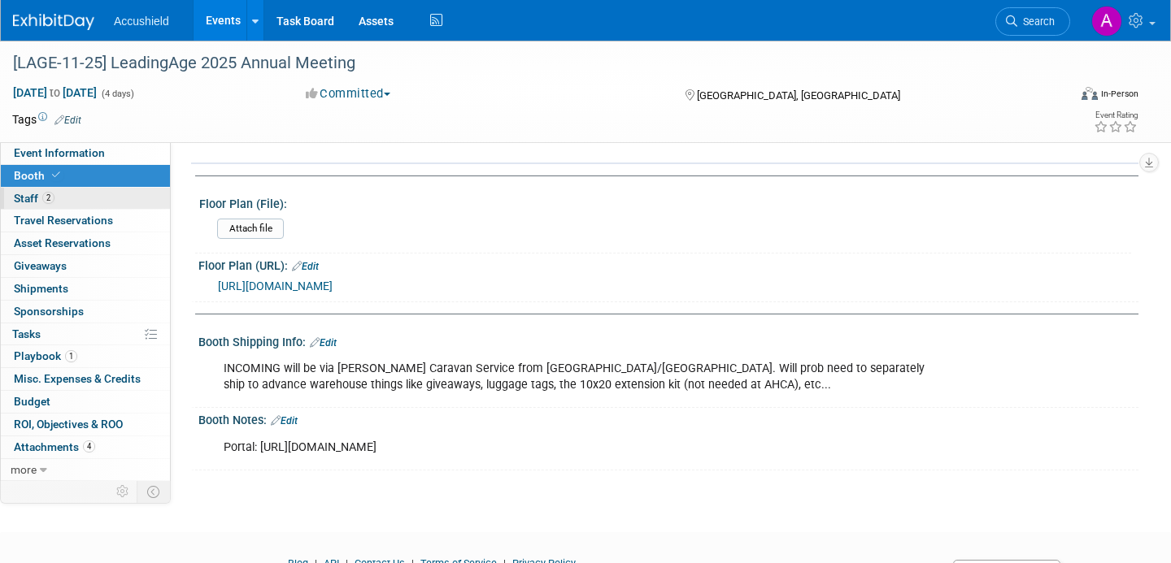
click at [49, 198] on span "2" at bounding box center [48, 198] width 12 height 12
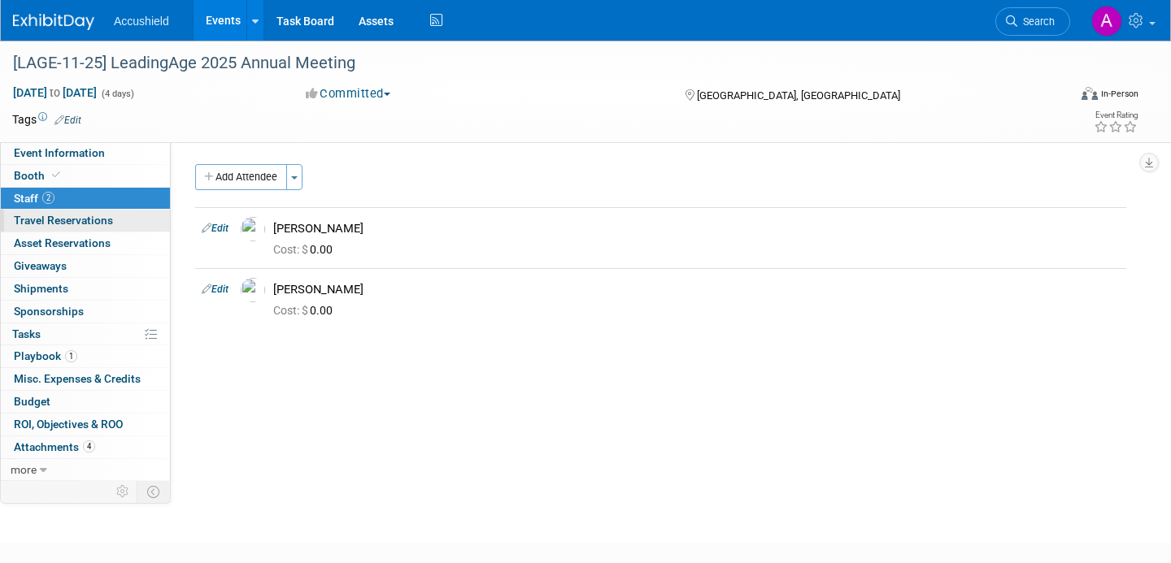
click at [67, 222] on span "Travel Reservations 0" at bounding box center [63, 220] width 99 height 13
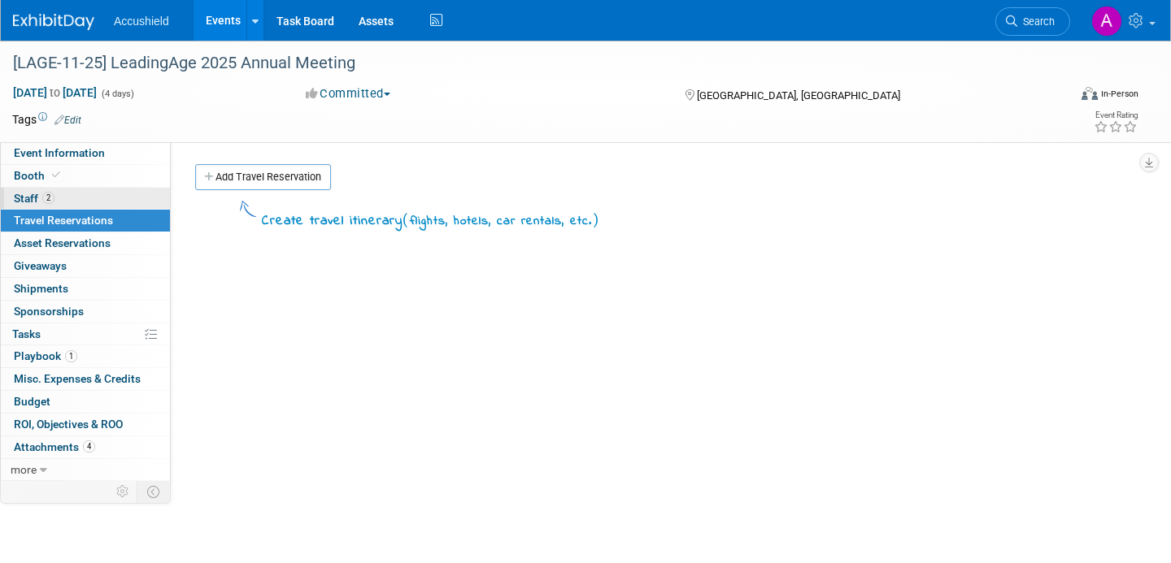
click at [59, 197] on link "2 Staff 2" at bounding box center [85, 199] width 169 height 22
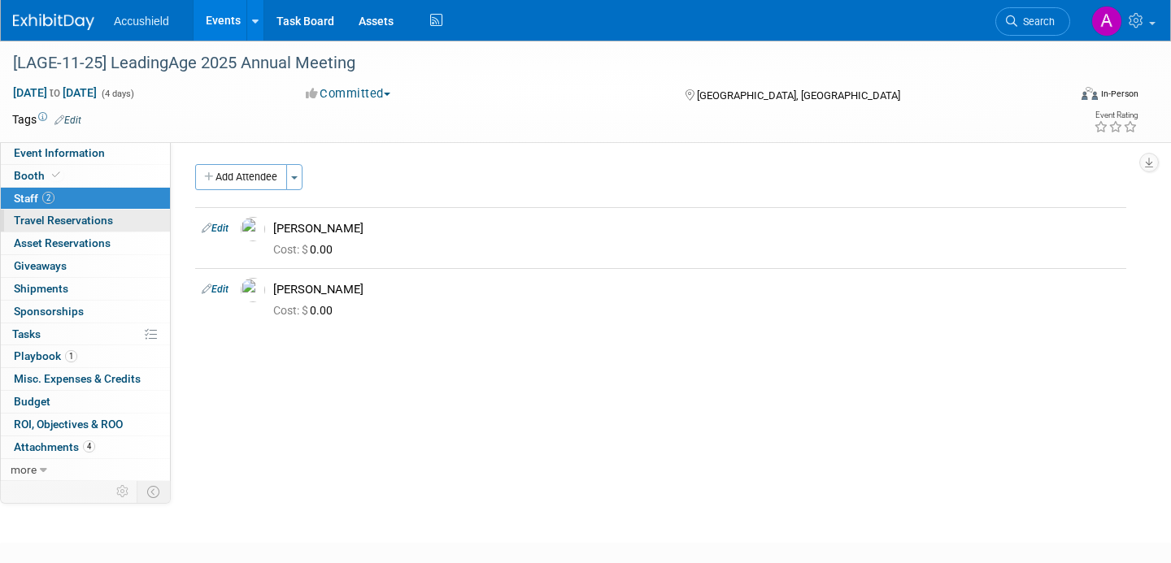
click at [67, 224] on span "Travel Reservations 0" at bounding box center [63, 220] width 99 height 13
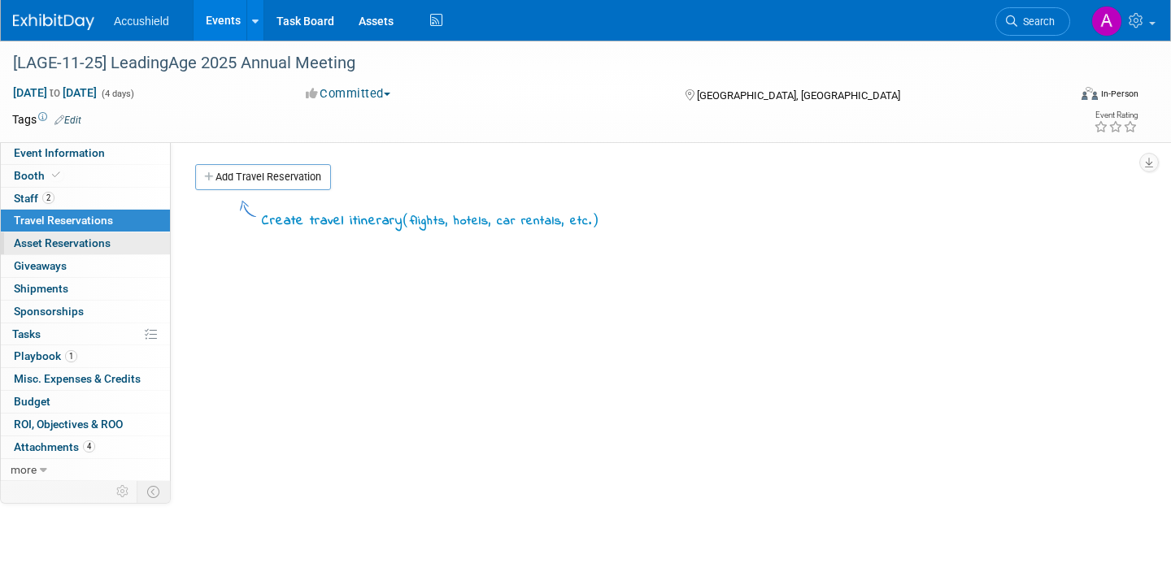
click at [83, 248] on span "Asset Reservations 0" at bounding box center [62, 243] width 97 height 13
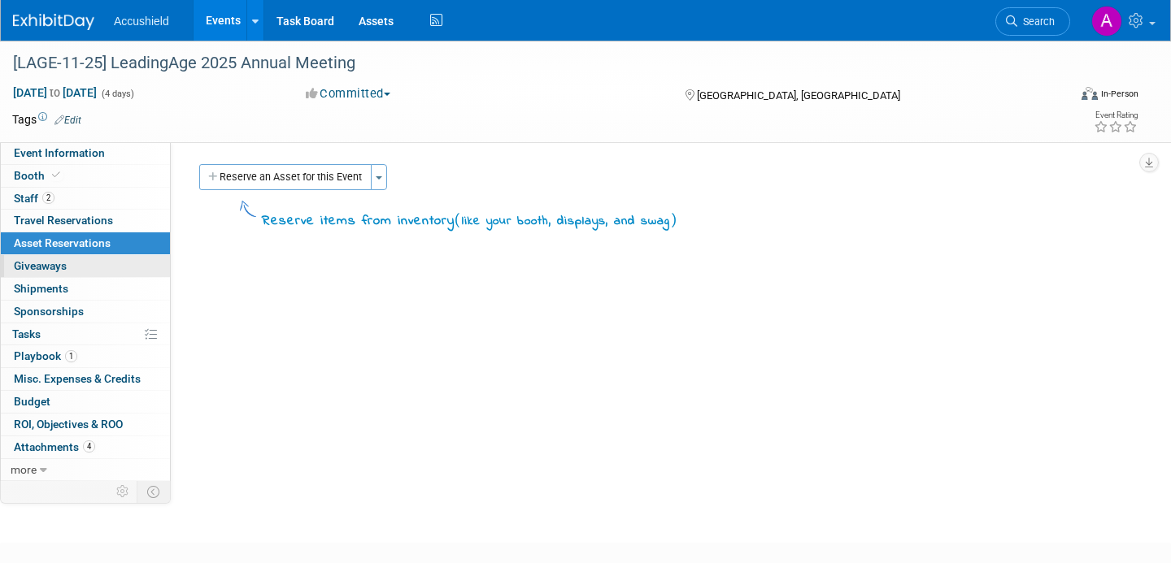
click at [71, 264] on link "0 Giveaways 0" at bounding box center [85, 266] width 169 height 22
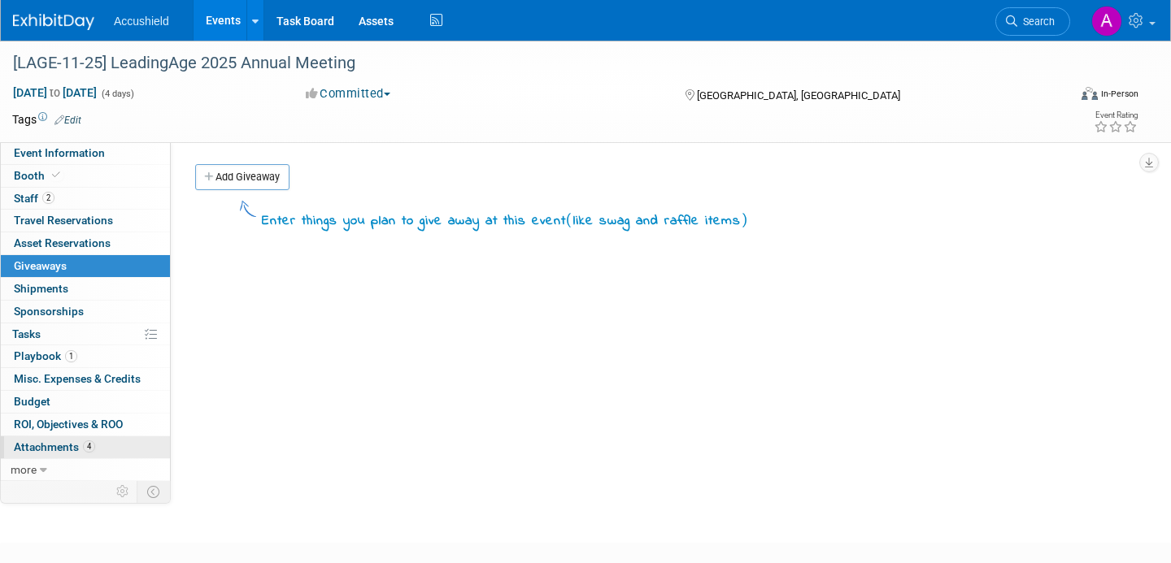
click at [68, 447] on span "Attachments 4" at bounding box center [54, 447] width 81 height 13
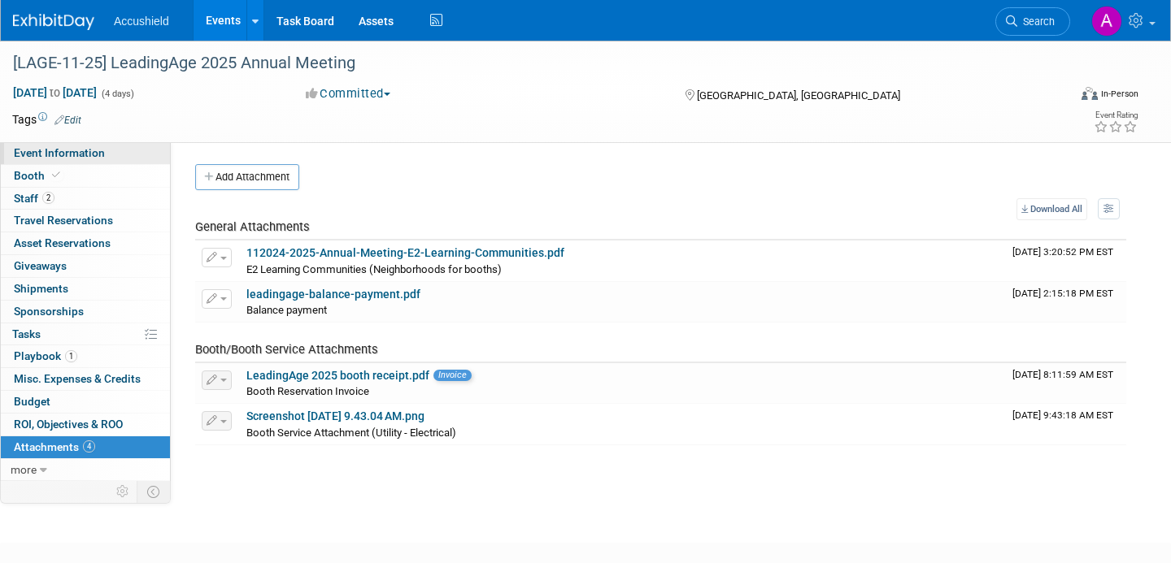
click at [80, 163] on link "Event Information" at bounding box center [85, 153] width 169 height 22
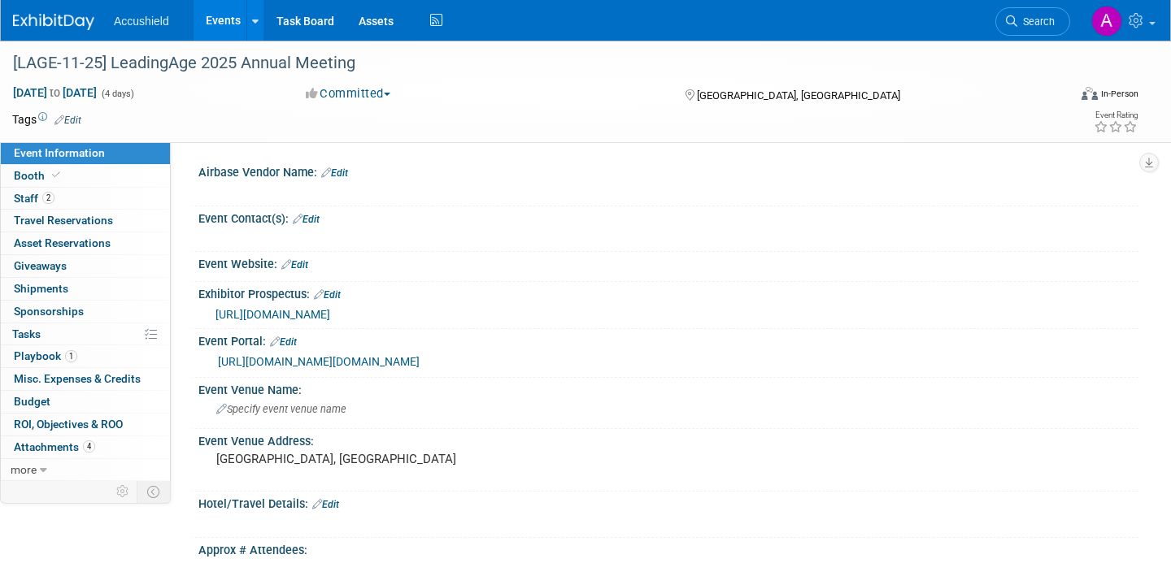
click at [227, 20] on link "Events" at bounding box center [223, 20] width 59 height 41
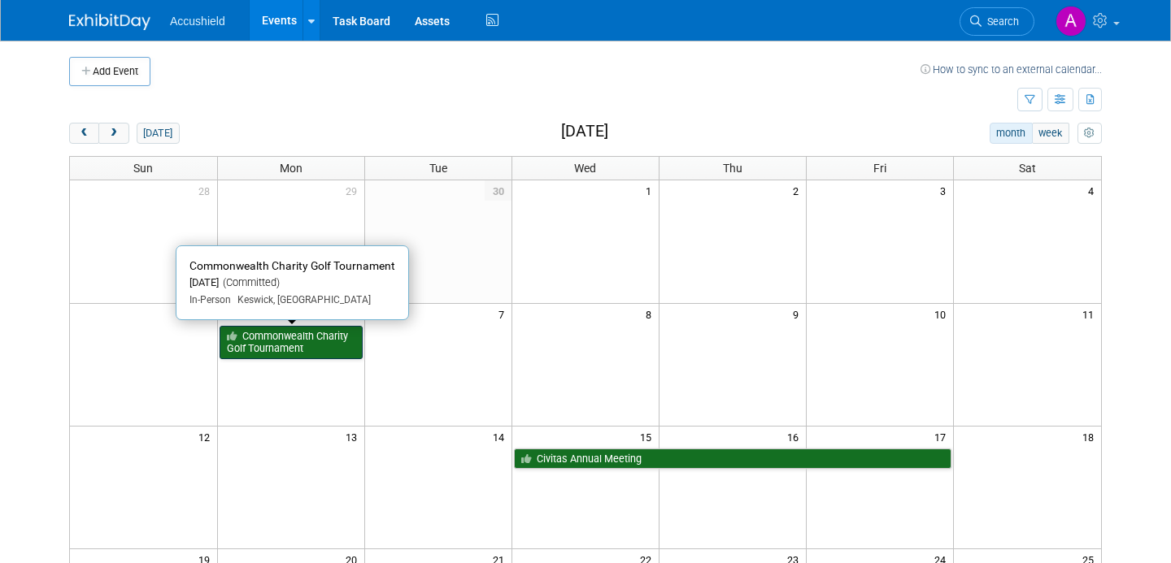
click at [289, 348] on link "Commonwealth Charity Golf Tournament" at bounding box center [291, 342] width 143 height 33
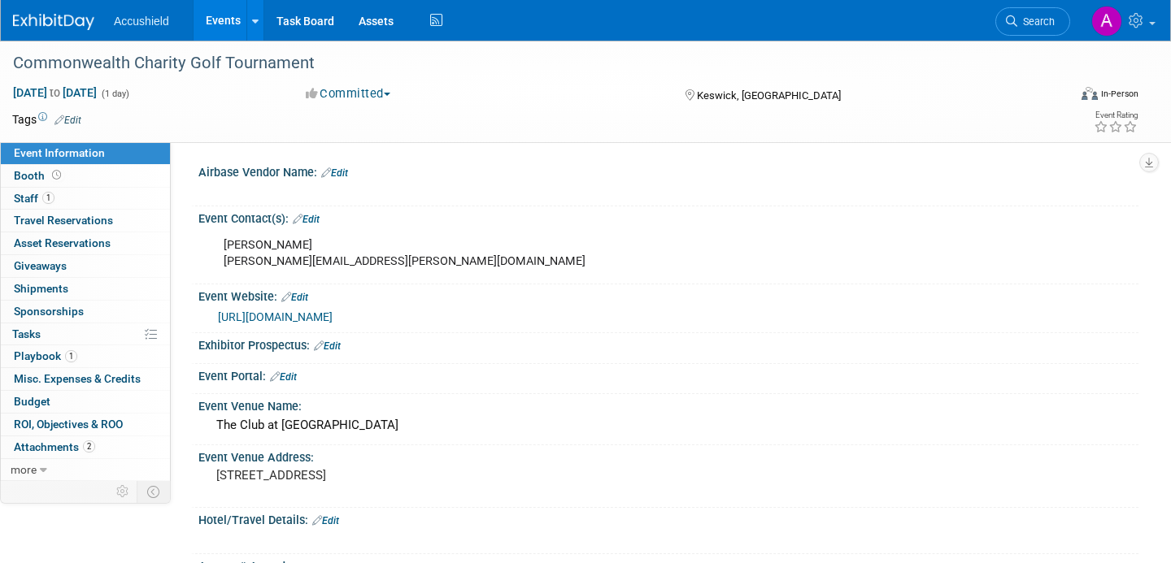
click at [220, 18] on link "Events" at bounding box center [223, 20] width 59 height 41
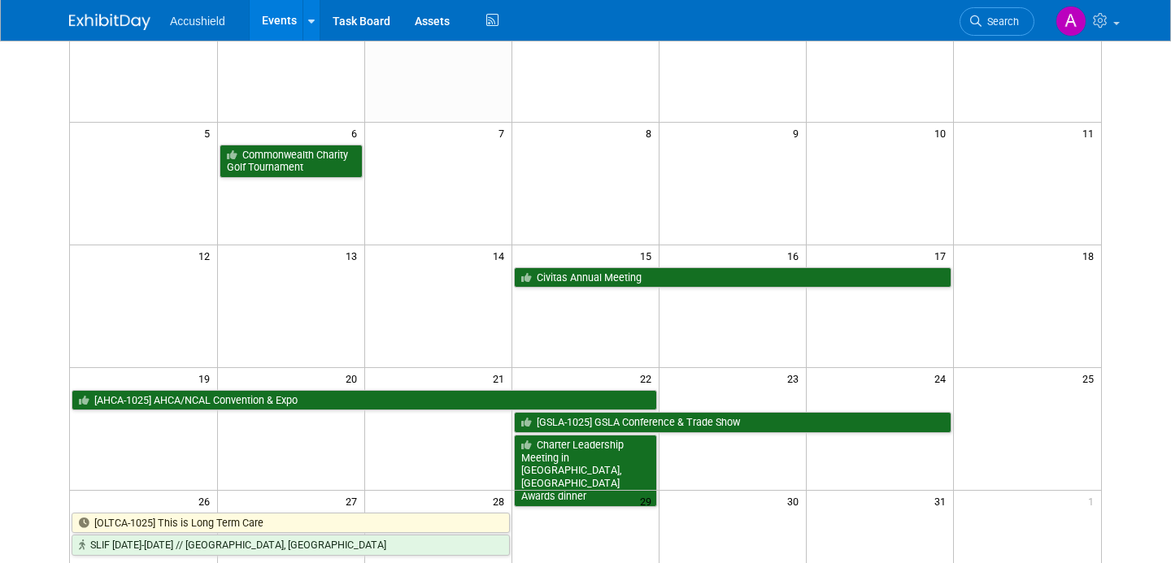
scroll to position [179, 0]
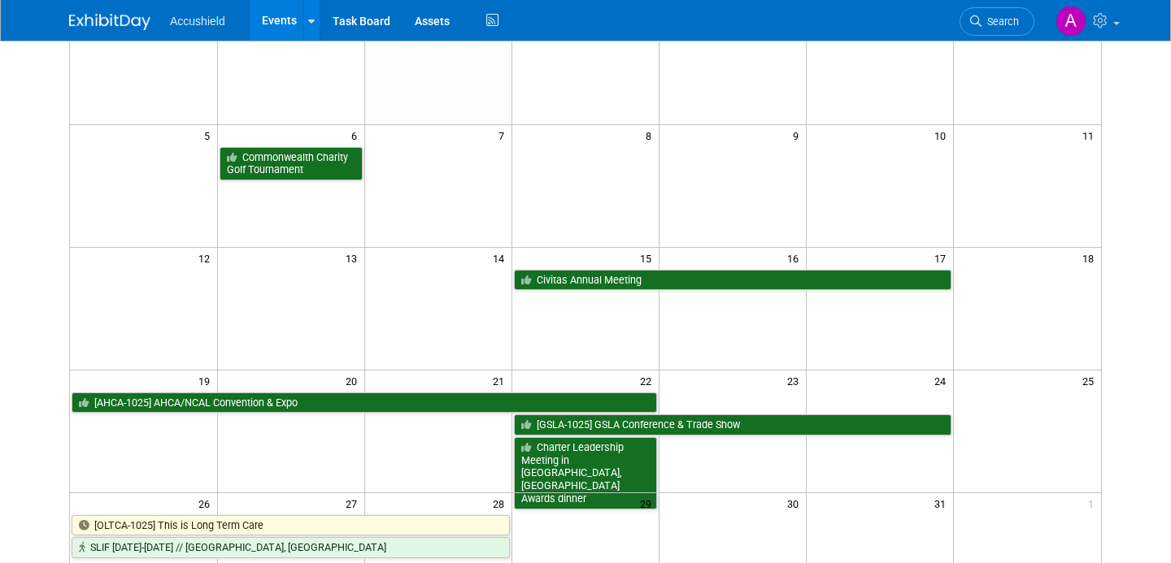
click at [280, 16] on link "Events" at bounding box center [279, 20] width 59 height 41
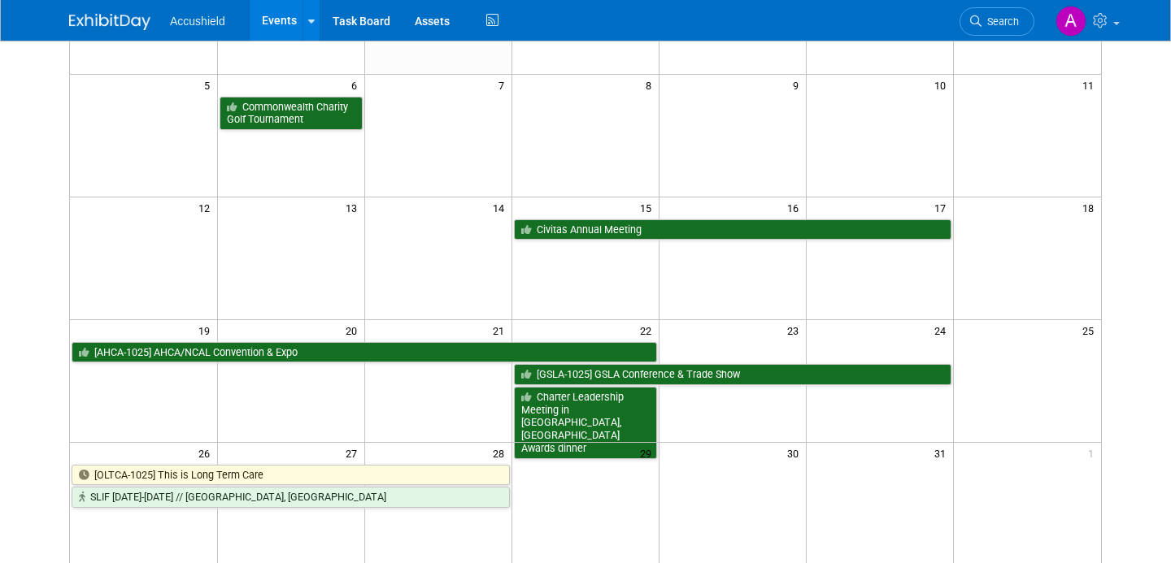
scroll to position [239, 0]
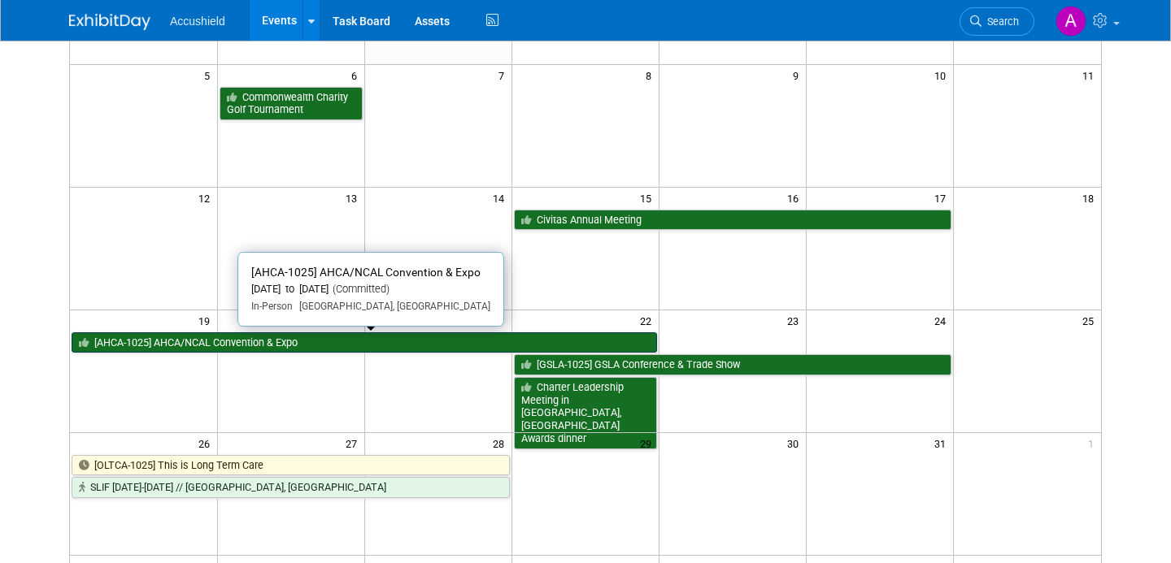
click at [285, 346] on link "[AHCA-1025] AHCA/NCAL Convention & Expo" at bounding box center [364, 343] width 585 height 21
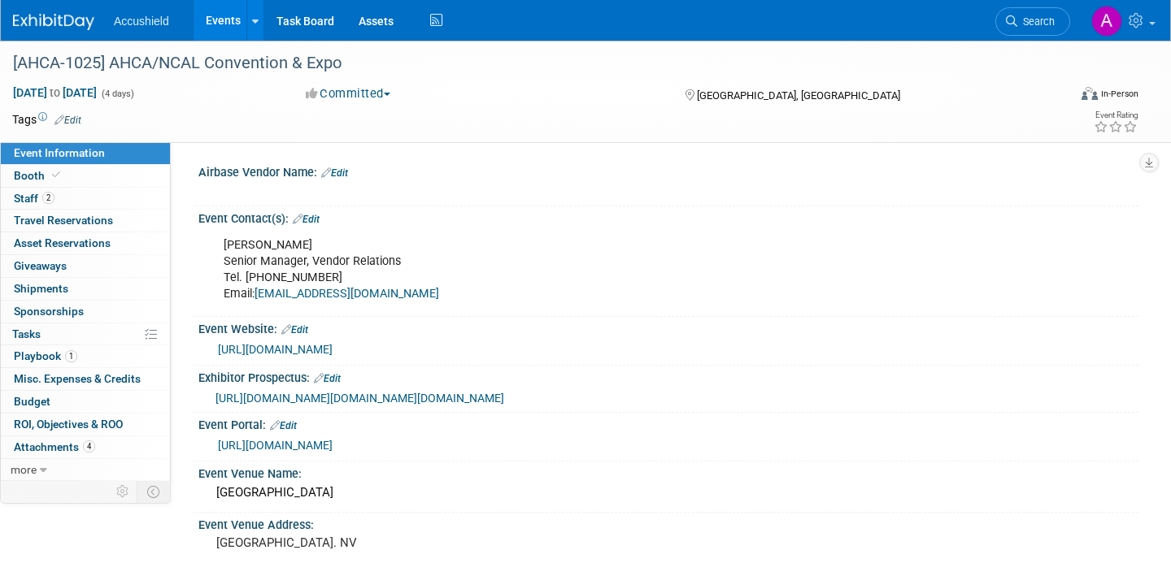
select select "Yes"
select select "WIP"
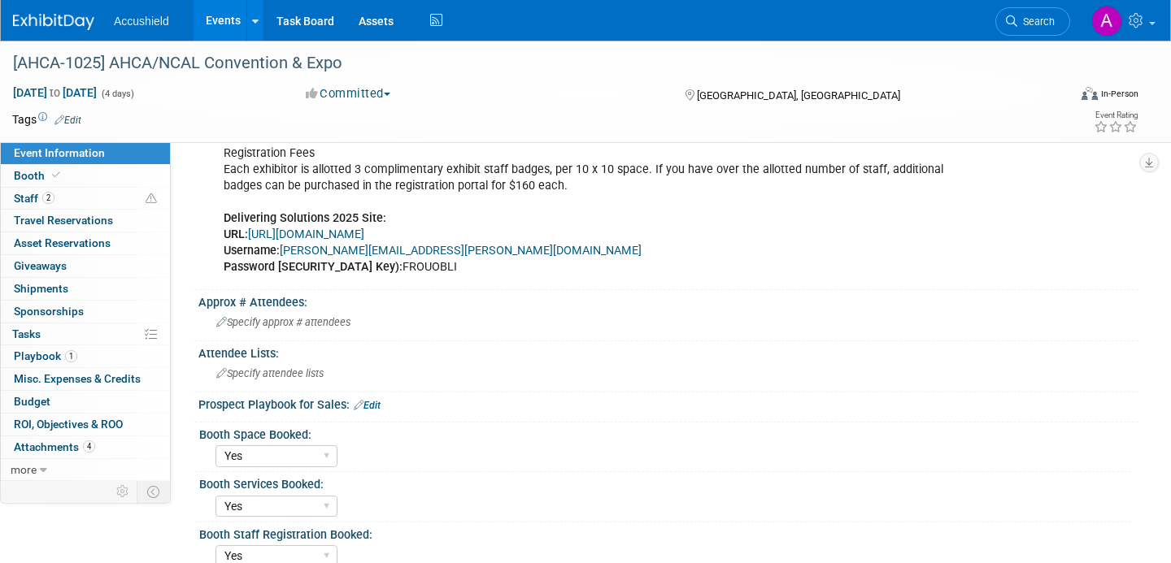
scroll to position [789, 0]
